Goal: Information Seeking & Learning: Understand process/instructions

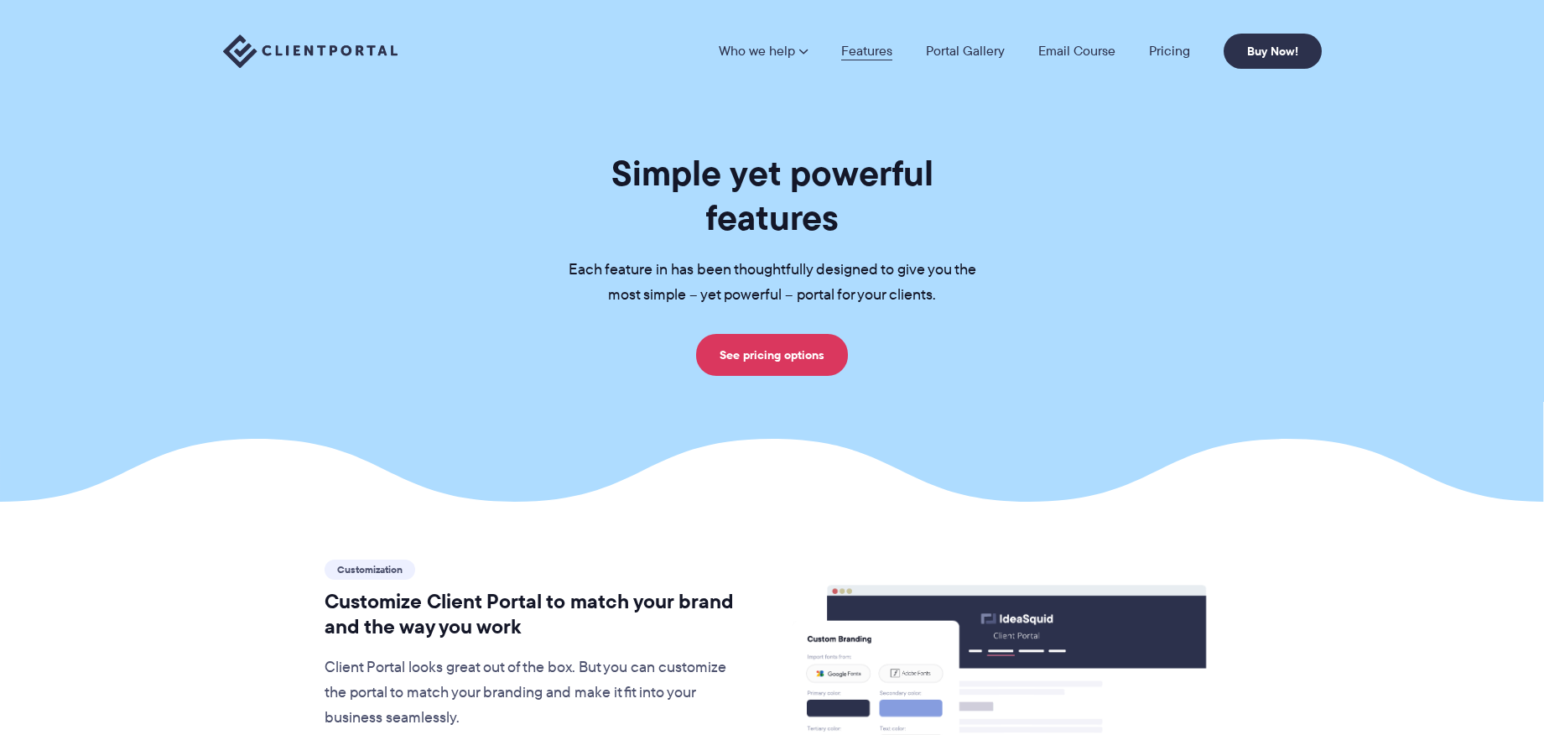
click at [861, 44] on link "Features" at bounding box center [866, 50] width 51 height 13
click at [1075, 47] on link "Email Course" at bounding box center [1076, 50] width 77 height 13
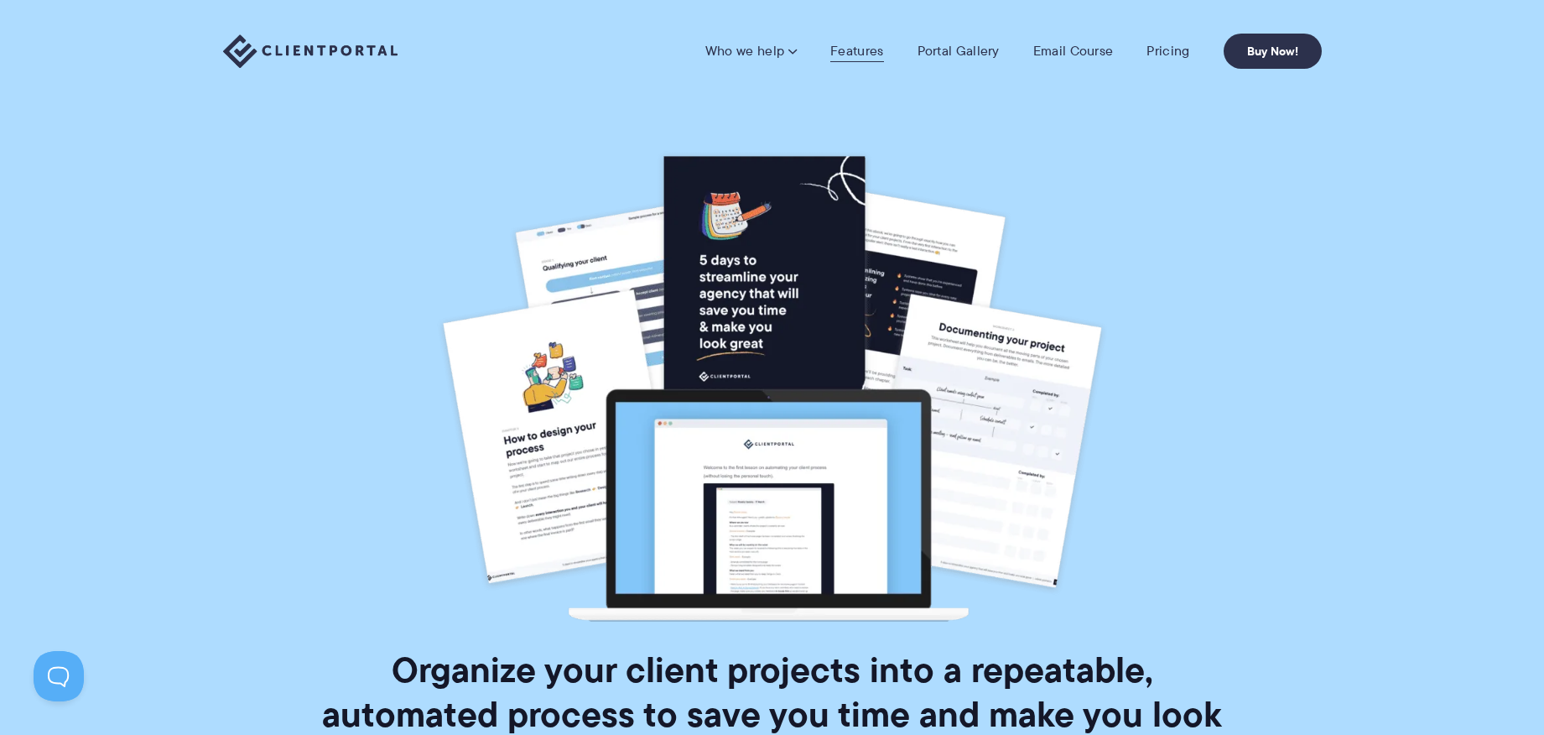
click at [860, 47] on link "Features" at bounding box center [856, 51] width 53 height 17
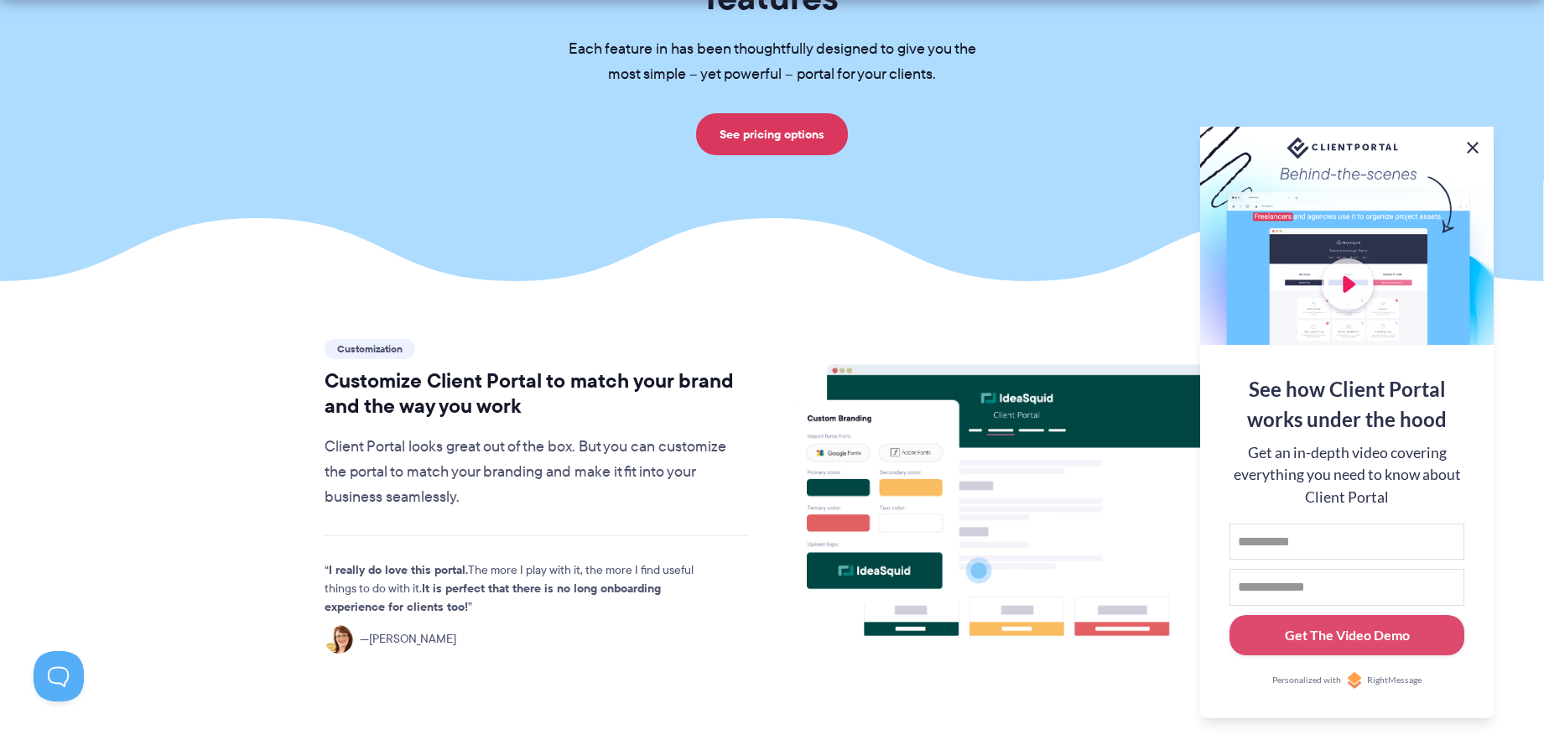
click at [1470, 147] on button at bounding box center [1473, 148] width 20 height 20
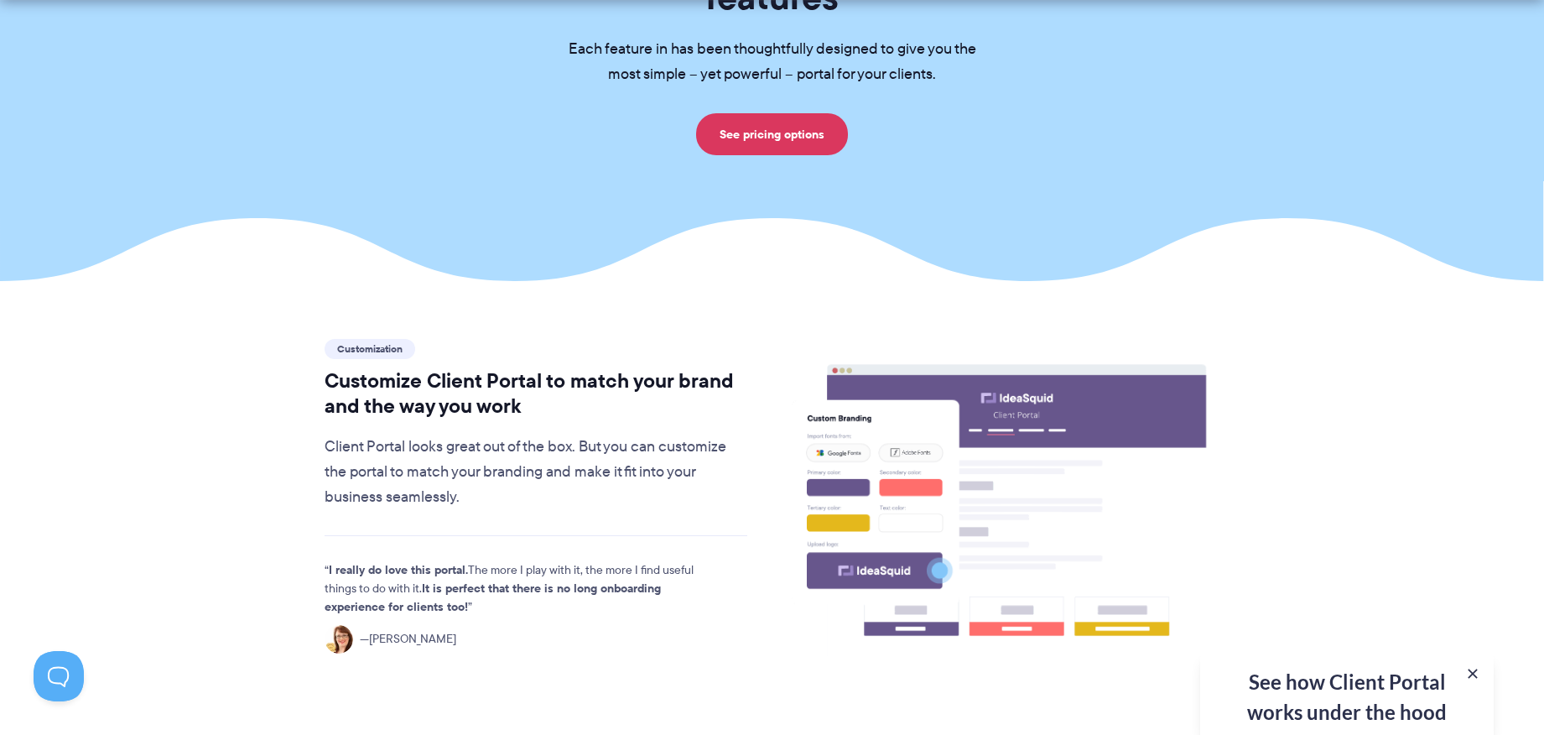
click at [1326, 689] on div "See how Client Portal works under the hood Get an in-depth video covering every…" at bounding box center [1347, 694] width 294 height 82
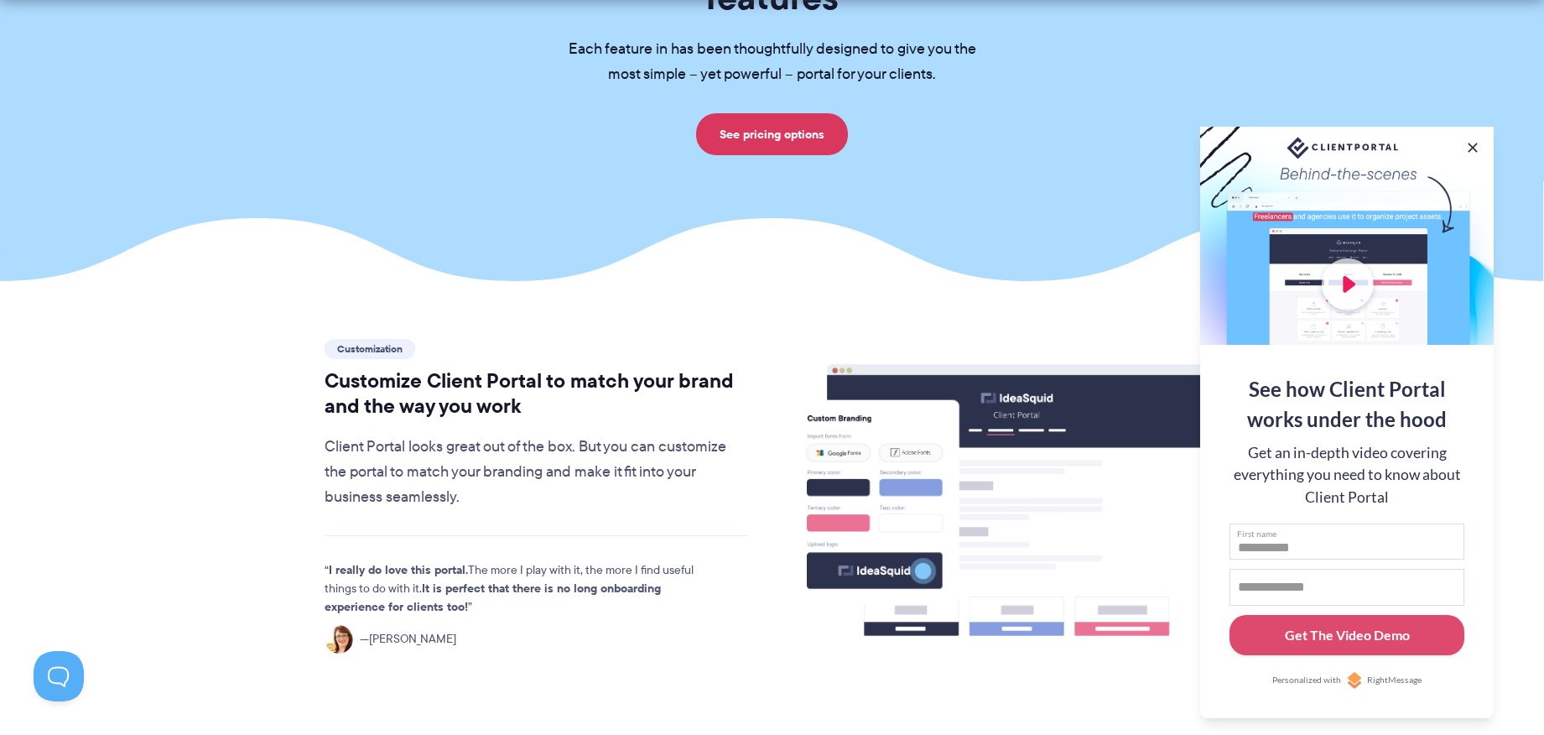
click at [1287, 543] on input "First name" at bounding box center [1347, 541] width 235 height 37
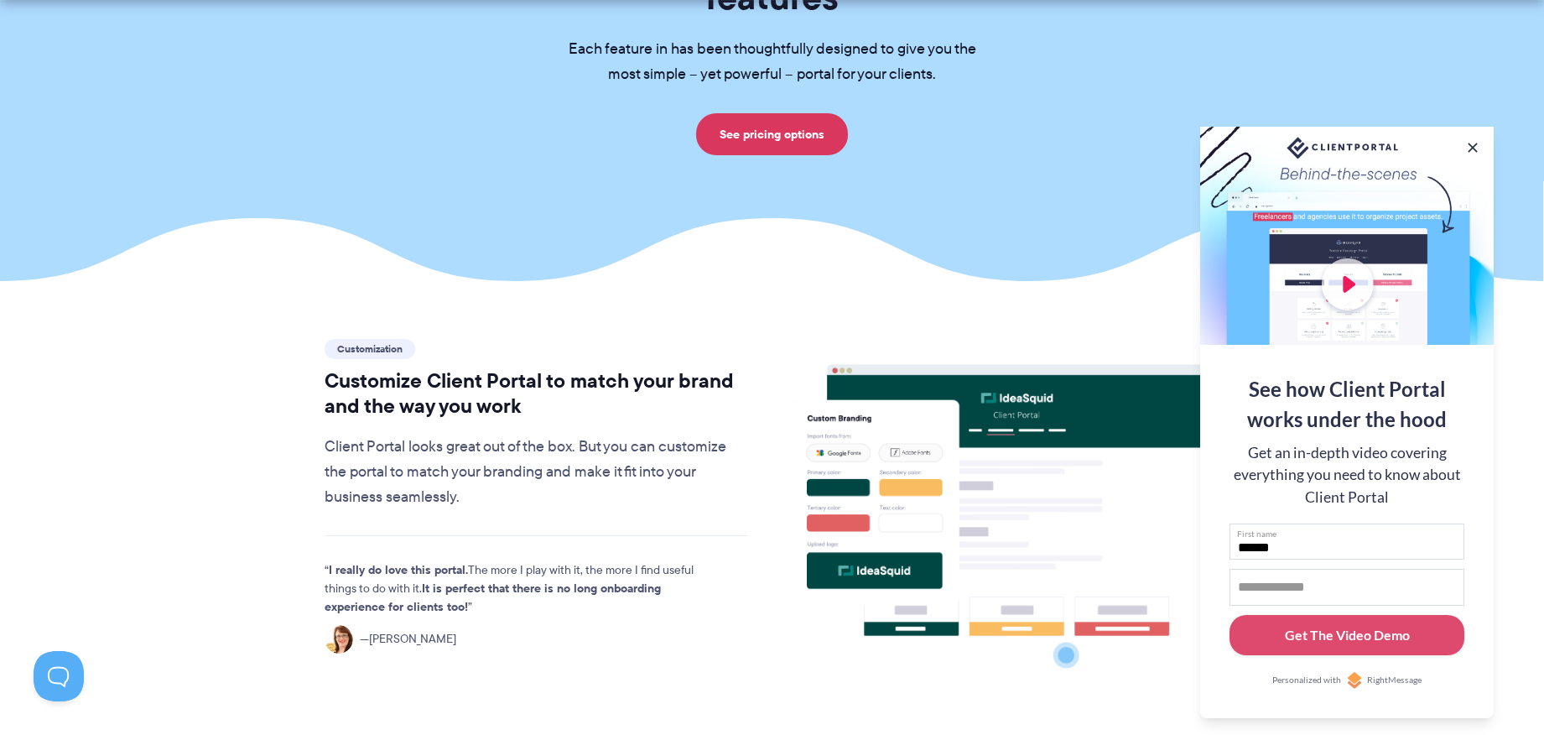
type input "*****"
click at [1302, 595] on input "Email address" at bounding box center [1347, 587] width 235 height 37
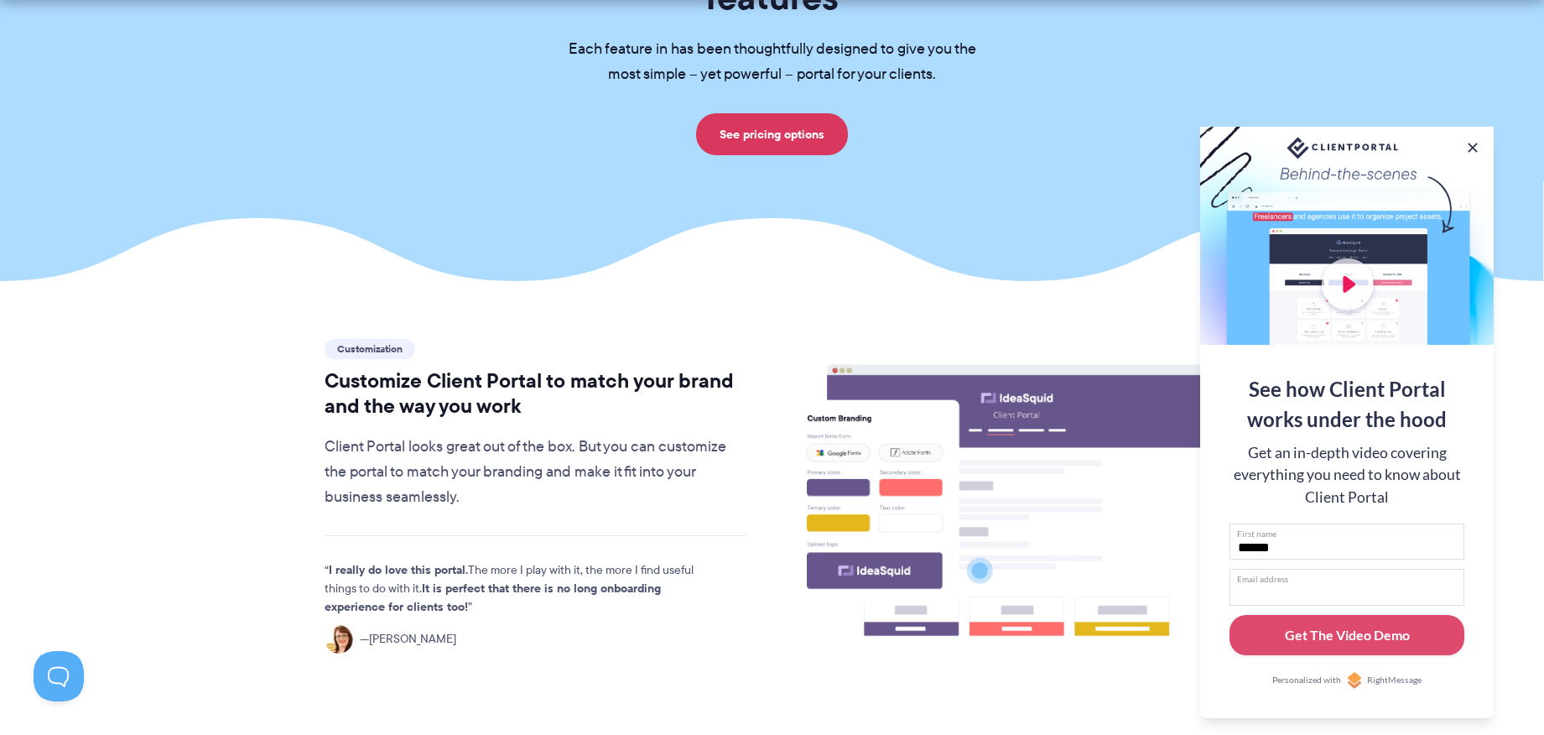
type input "**********"
click at [1304, 638] on div "Get The Video Demo" at bounding box center [1347, 635] width 125 height 20
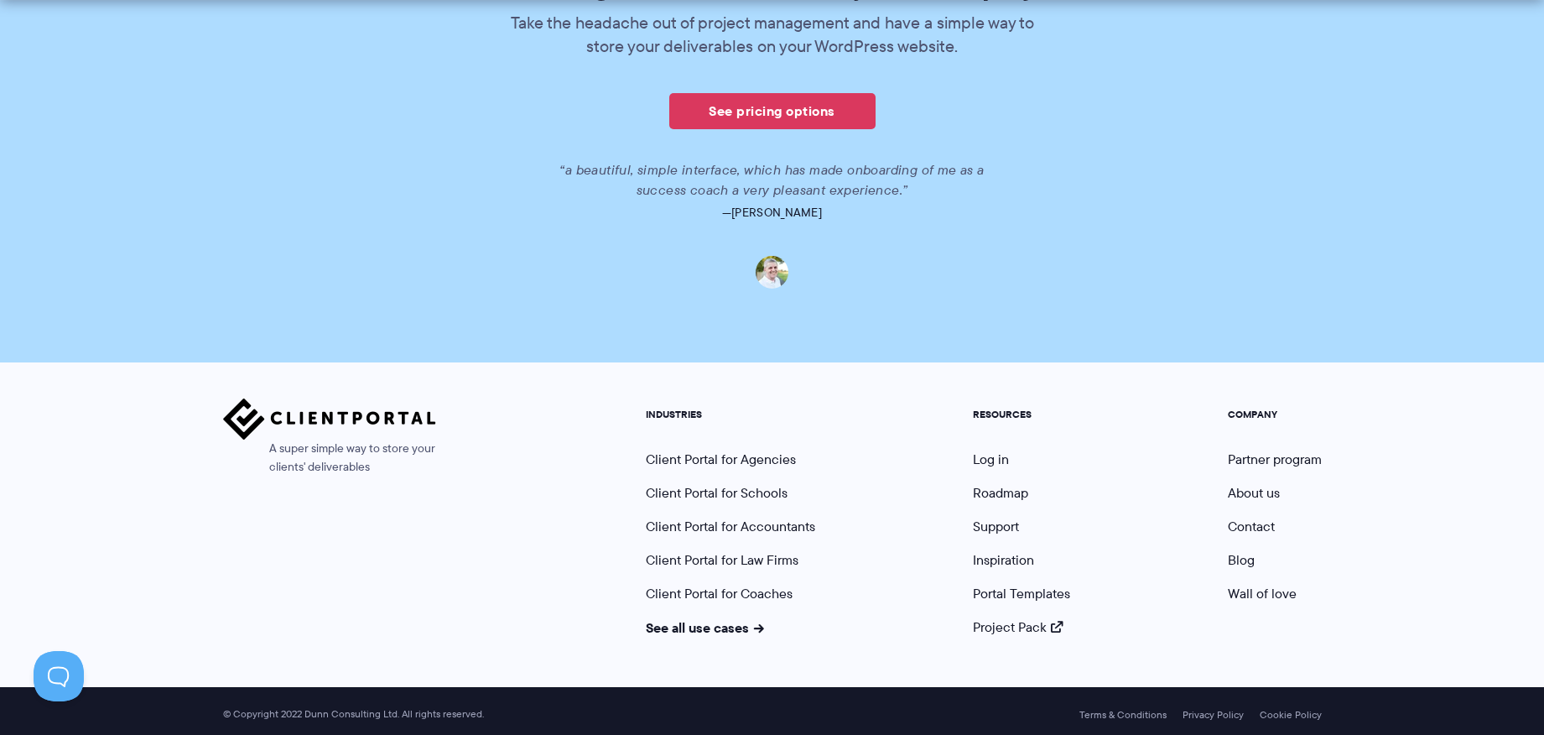
scroll to position [1184, 0]
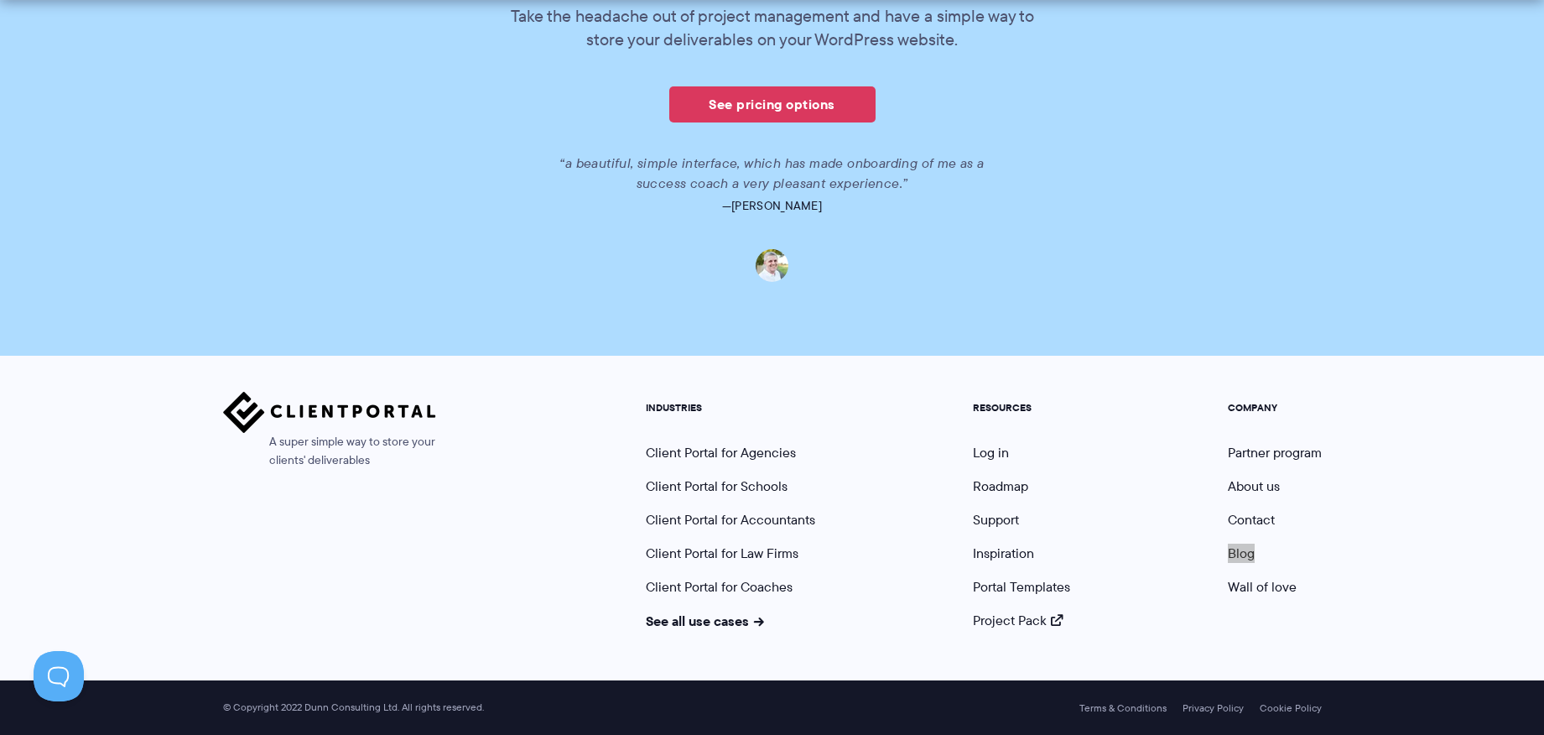
drag, startPoint x: 1239, startPoint y: 554, endPoint x: 1257, endPoint y: 101, distance: 453.3
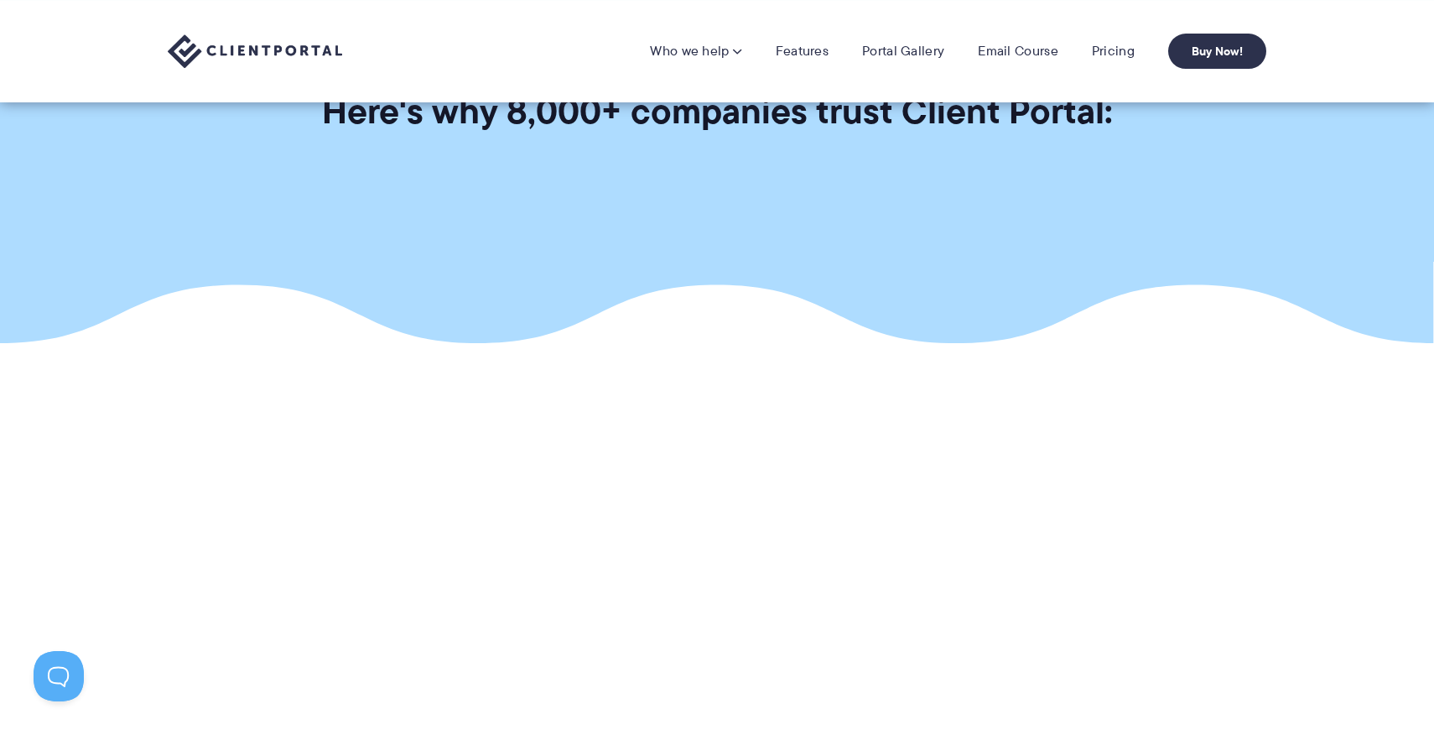
scroll to position [0, 0]
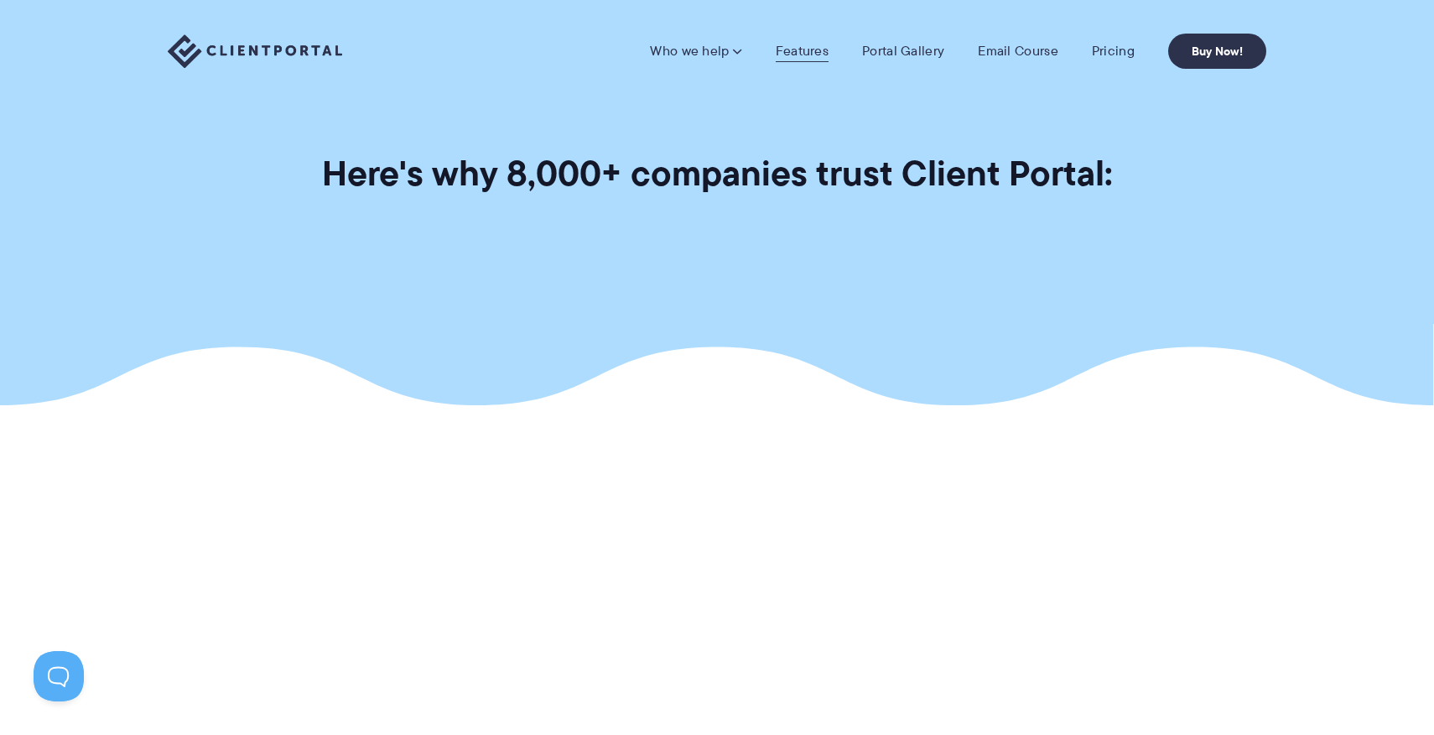
click at [813, 49] on link "Features" at bounding box center [802, 51] width 53 height 17
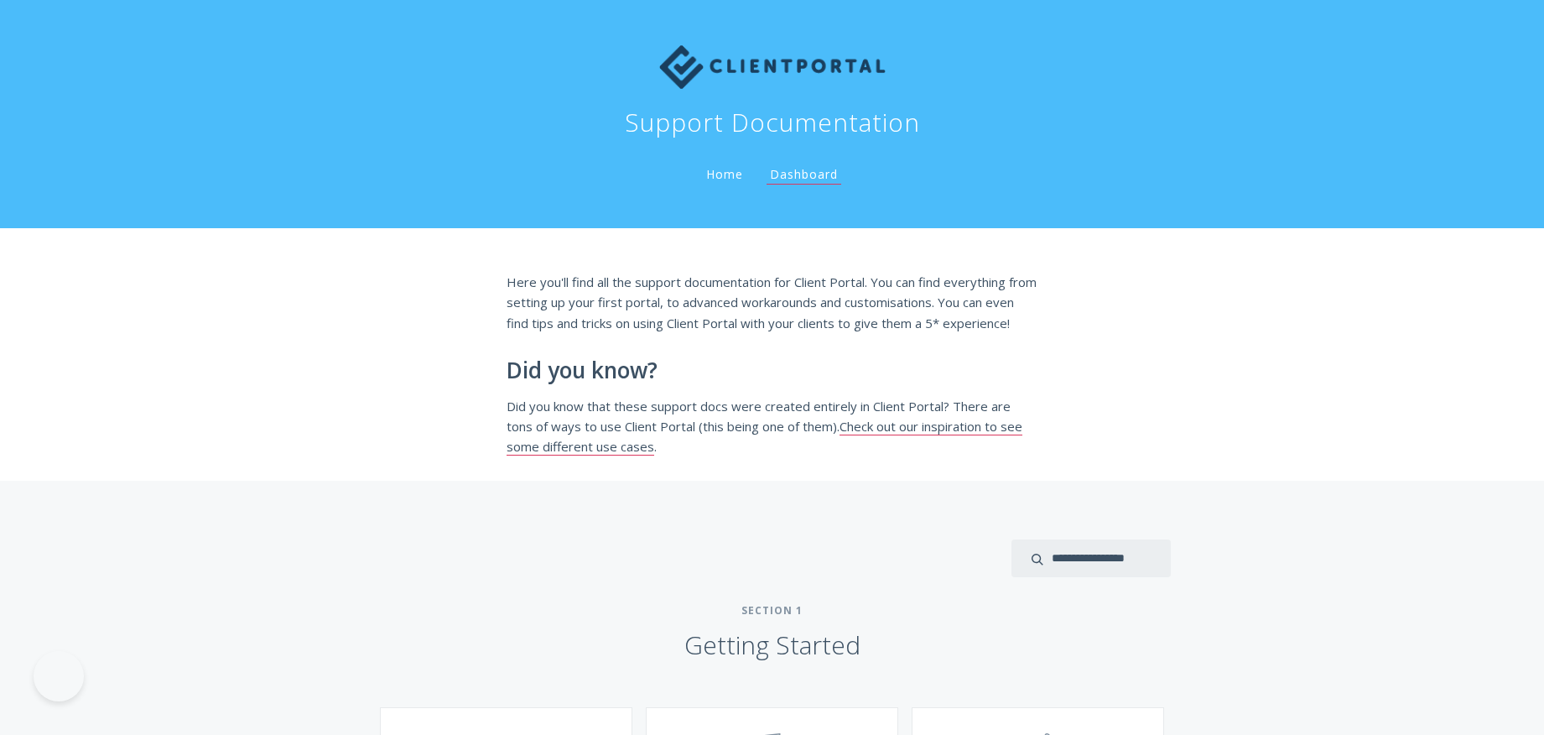
click at [742, 452] on p "Did you know that these support docs were created entirely in Client Portal? Th…" at bounding box center [773, 426] width 532 height 61
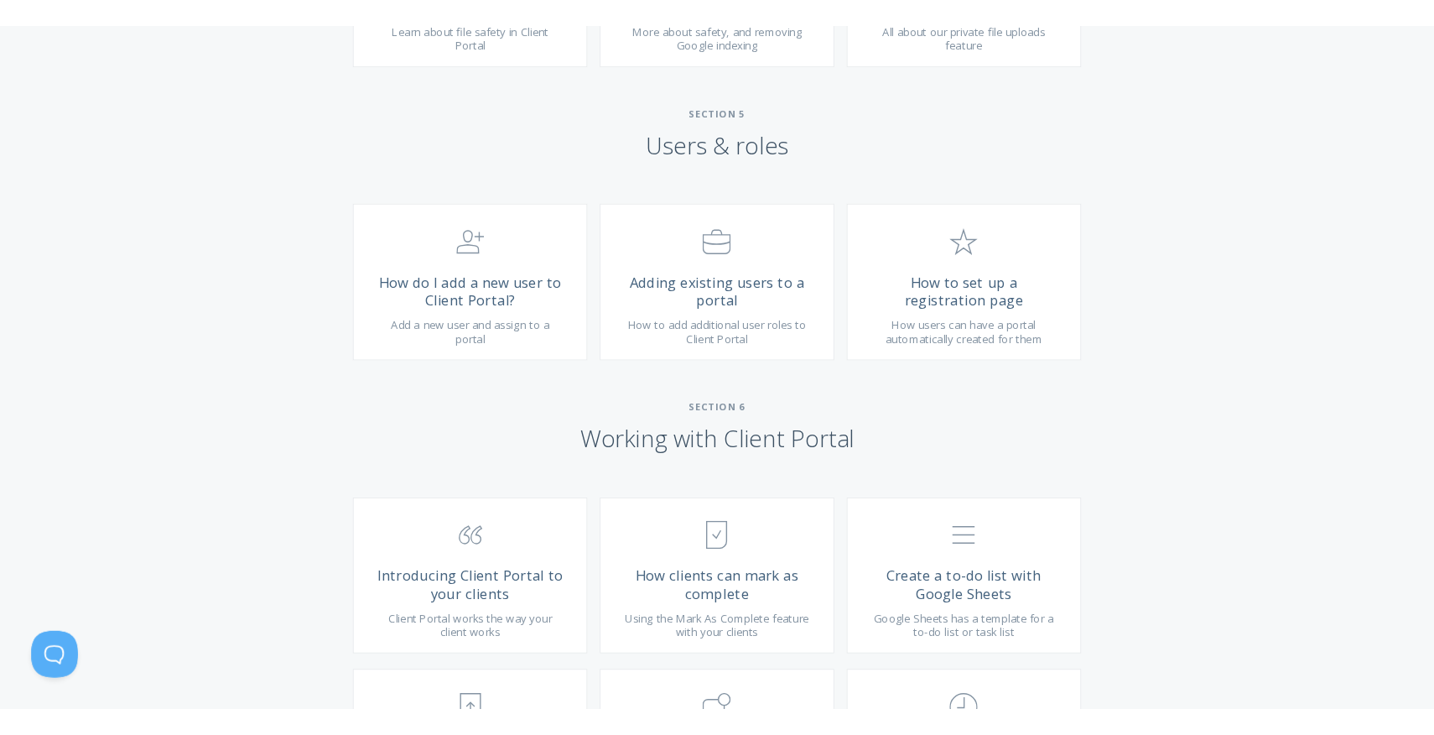
scroll to position [2464, 0]
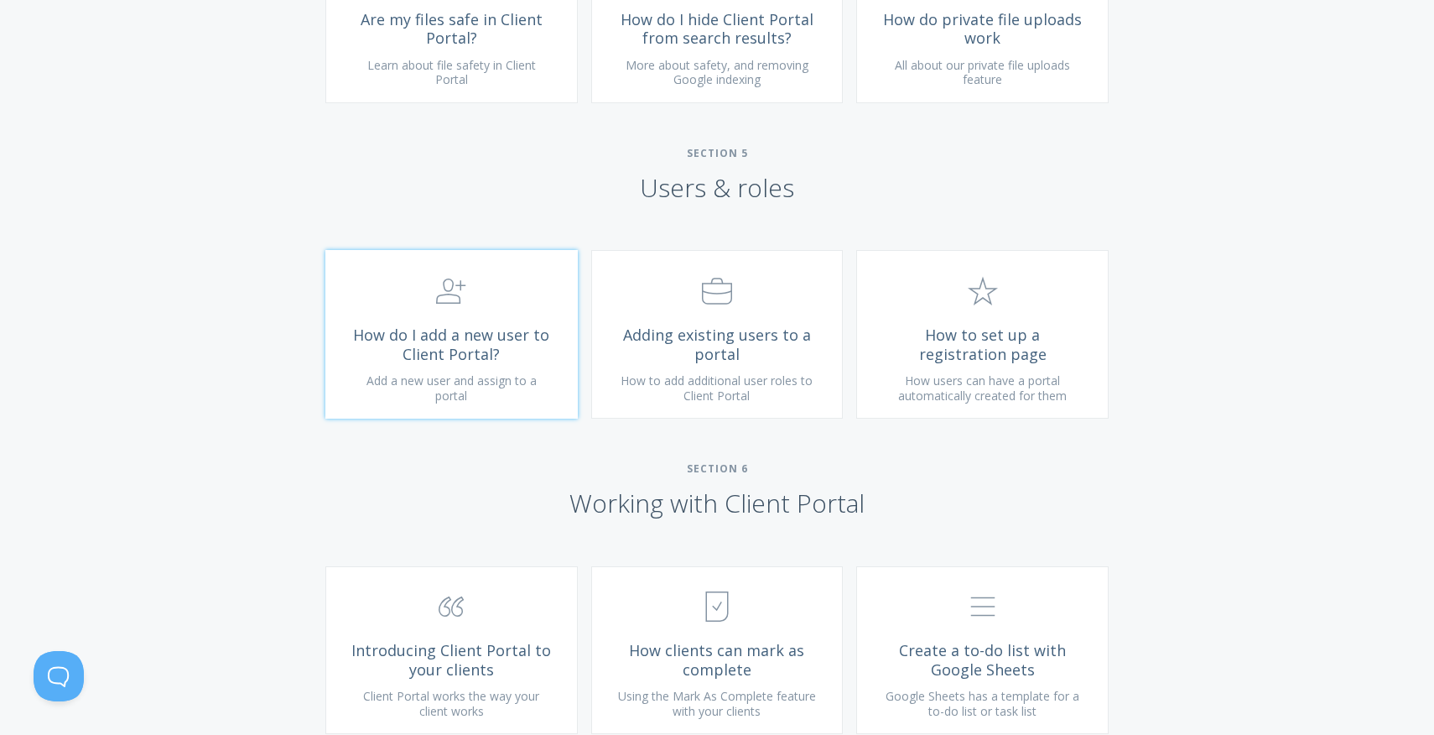
click at [459, 341] on link ".st0{fill:none;stroke:#000000;stroke-width:2;stroke-miterlimit:10;} 3. Communic…" at bounding box center [451, 334] width 252 height 169
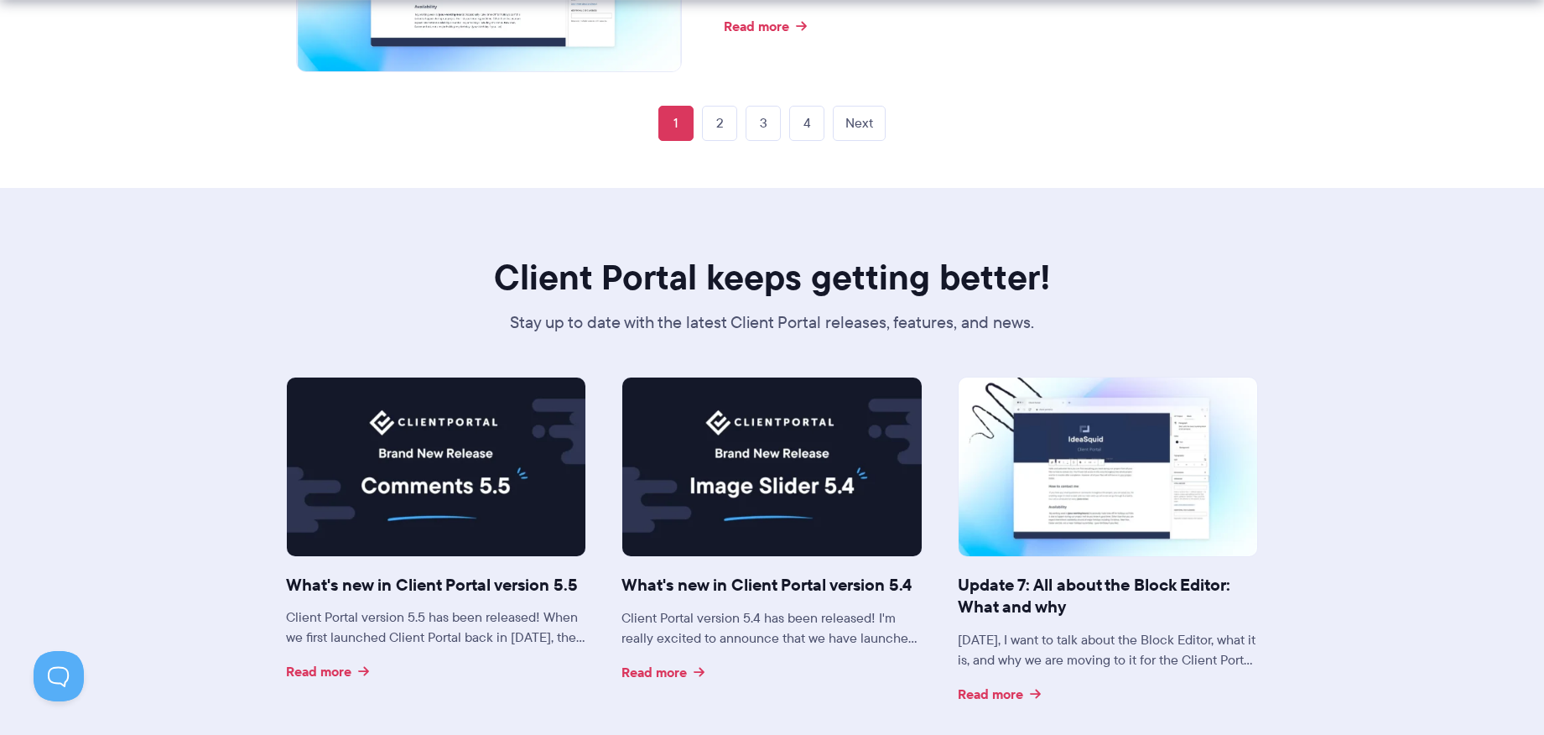
scroll to position [3911, 0]
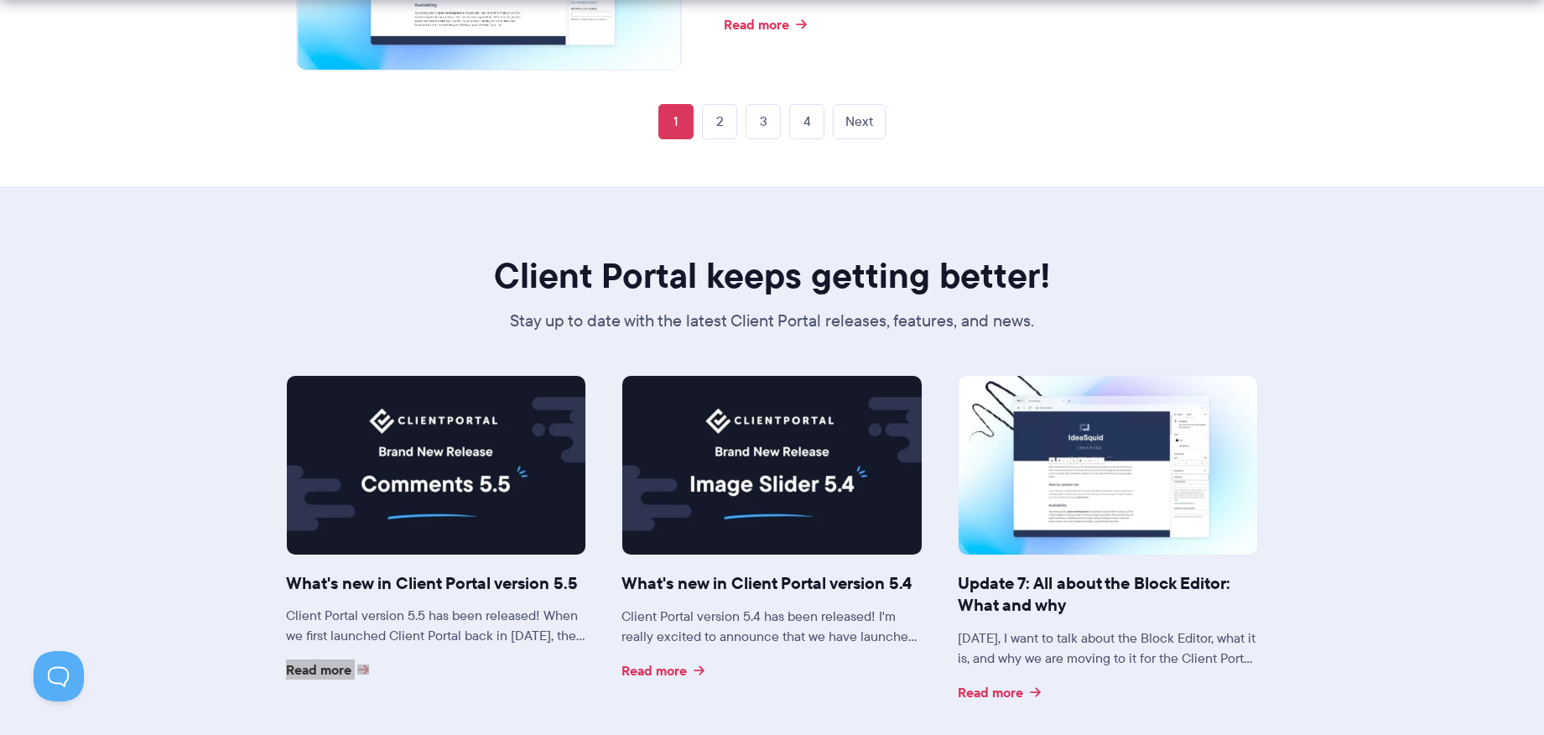
drag, startPoint x: 320, startPoint y: 671, endPoint x: 1020, endPoint y: 48, distance: 937.5
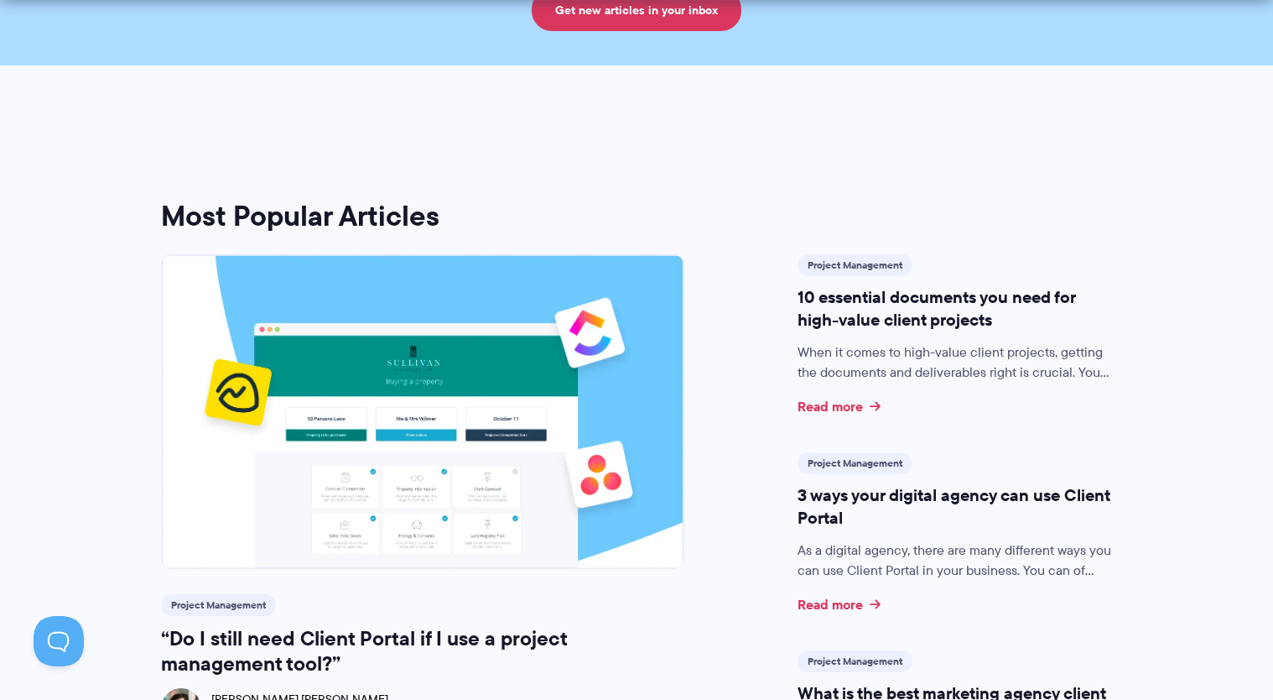
scroll to position [0, 0]
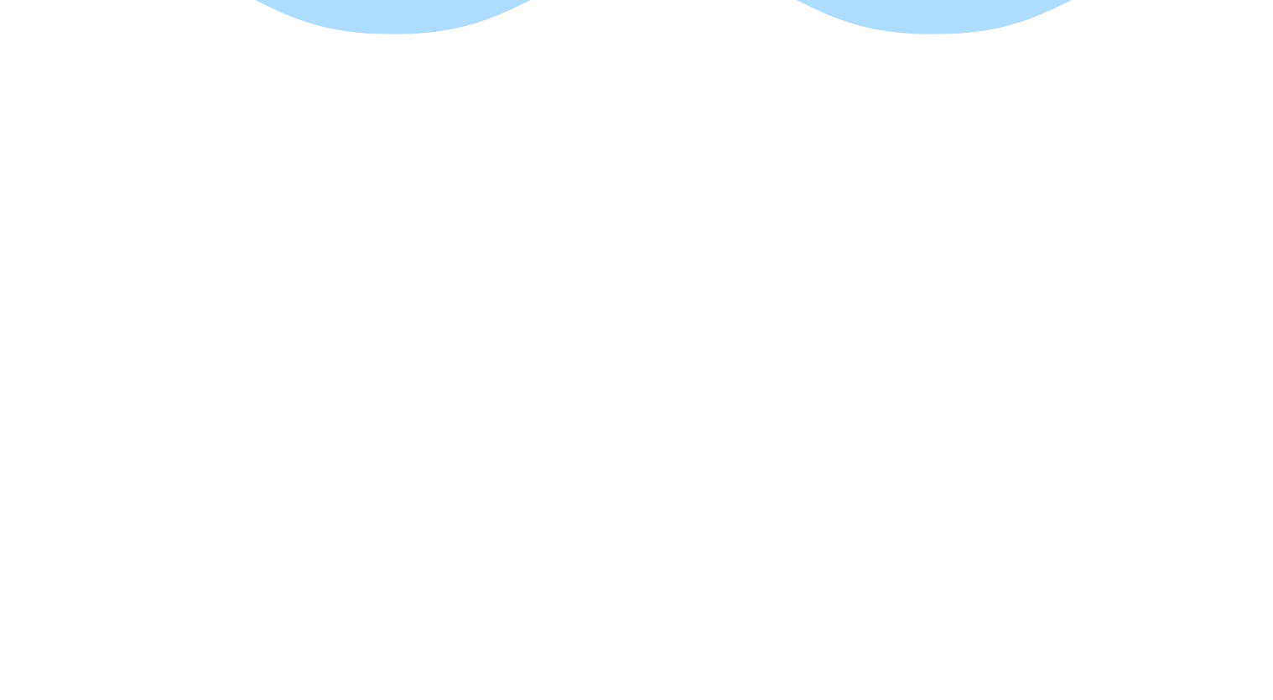
scroll to position [266, 0]
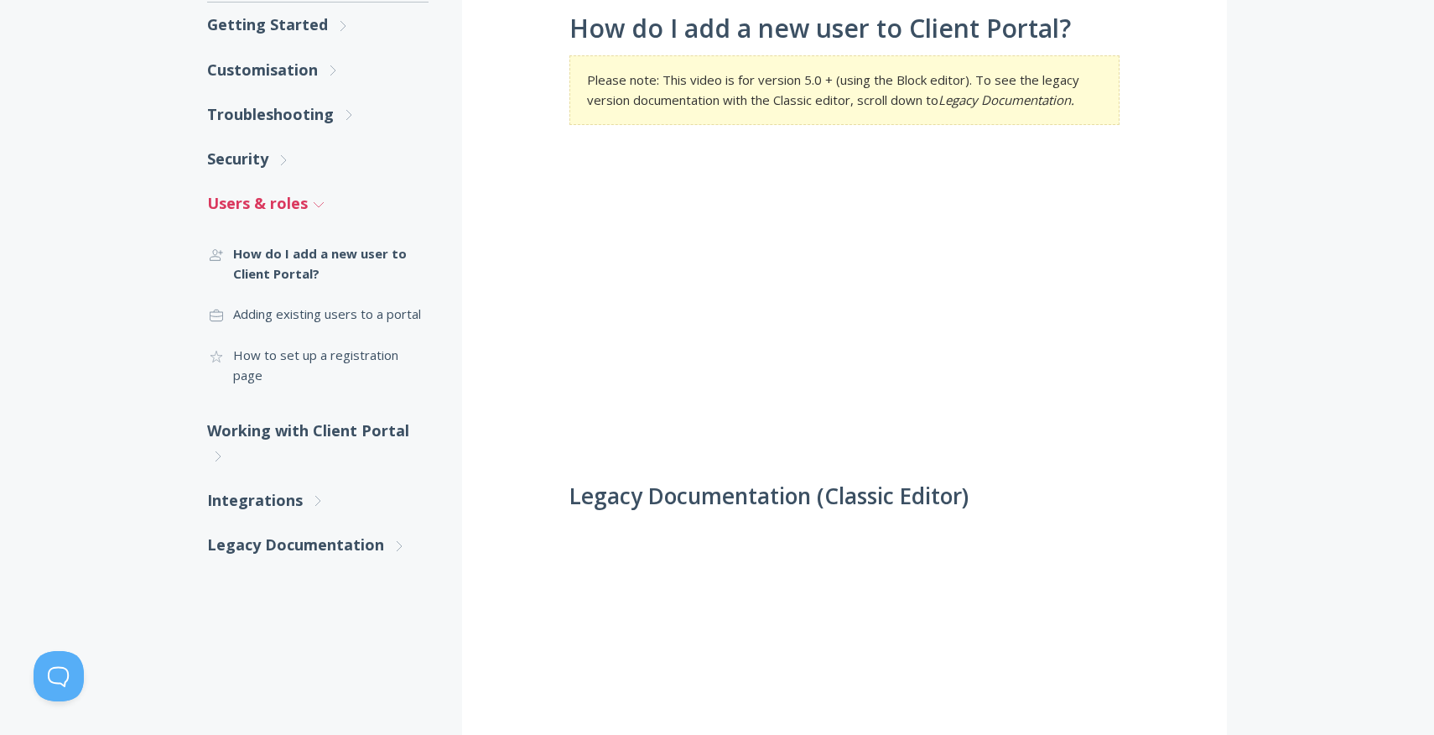
scroll to position [302, 0]
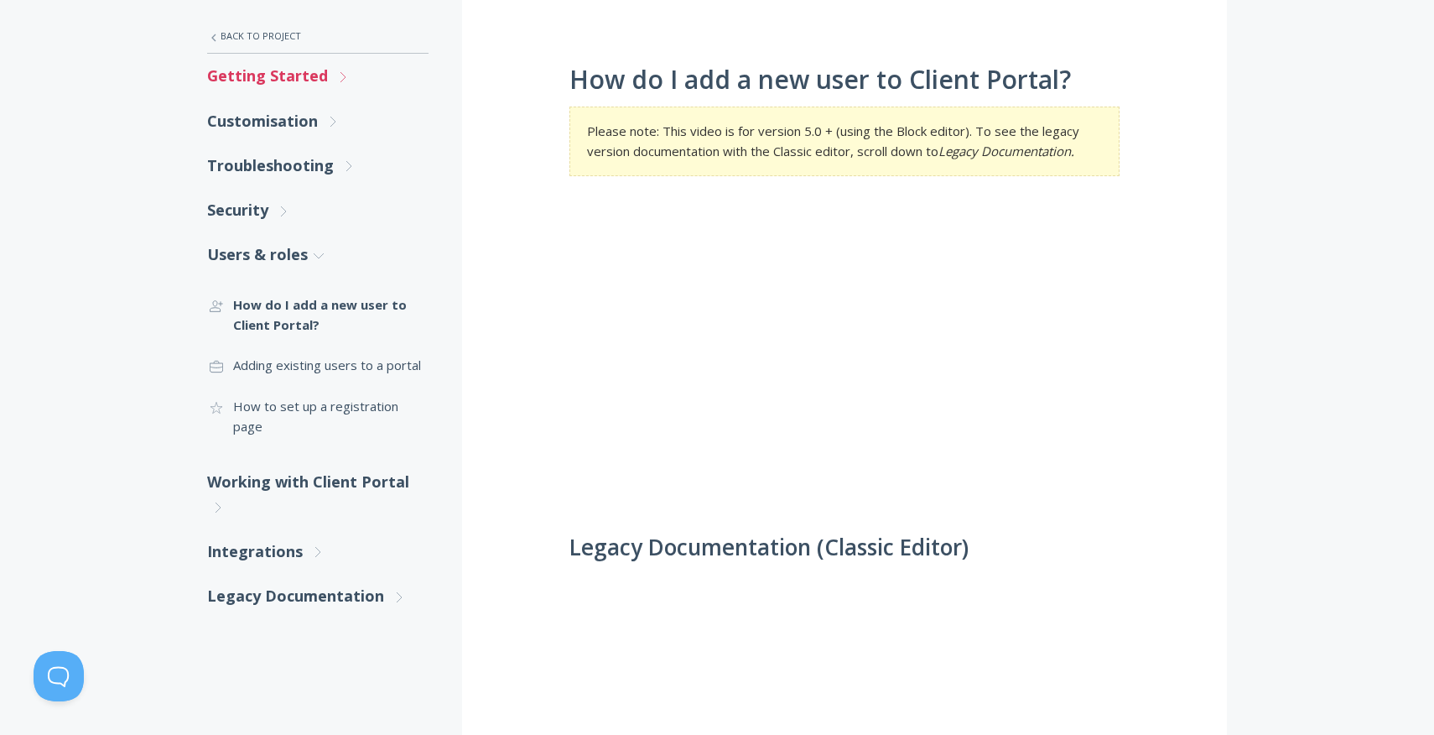
click at [280, 74] on link "Getting Started .st0{fill:none;stroke:#000000;stroke-width:2;stroke-miterlimit:…" at bounding box center [317, 76] width 221 height 44
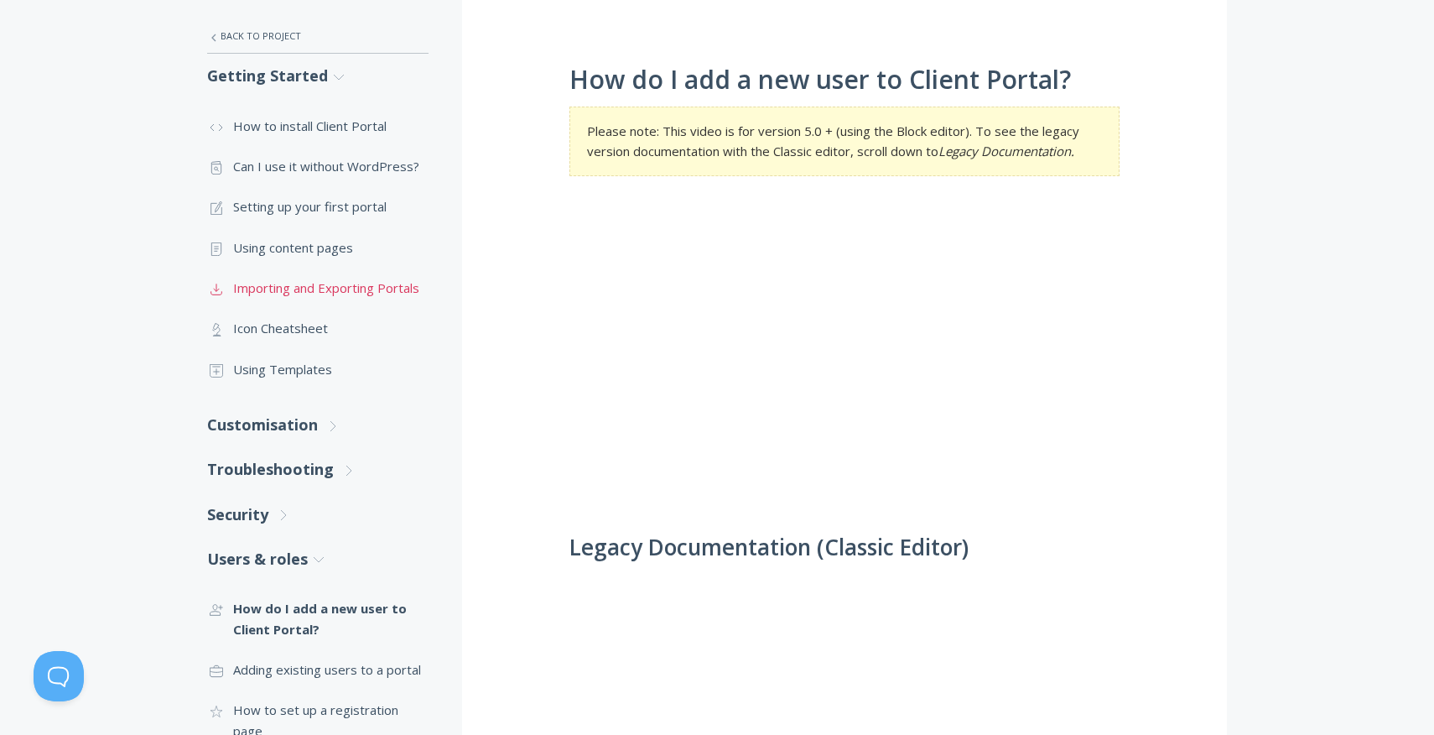
click at [295, 286] on link ".st0{fill:none;stroke:#000000;stroke-width:2;stroke-miterlimit:10;} Untitled-15…" at bounding box center [317, 288] width 221 height 40
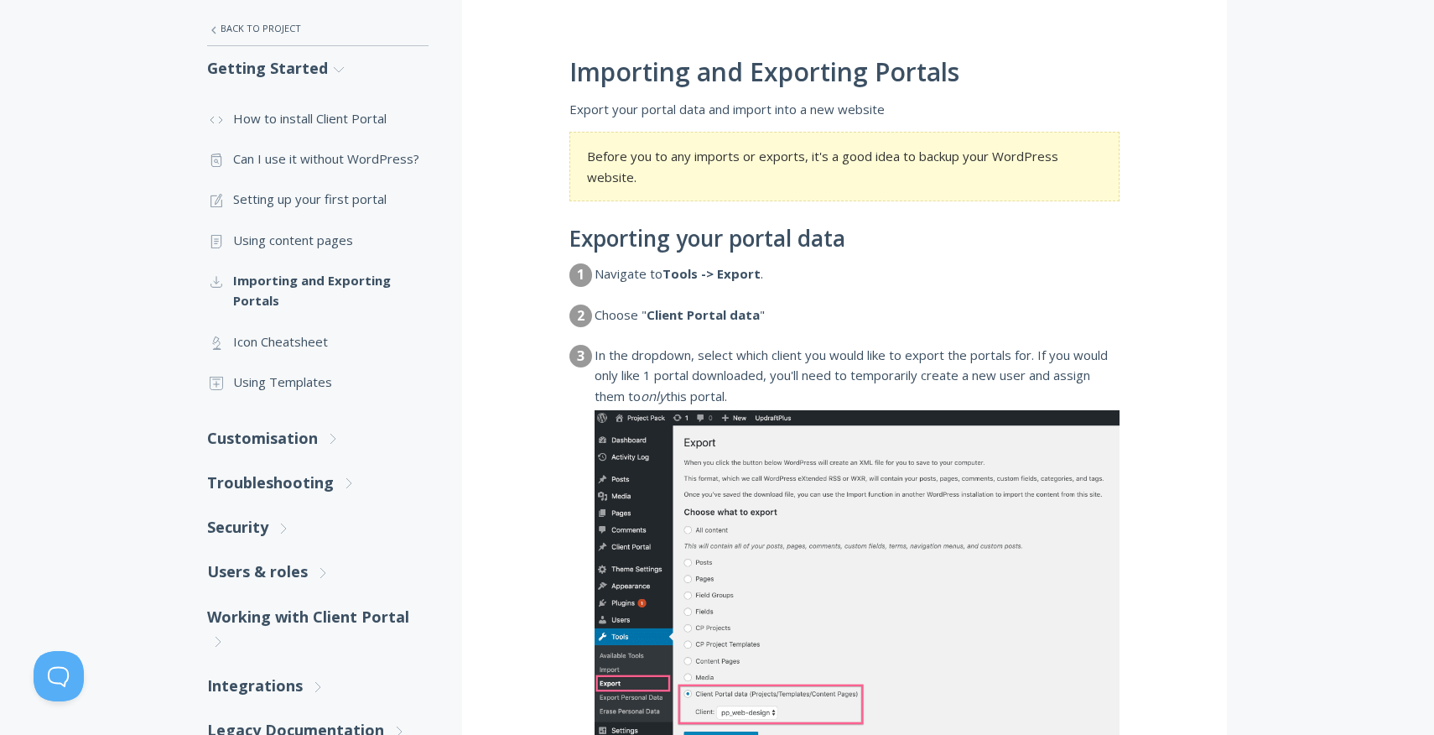
scroll to position [306, 0]
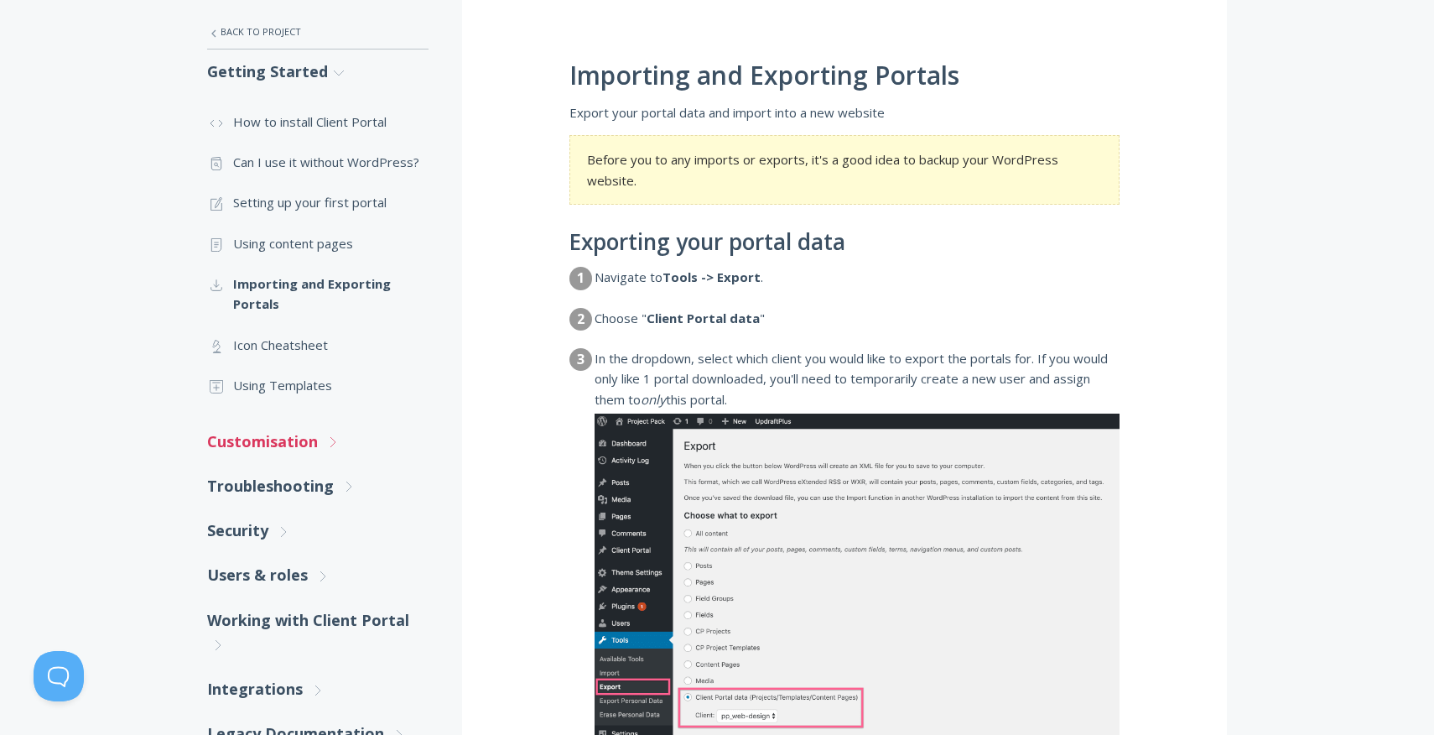
click at [272, 440] on link "Customisation .st0{fill:none;stroke:#000000;stroke-width:2;stroke-miterlimit:10…" at bounding box center [317, 441] width 221 height 44
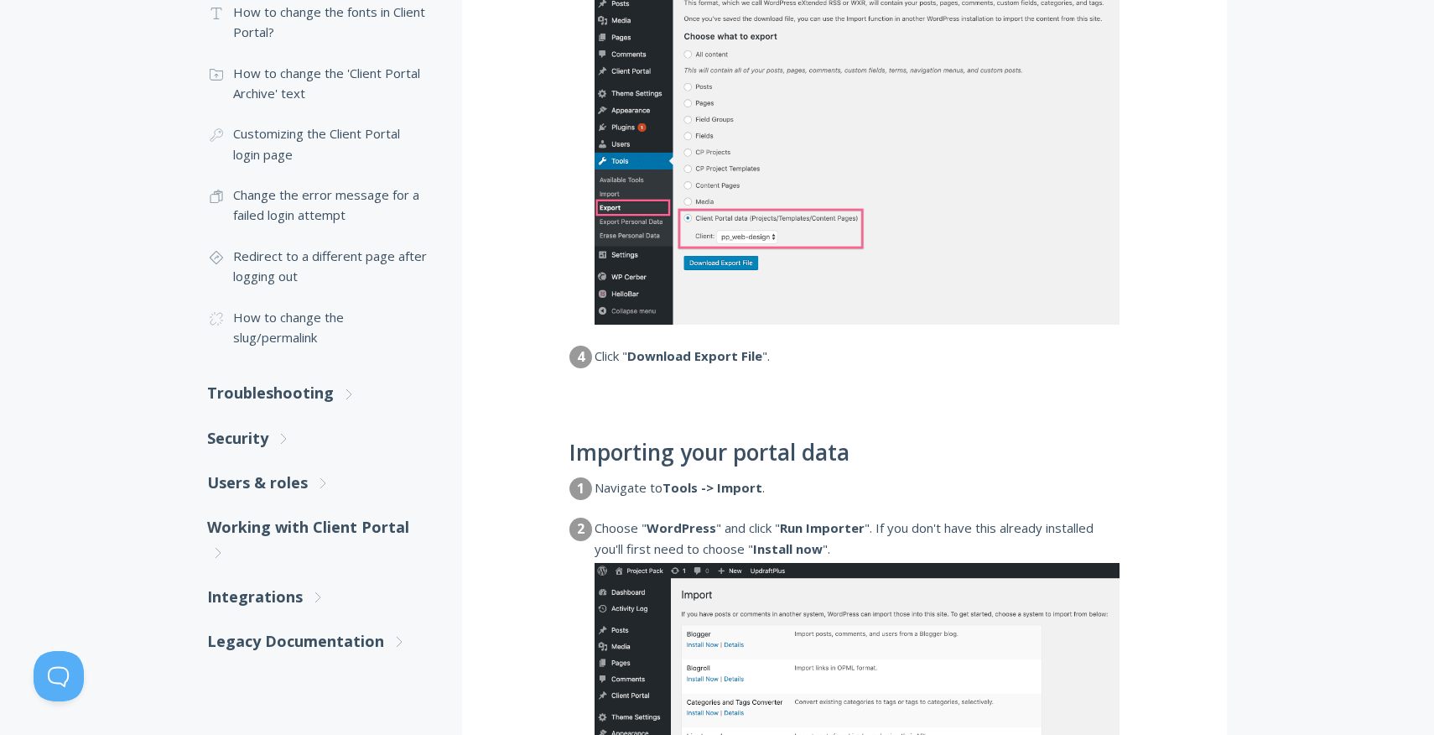
scroll to position [788, 0]
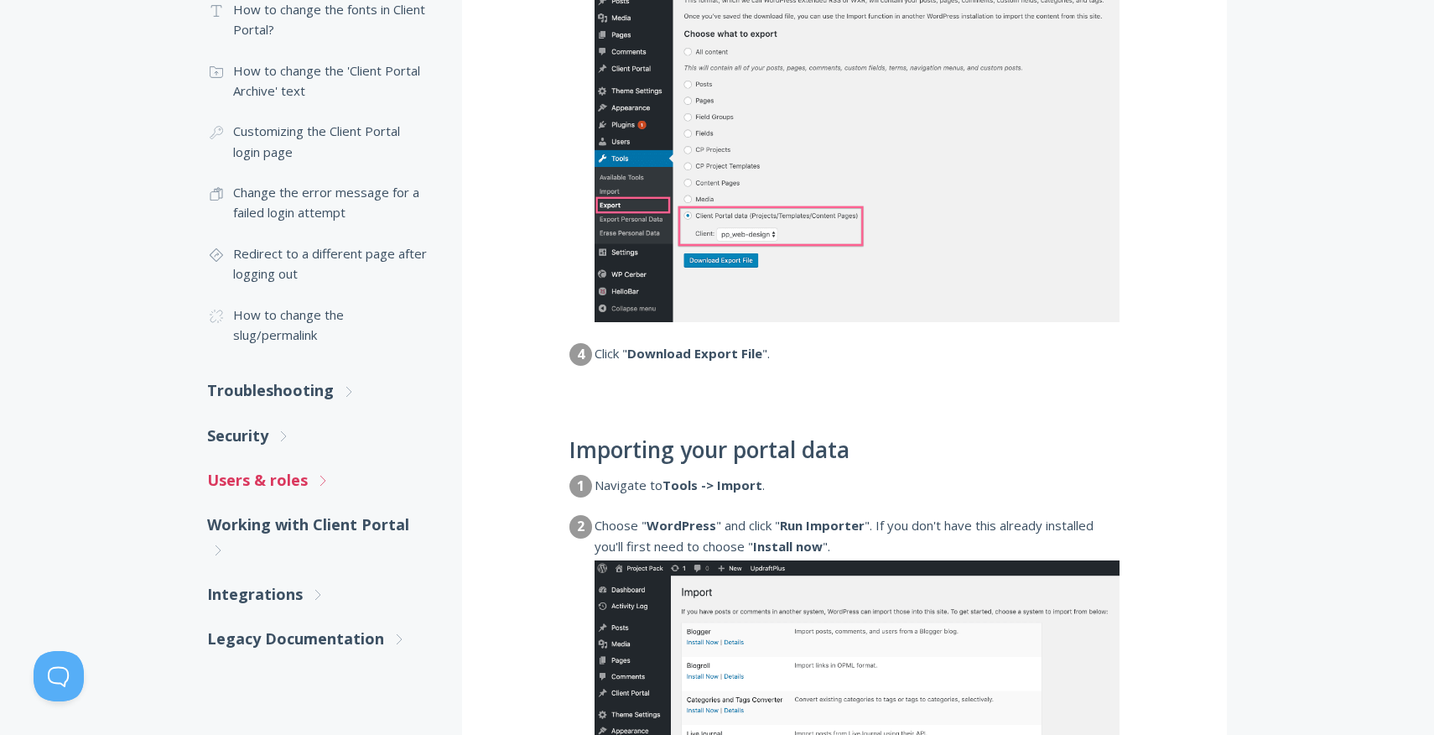
click at [270, 492] on link "Users & roles .st0{fill:none;stroke:#000000;stroke-width:2;stroke-miterlimit:10…" at bounding box center [317, 480] width 221 height 44
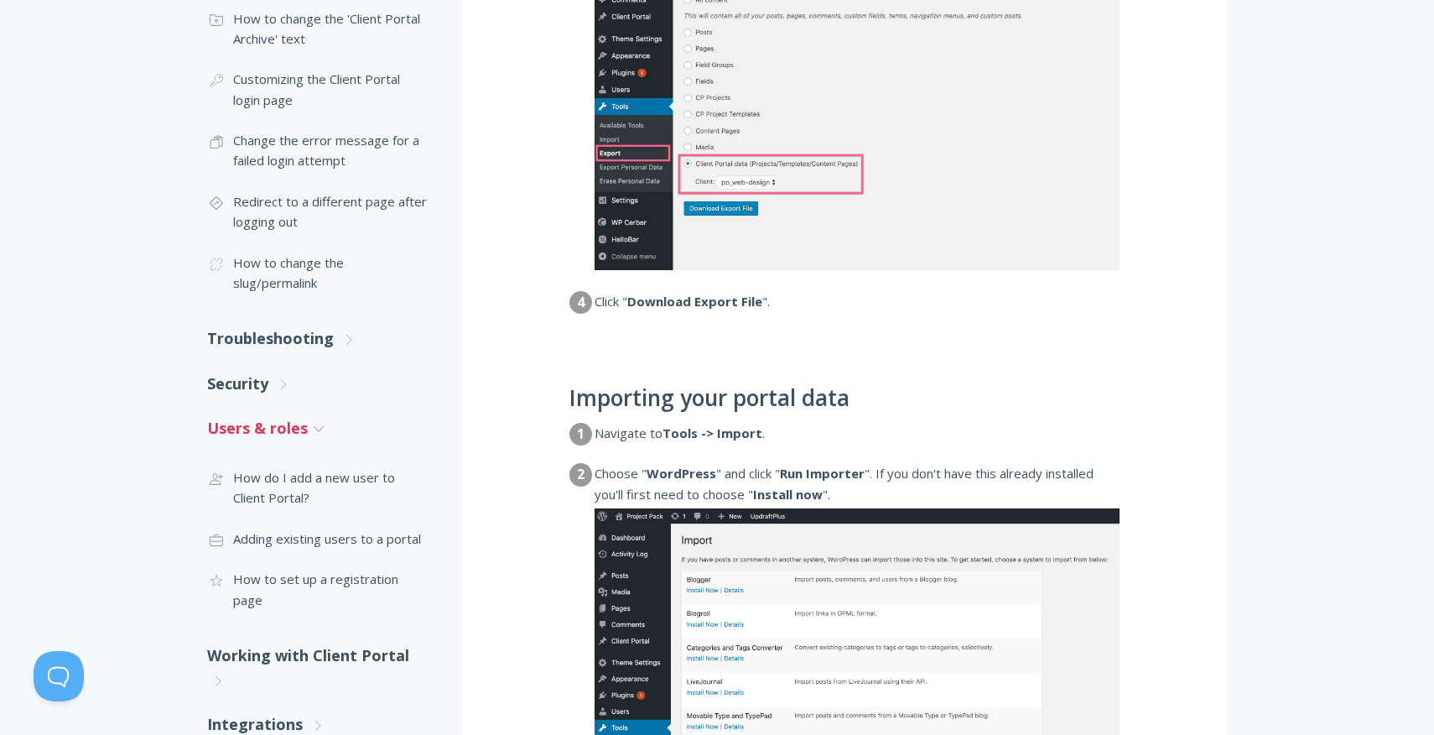
scroll to position [856, 0]
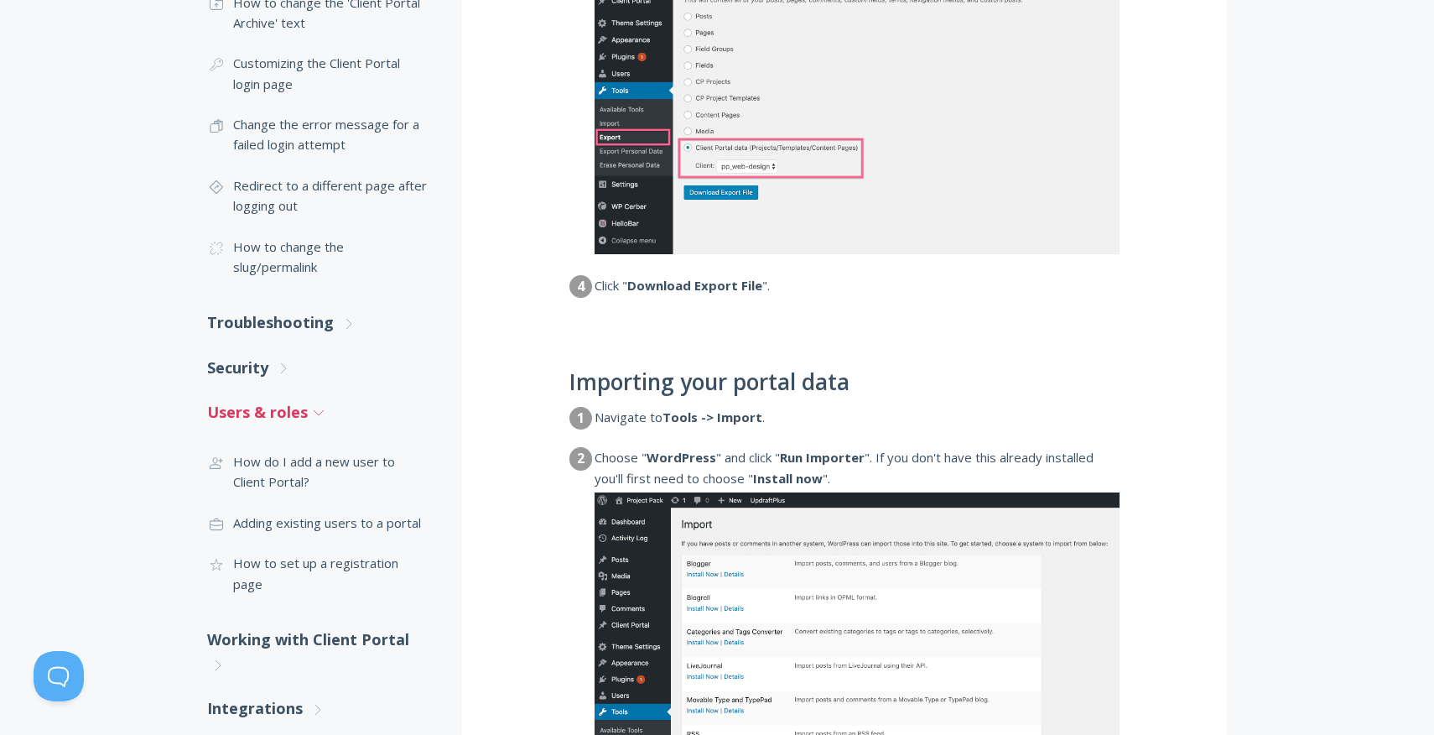
click at [270, 492] on link ".st0{fill:none;stroke:#000000;stroke-width:2;stroke-miterlimit:10;} 3. Communic…" at bounding box center [317, 471] width 221 height 61
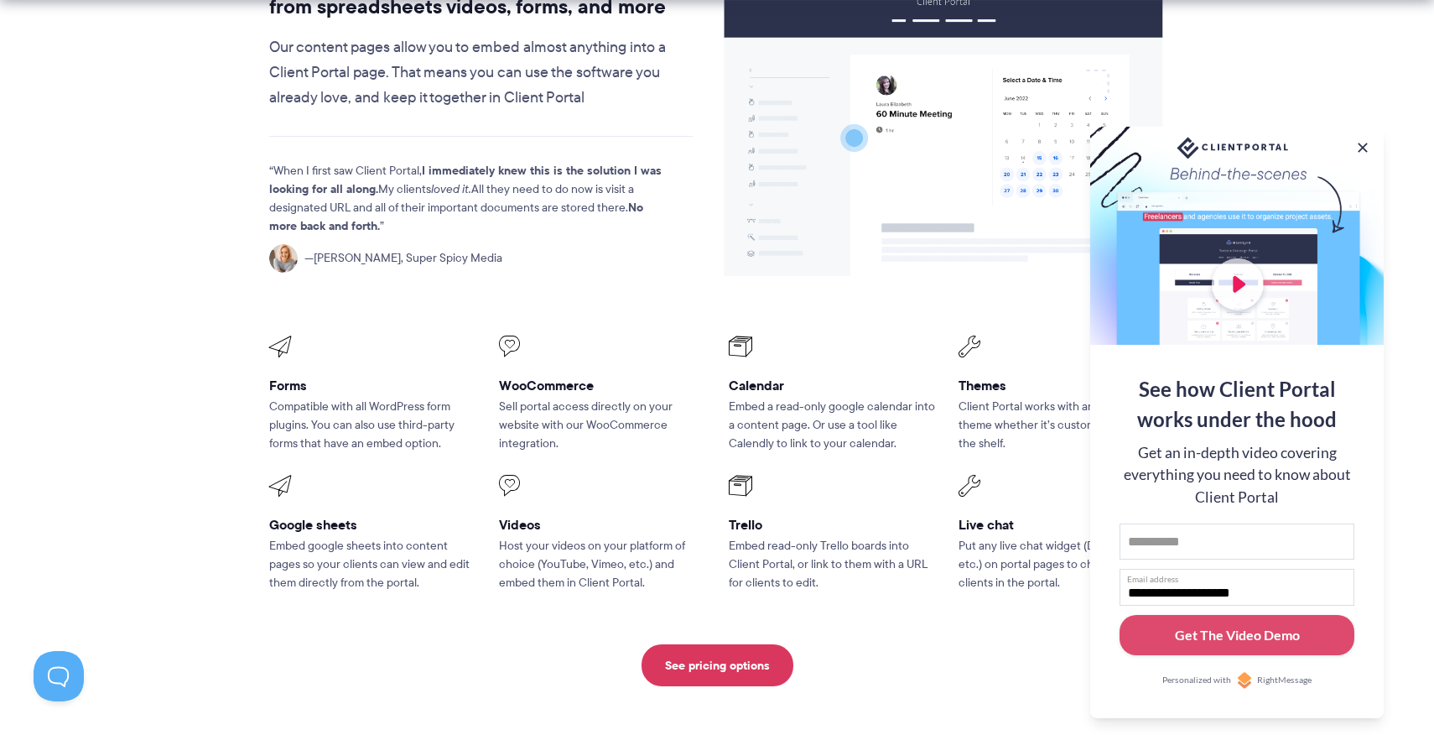
scroll to position [2103, 0]
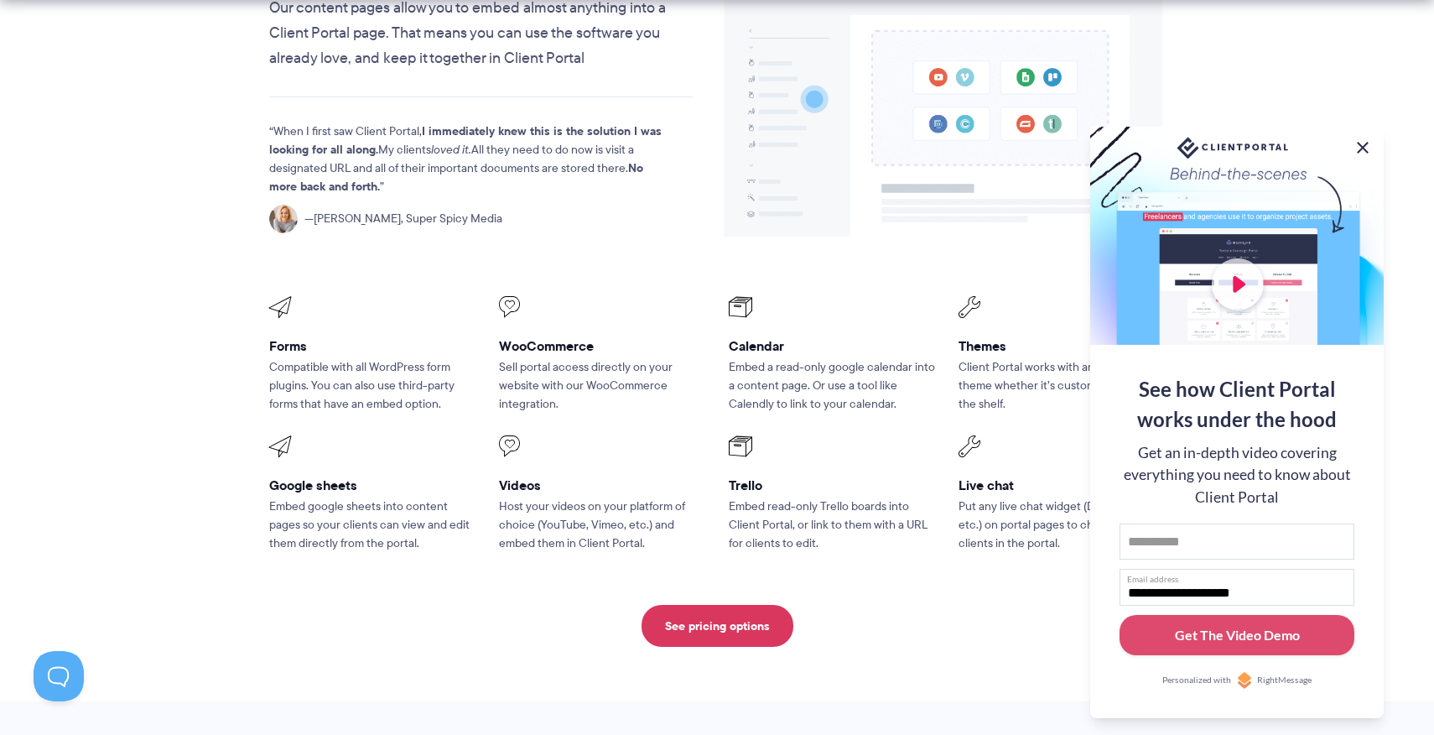
click at [1361, 144] on button at bounding box center [1363, 148] width 20 height 20
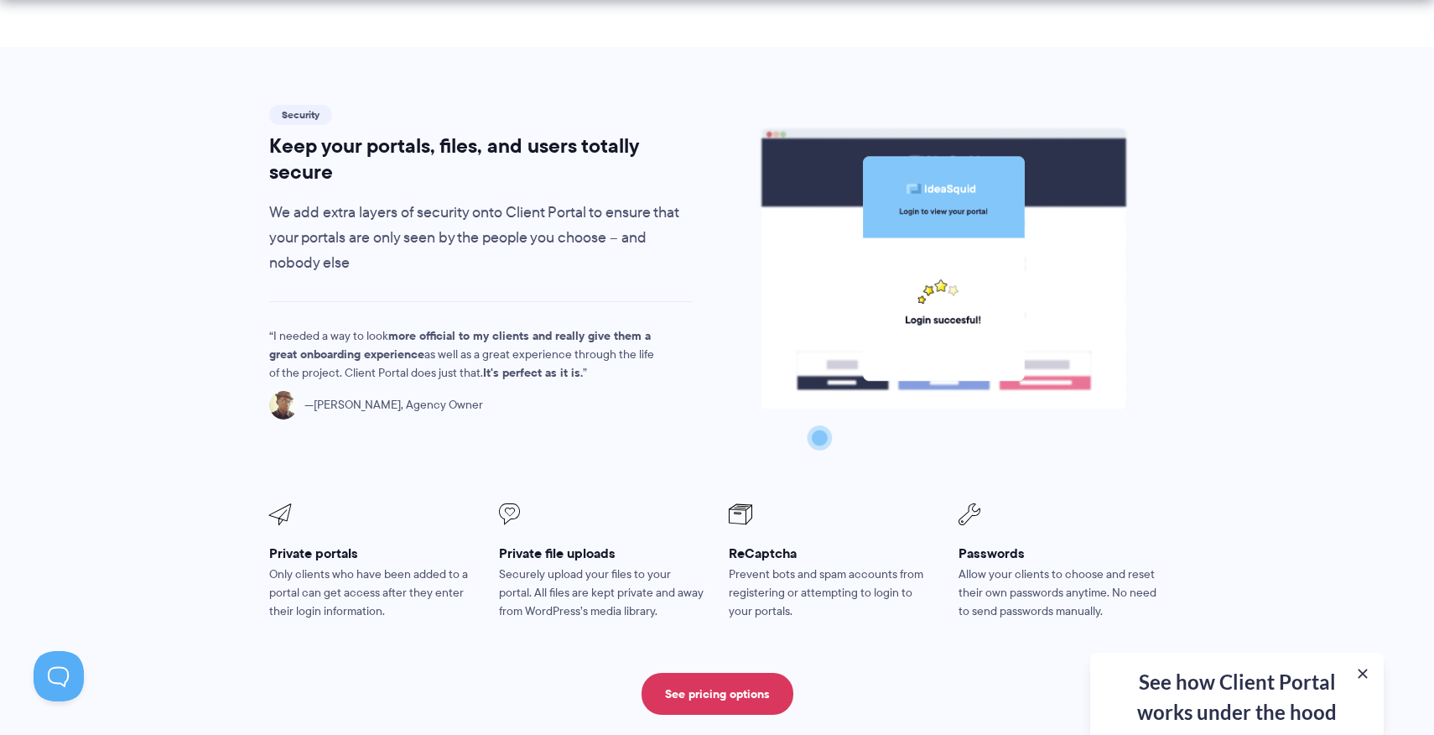
scroll to position [2758, 0]
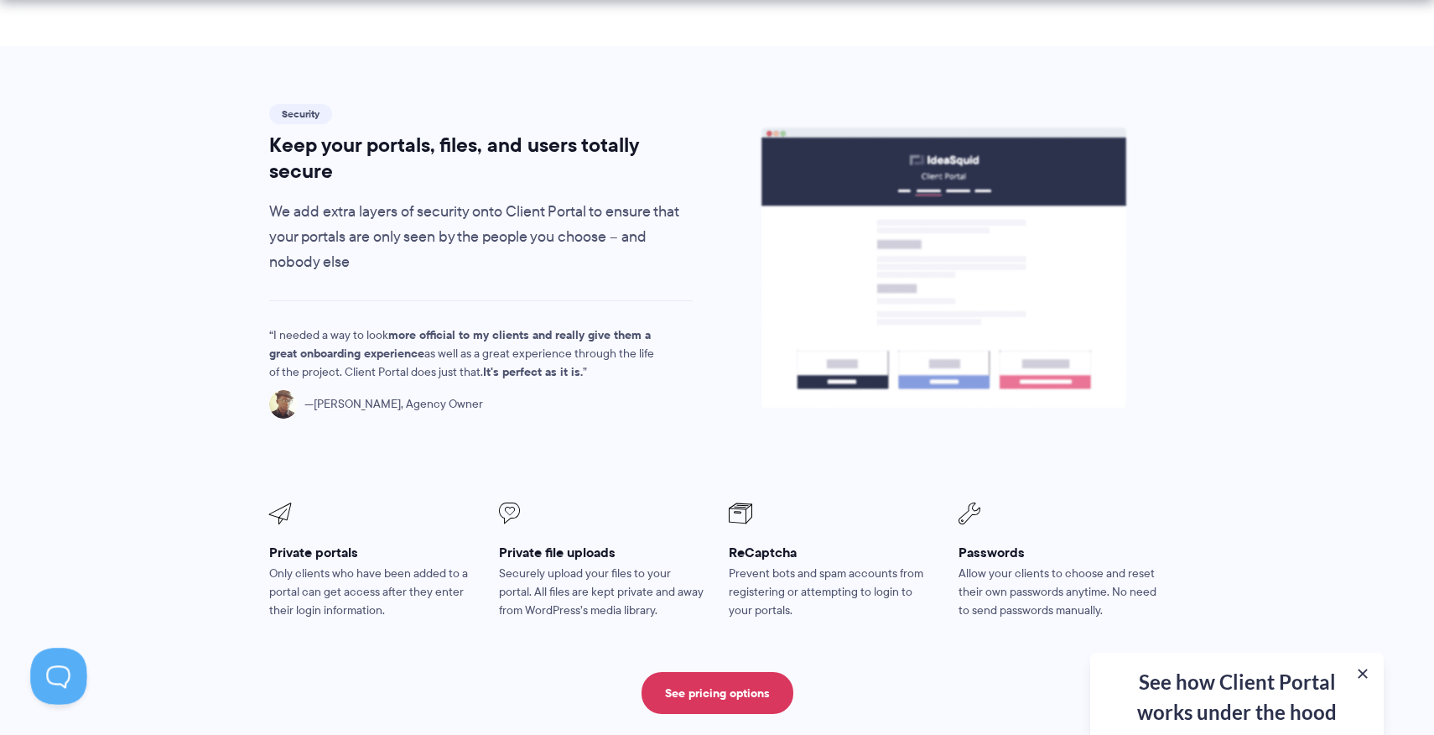
click at [63, 679] on button at bounding box center [55, 673] width 50 height 50
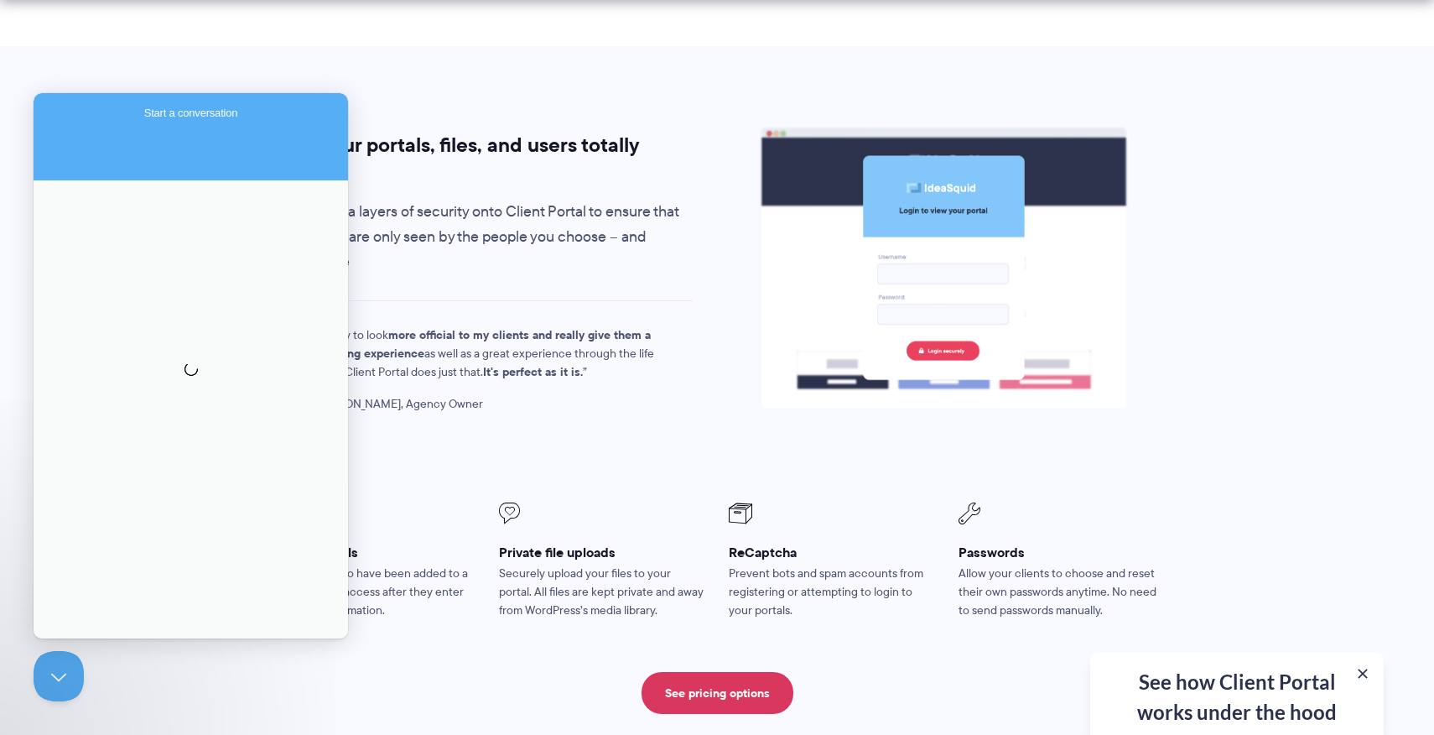
scroll to position [0, 0]
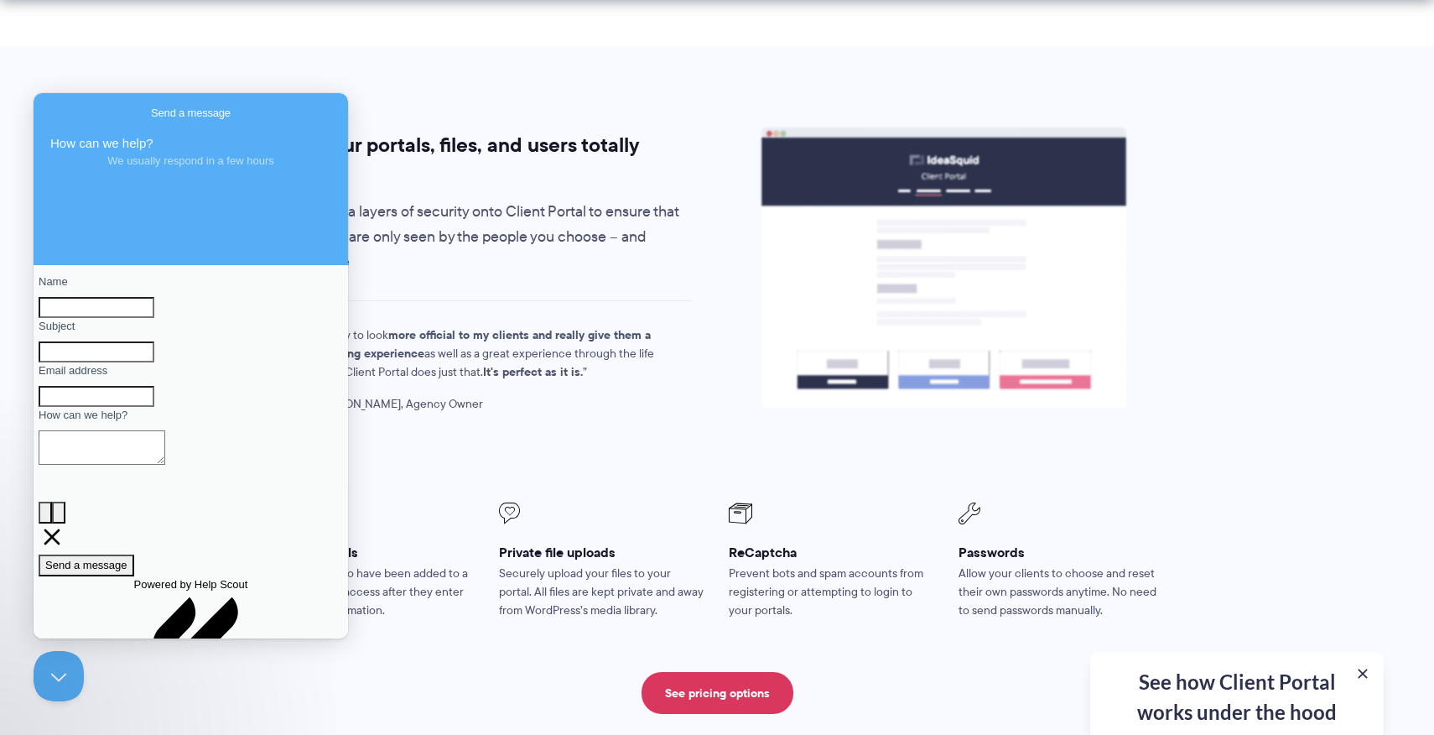
click at [447, 390] on figcaption "Anthony Wallace, Agency Owner" at bounding box center [466, 404] width 394 height 29
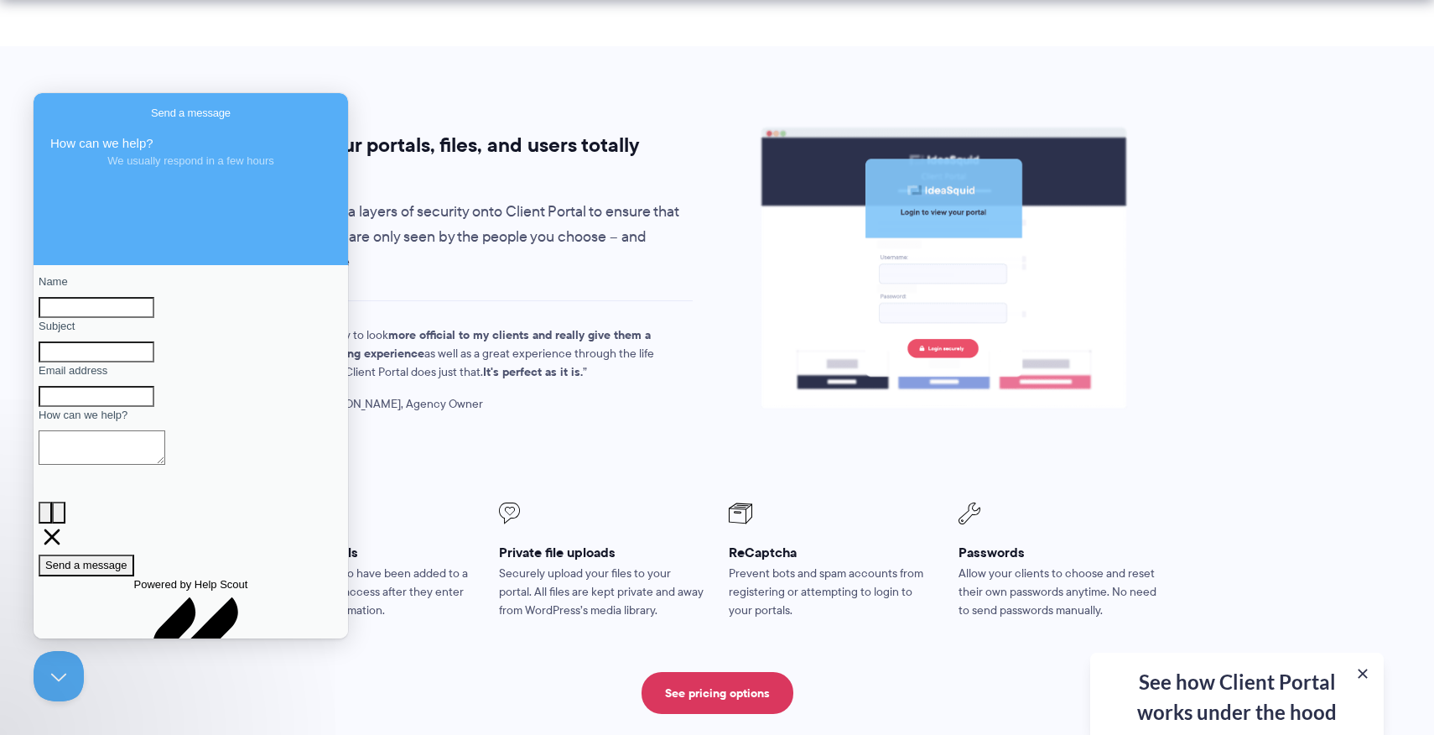
click at [447, 390] on figcaption "Anthony Wallace, Agency Owner" at bounding box center [466, 404] width 394 height 29
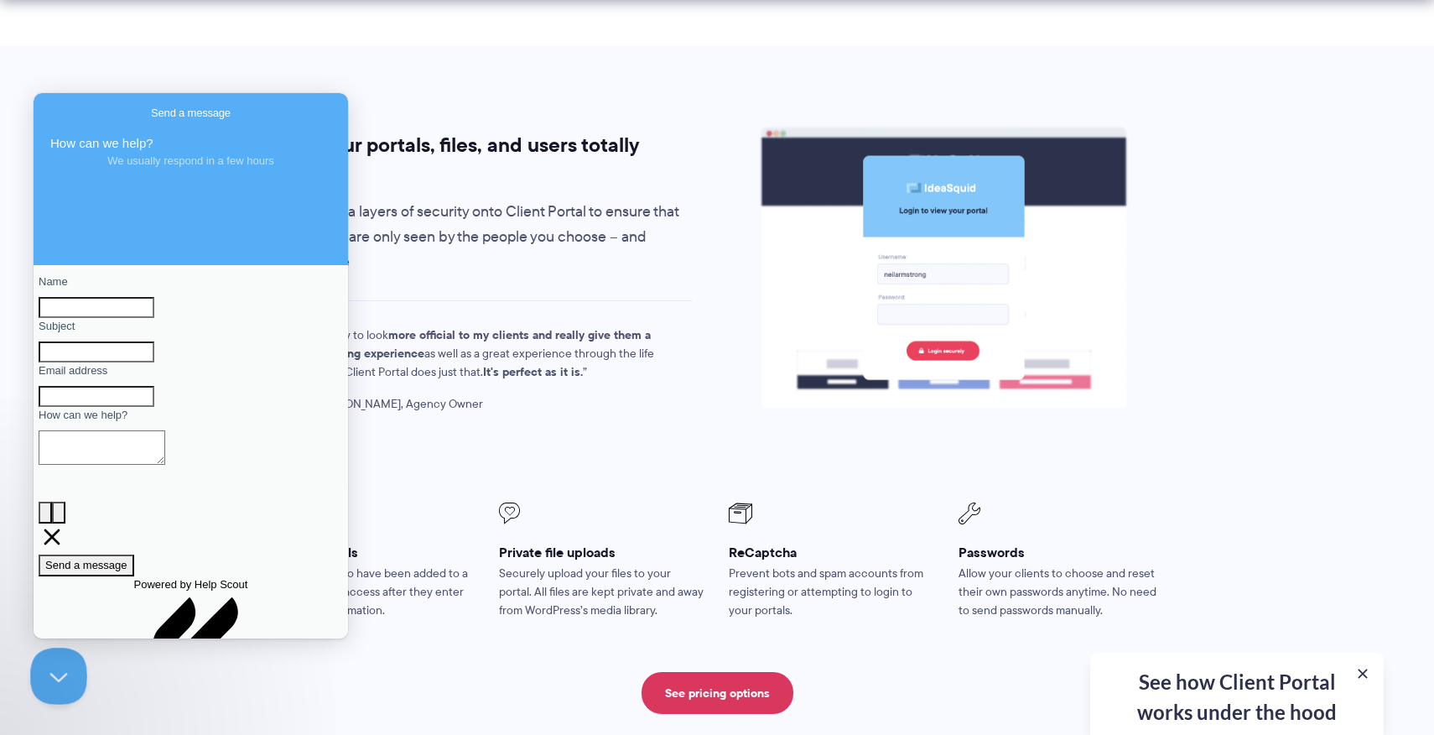
click at [51, 677] on button "Close Beacon popover" at bounding box center [55, 673] width 50 height 50
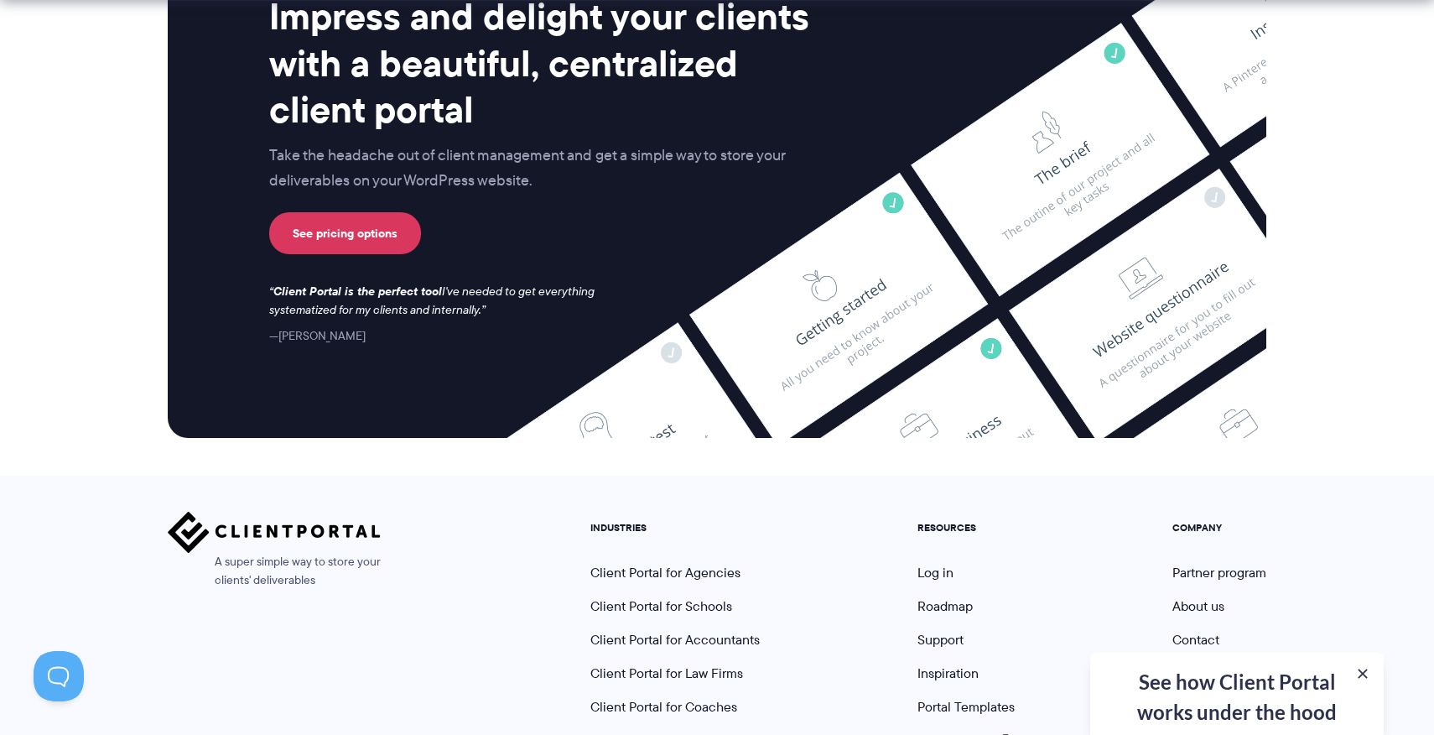
scroll to position [4445, 0]
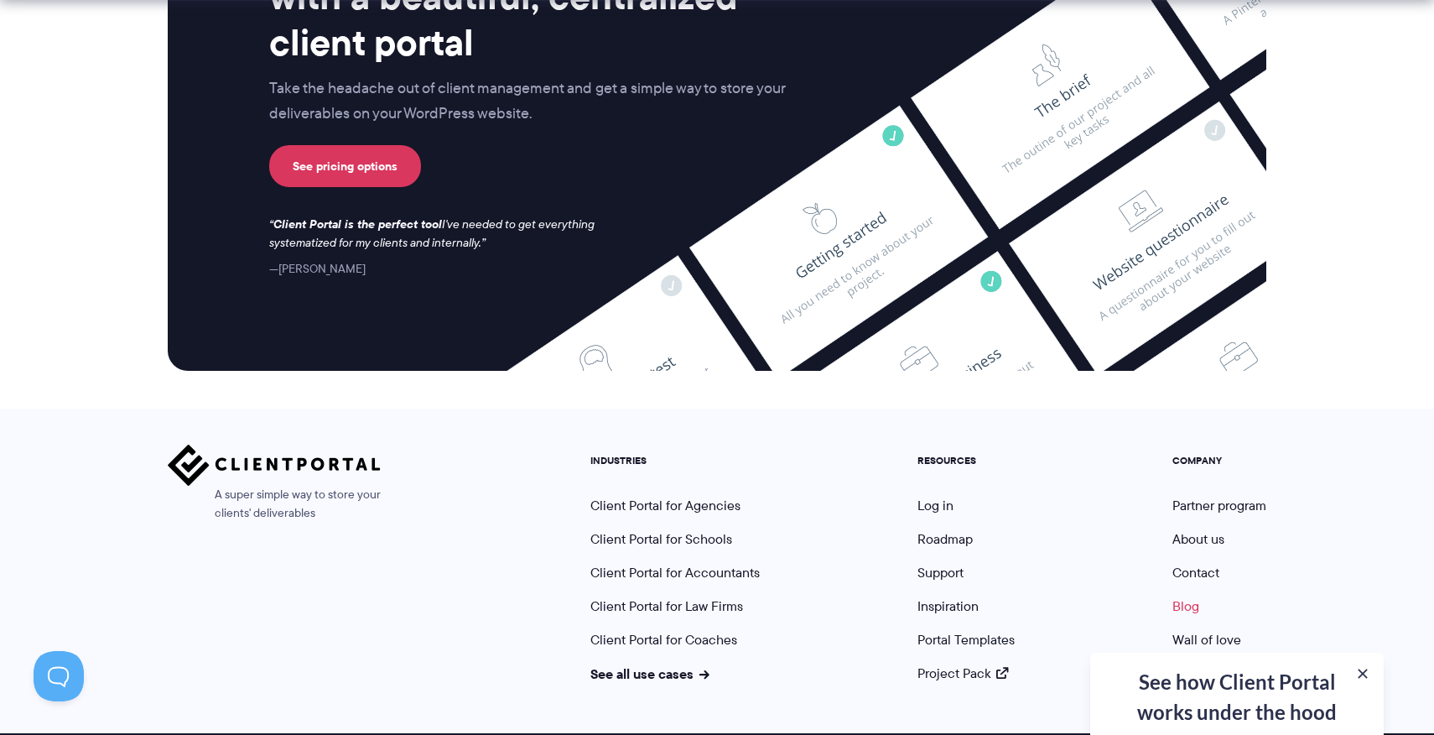
click at [1179, 596] on link "Blog" at bounding box center [1186, 605] width 27 height 19
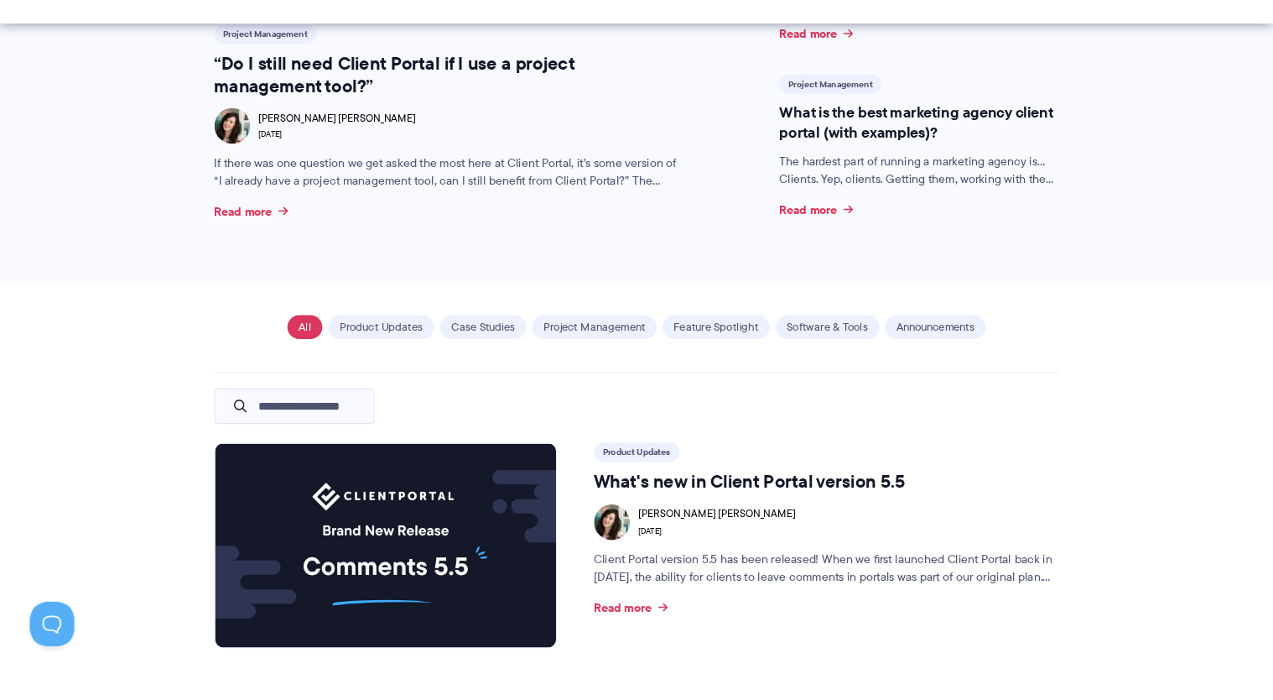
scroll to position [944, 0]
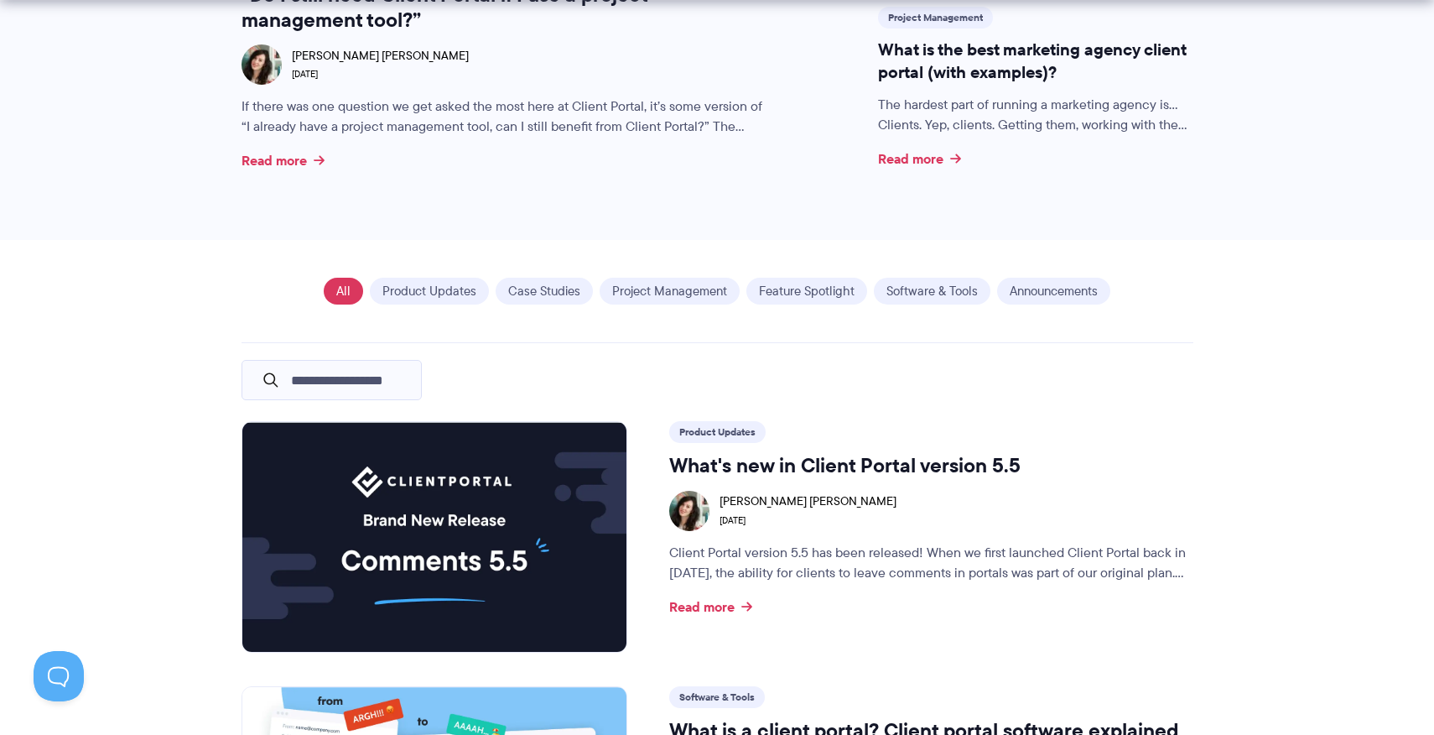
click at [349, 377] on input "text" at bounding box center [345, 380] width 134 height 34
type input "**********"
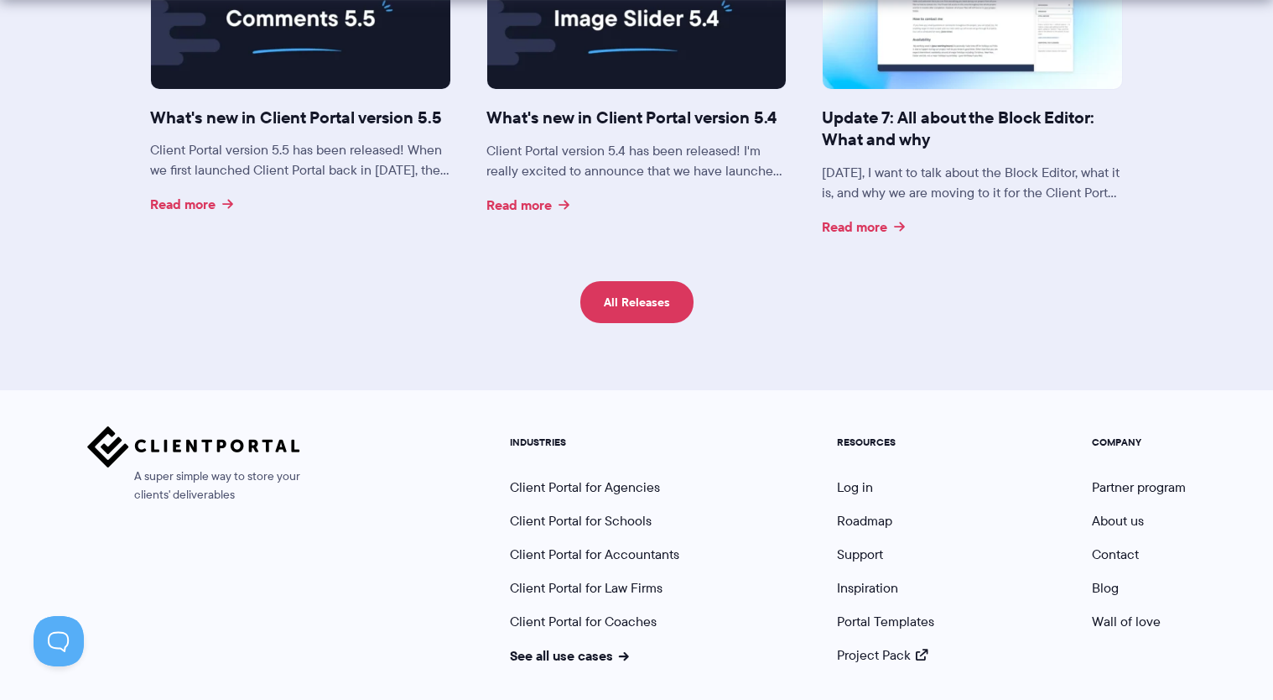
scroll to position [4444, 0]
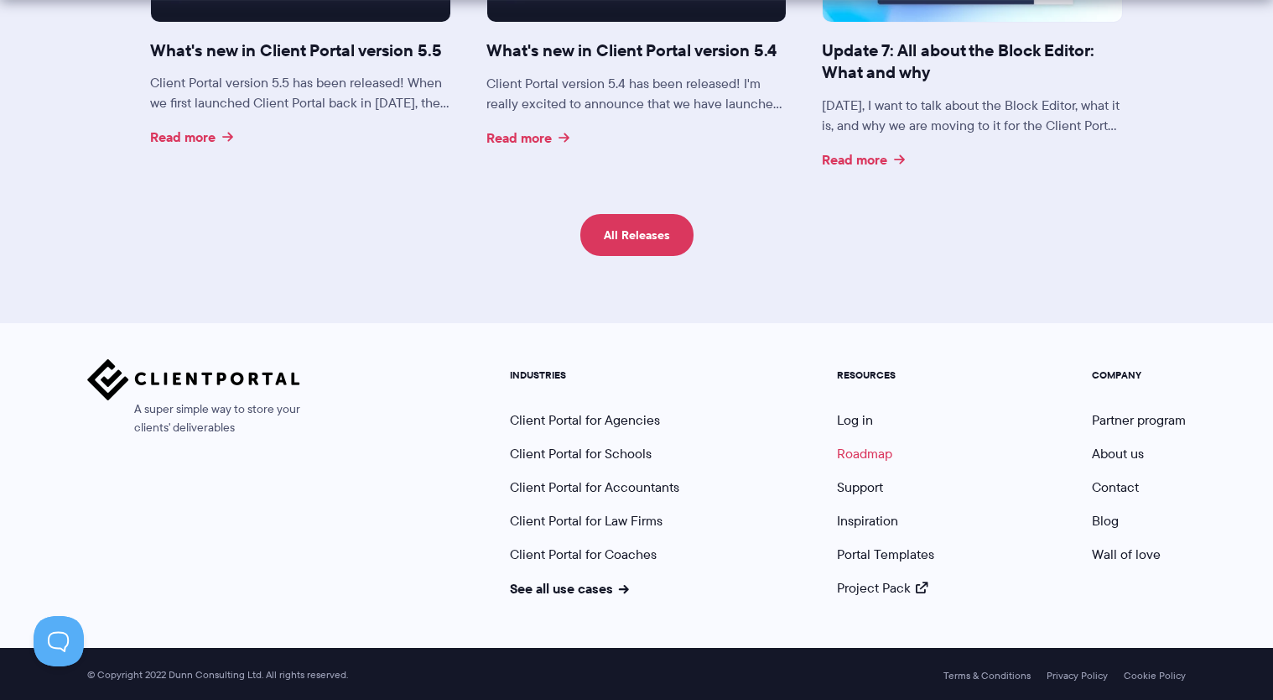
click at [857, 450] on link "Roadmap" at bounding box center [864, 453] width 55 height 19
click at [864, 521] on link "Inspiration" at bounding box center [867, 520] width 61 height 19
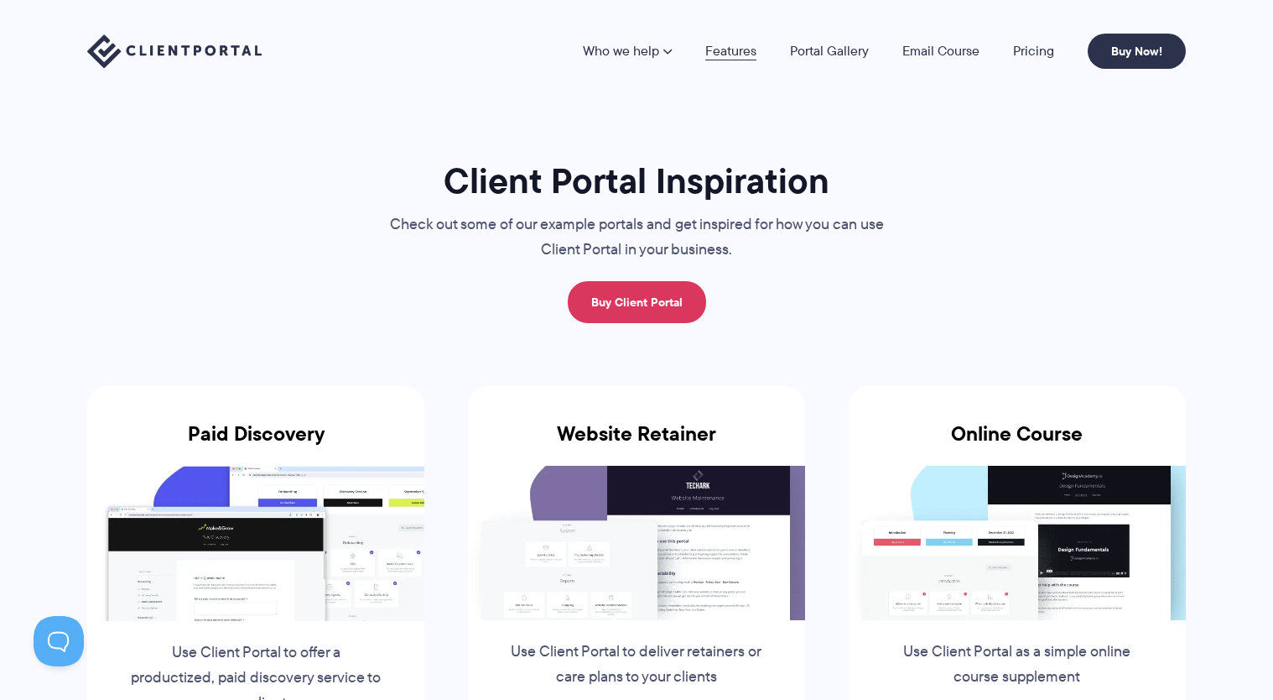
click at [730, 58] on link "Features" at bounding box center [730, 50] width 51 height 13
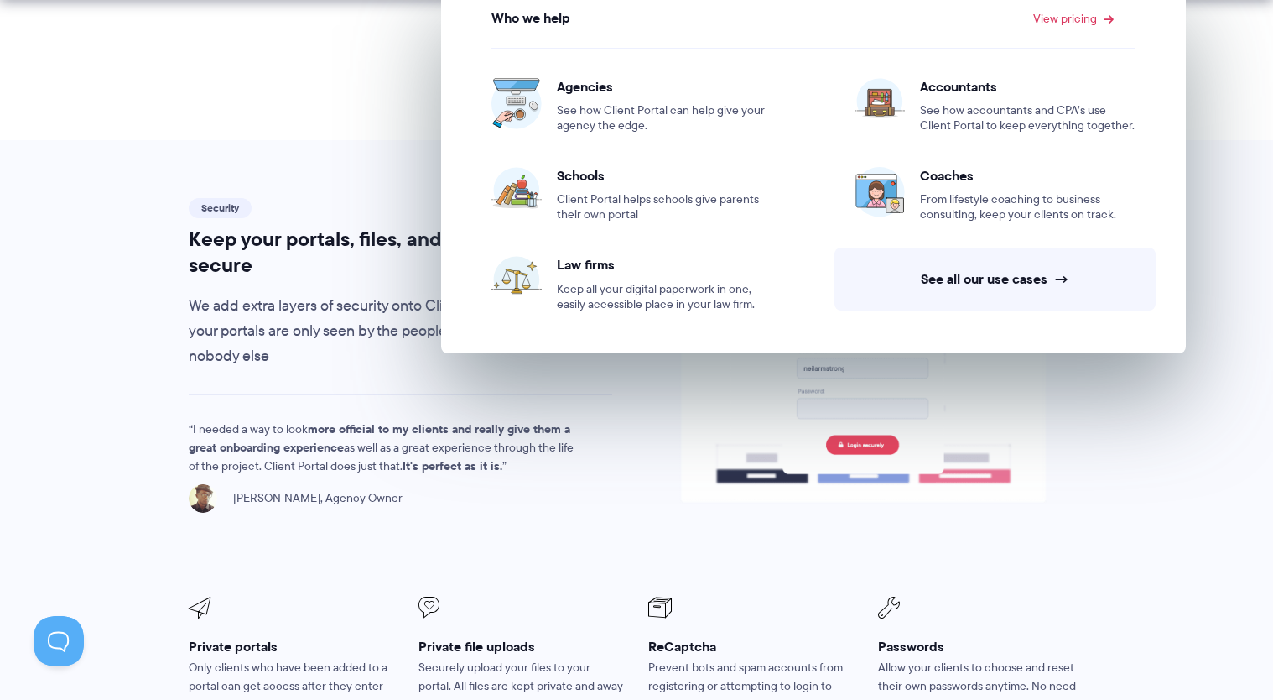
scroll to position [2677, 0]
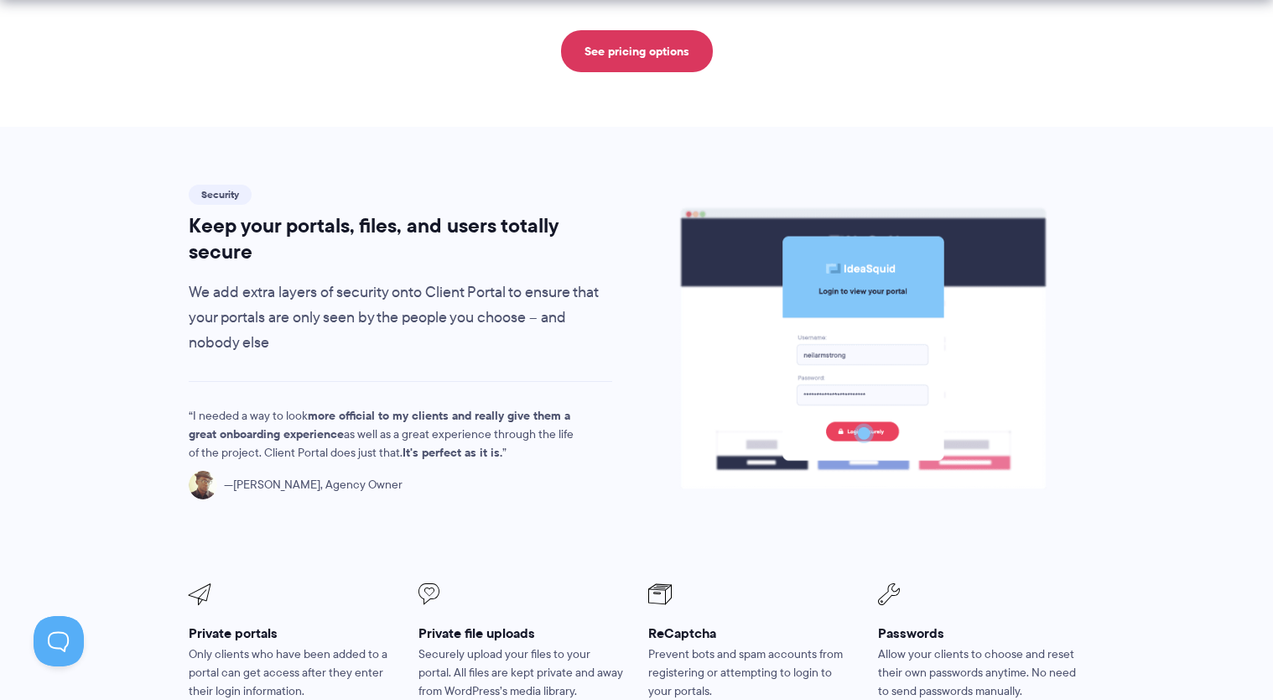
click at [616, 435] on div "Security Keep your portals, files, and users totally secure We add extra layers…" at bounding box center [401, 359] width 454 height 356
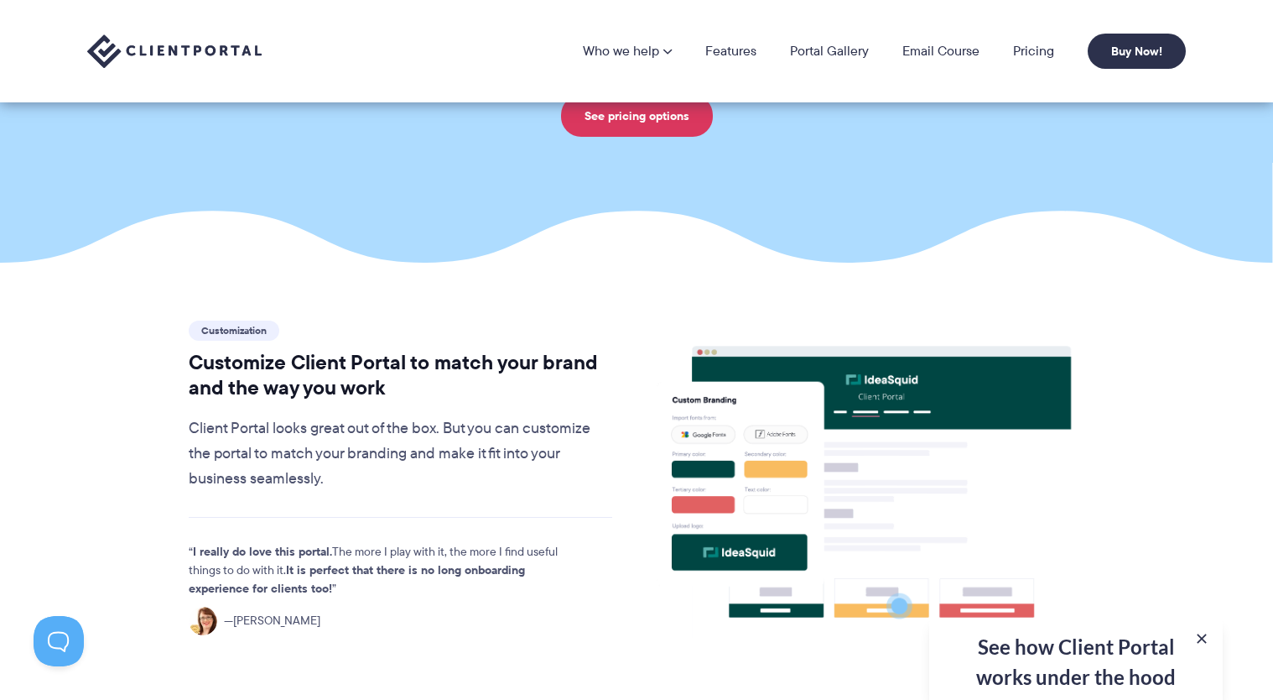
scroll to position [193, 0]
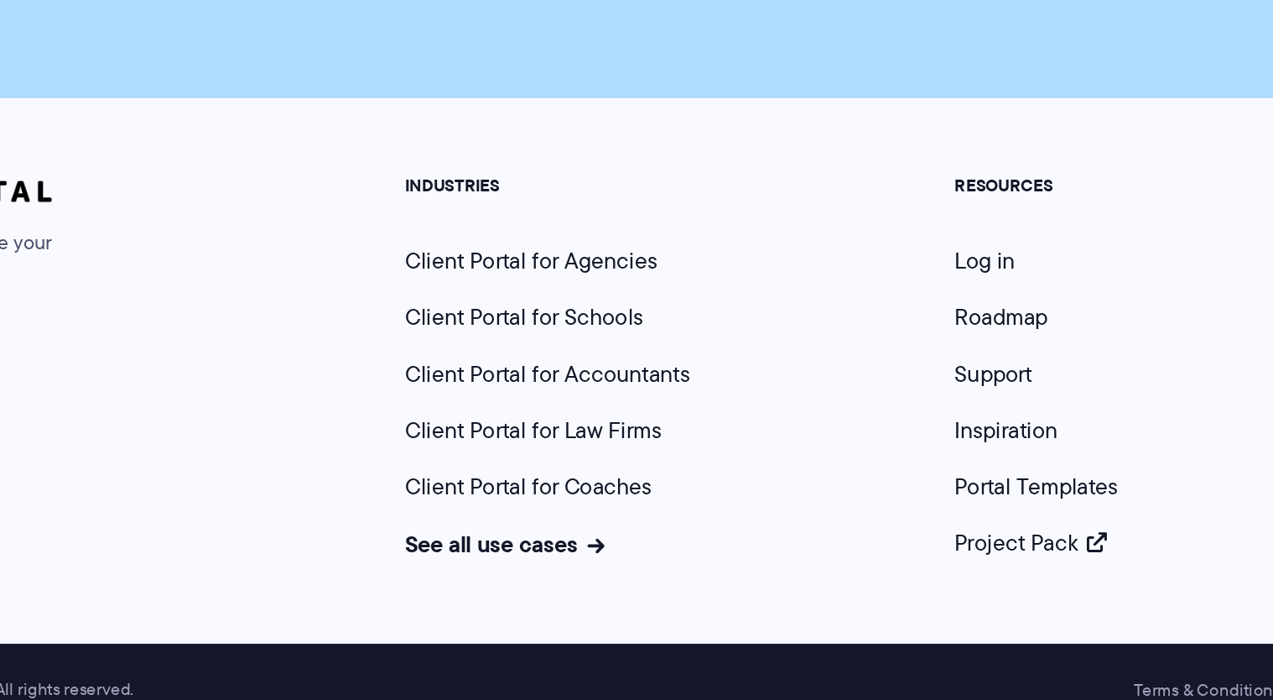
scroll to position [1213, 0]
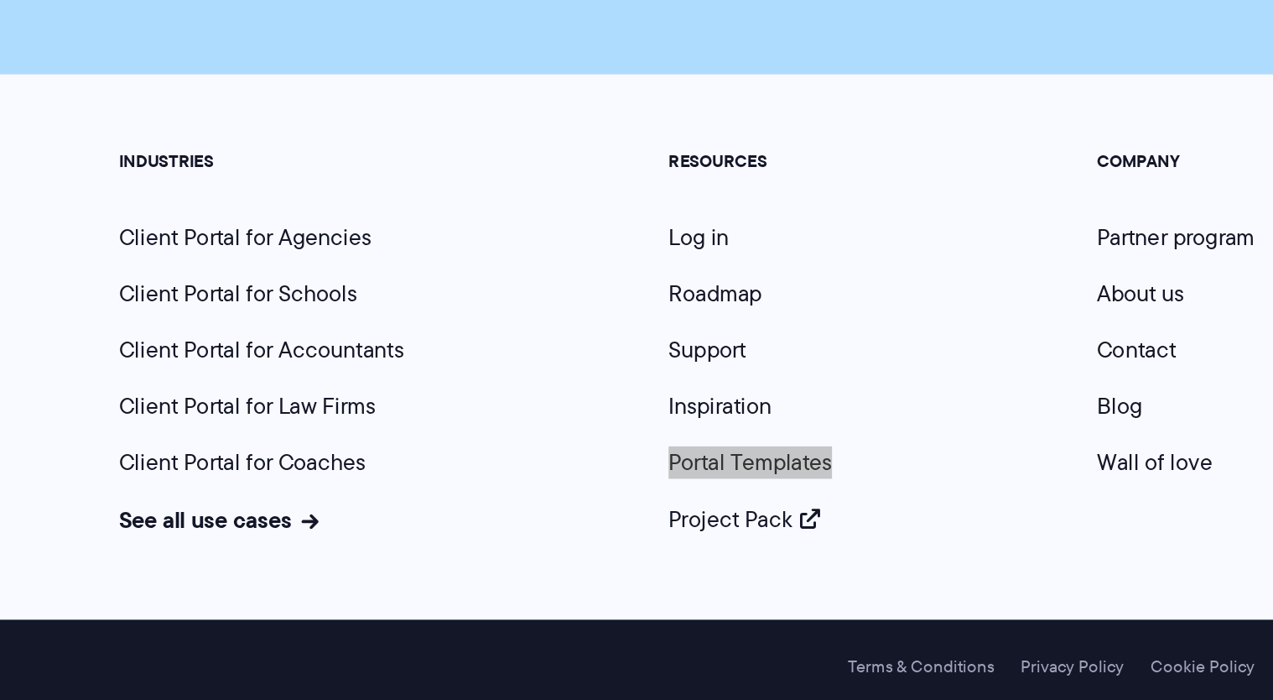
drag, startPoint x: 864, startPoint y: 562, endPoint x: 1051, endPoint y: 289, distance: 331.3
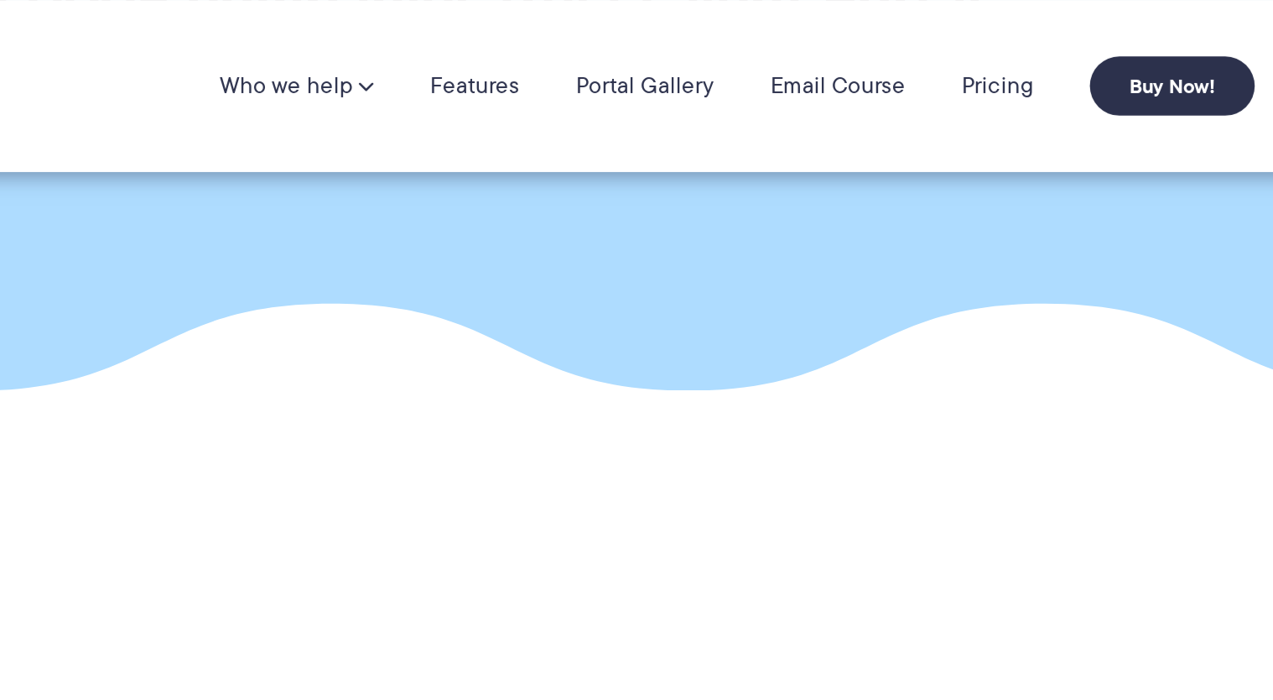
scroll to position [143, 0]
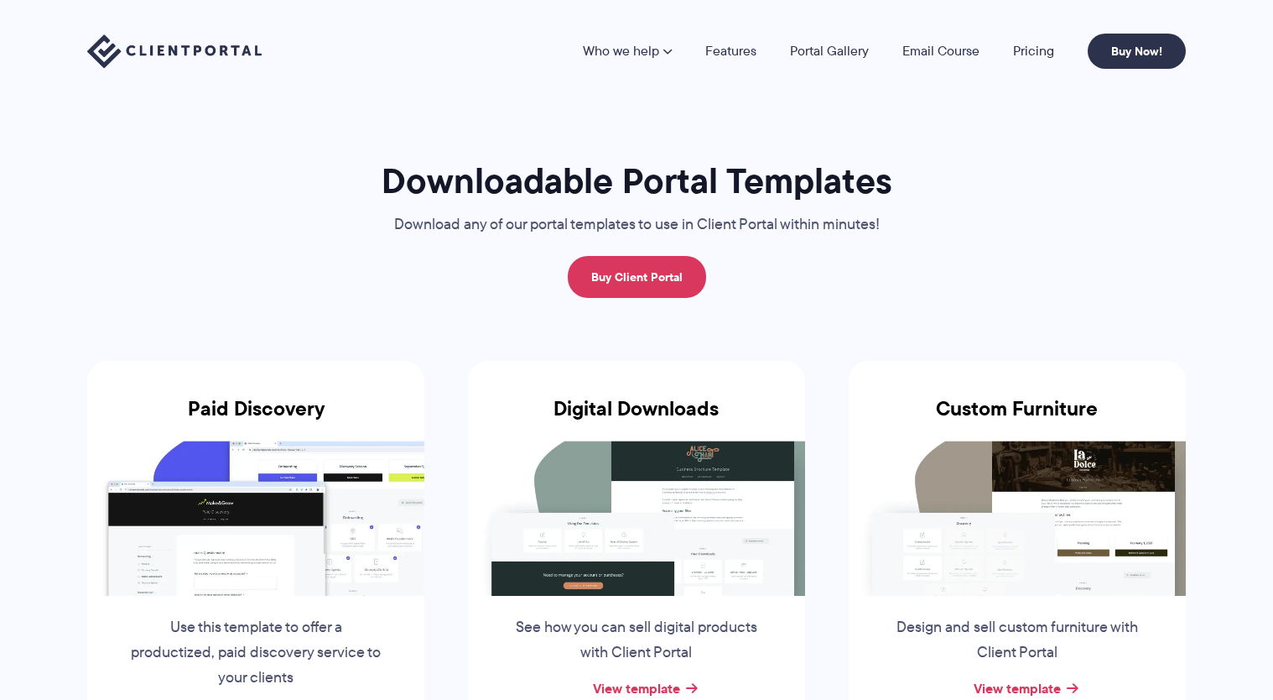
click at [580, 575] on img at bounding box center [636, 517] width 337 height 154
click at [622, 689] on link "View template" at bounding box center [636, 688] width 87 height 20
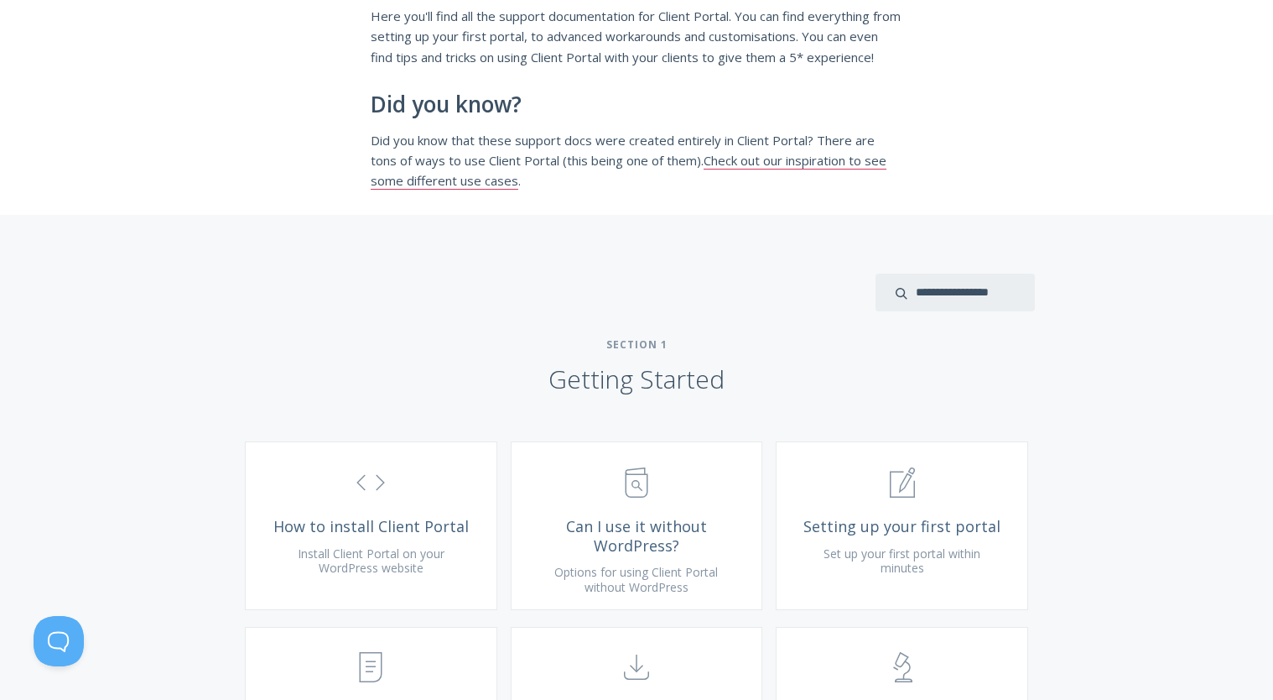
scroll to position [278, 0]
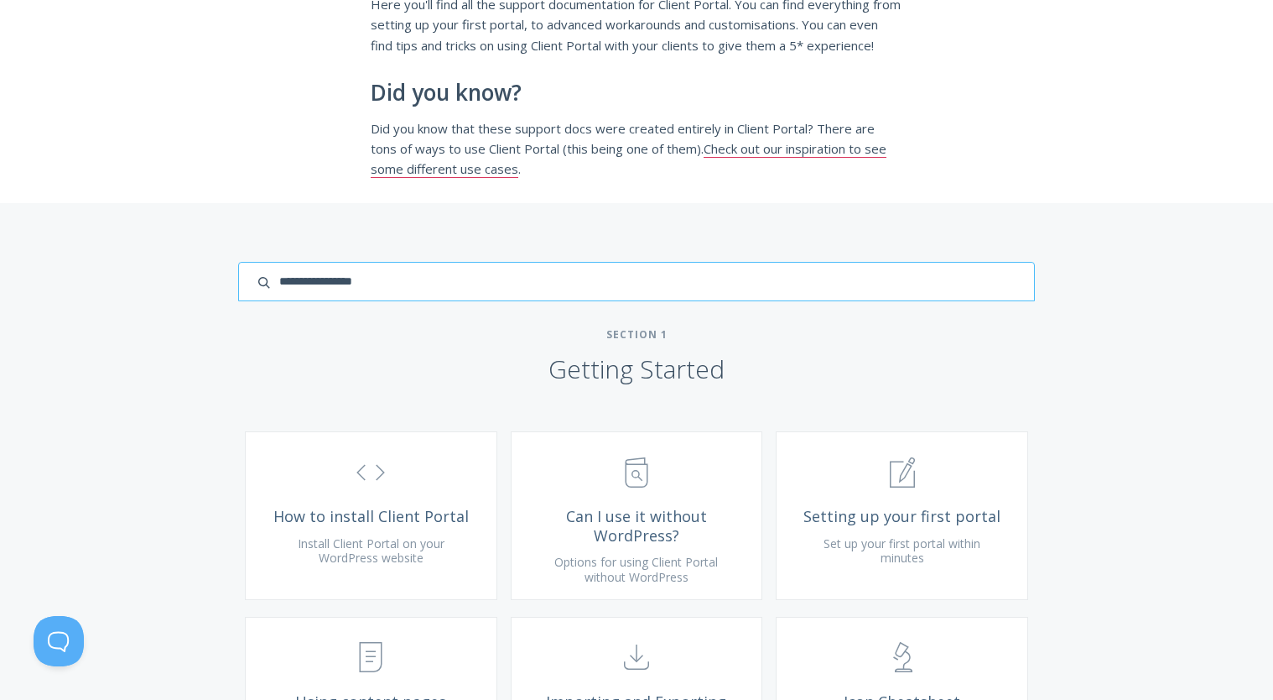
click at [944, 301] on input "search input" at bounding box center [636, 281] width 797 height 39
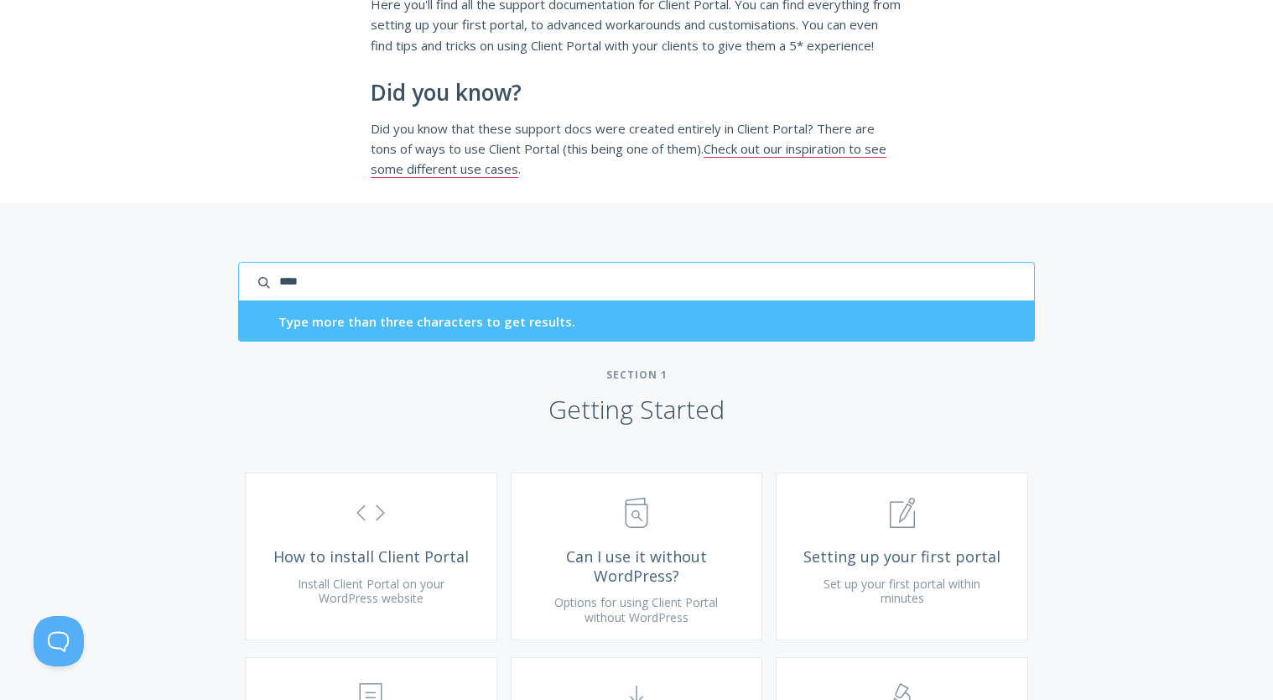
click at [367, 299] on input "****" at bounding box center [636, 281] width 797 height 39
drag, startPoint x: 367, startPoint y: 299, endPoint x: 267, endPoint y: 297, distance: 99.8
click at [267, 298] on input "****" at bounding box center [636, 281] width 797 height 39
type input "***"
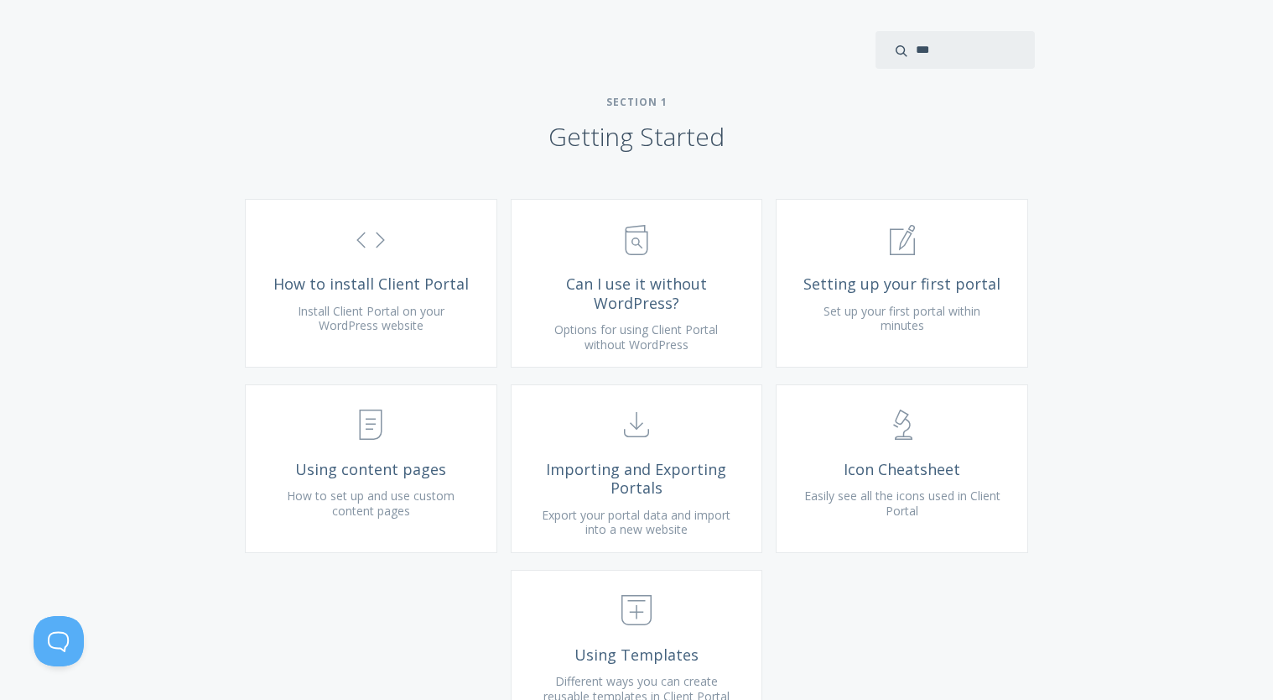
scroll to position [512, 0]
click at [684, 309] on span "Can I use it without WordPress?" at bounding box center [637, 290] width 200 height 38
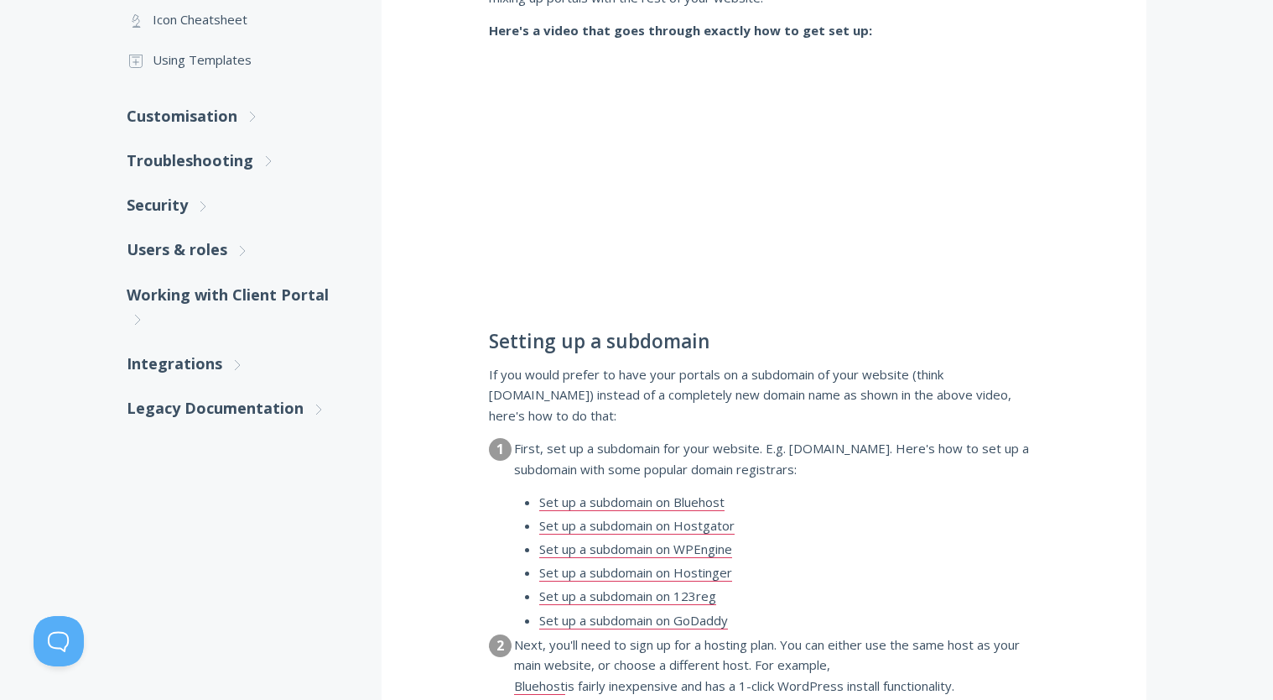
scroll to position [637, 0]
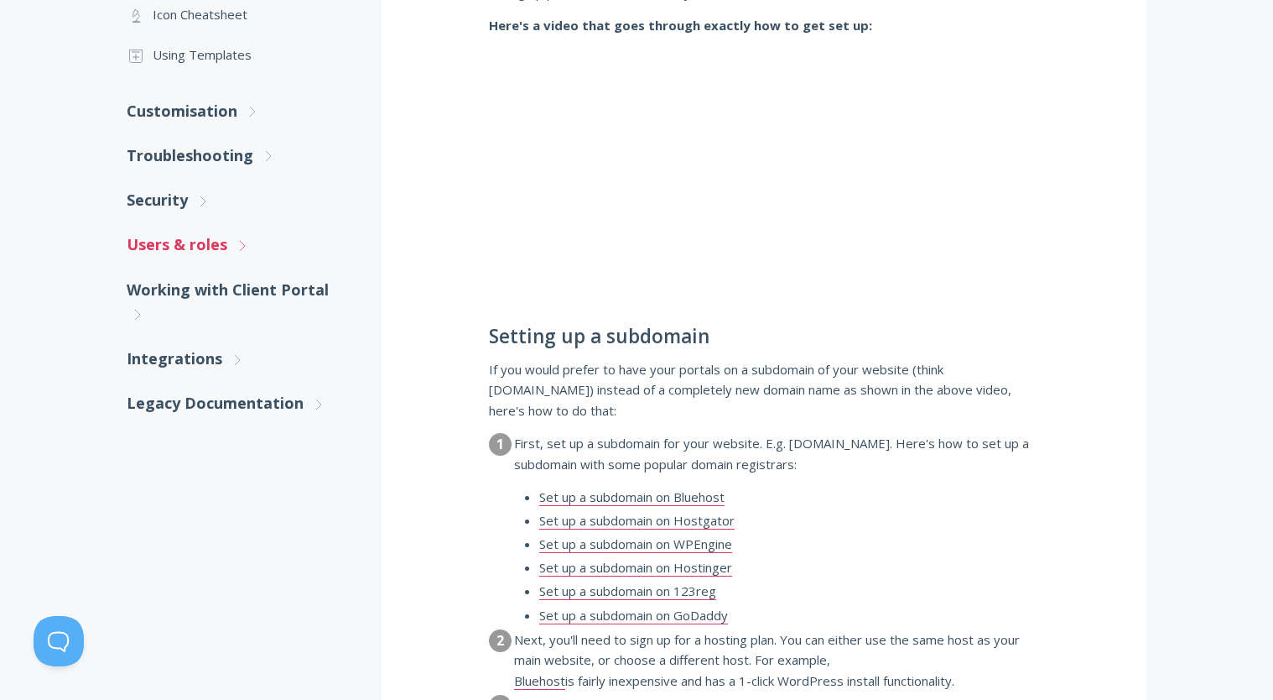
click at [165, 244] on link "Users & roles .st0{fill:none;stroke:#000000;stroke-width:2;stroke-miterlimit:10…" at bounding box center [237, 244] width 221 height 44
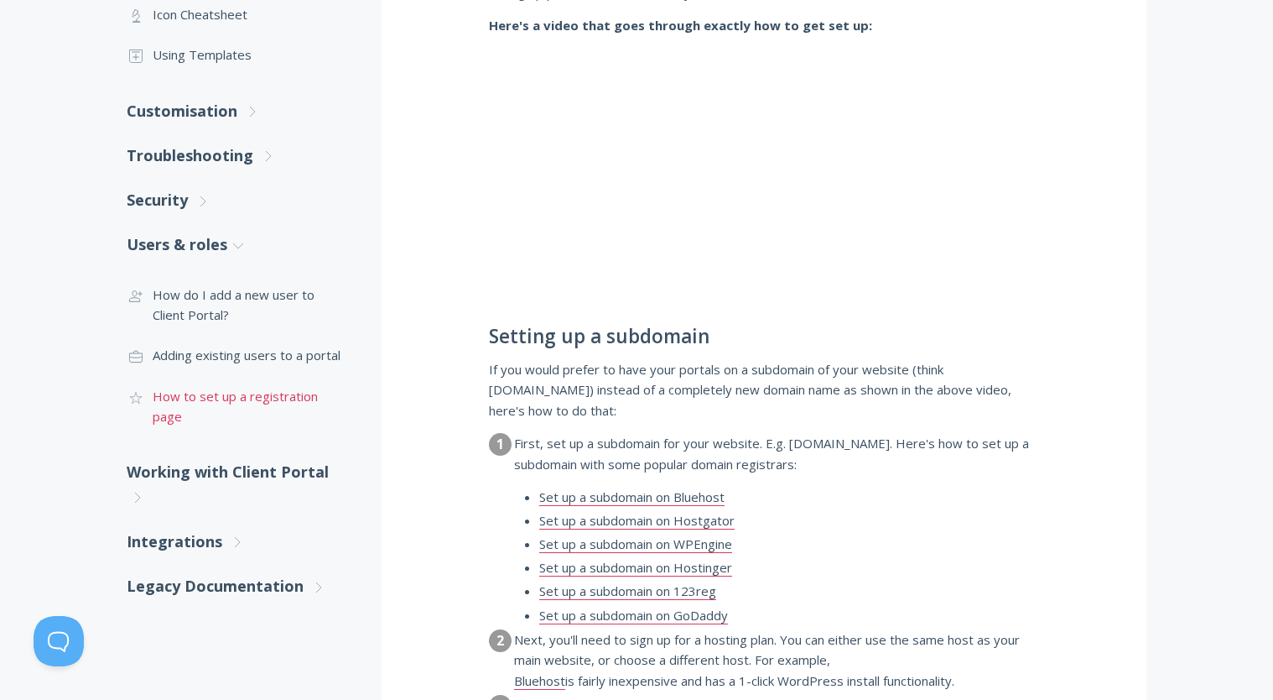
click at [242, 396] on link ".cls-1{fill:none;stroke:#000;stroke-miterlimit:10;stroke-width:2px;} 1. General…" at bounding box center [237, 406] width 221 height 61
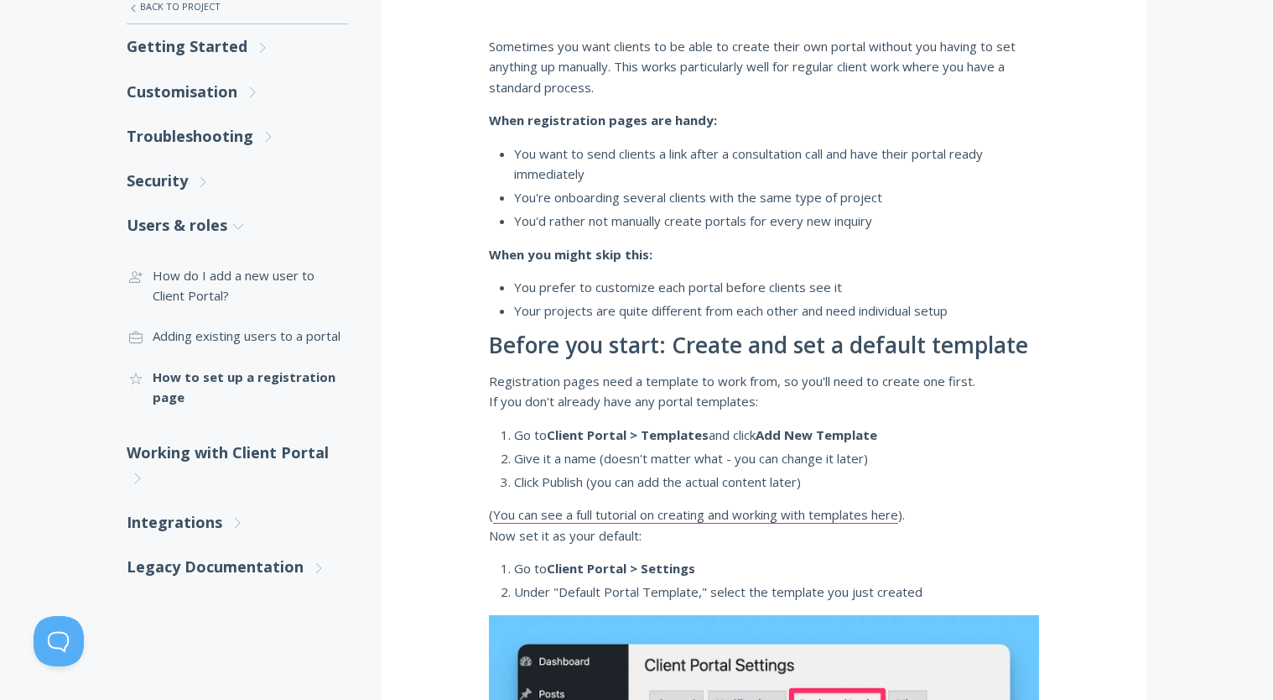
scroll to position [315, 0]
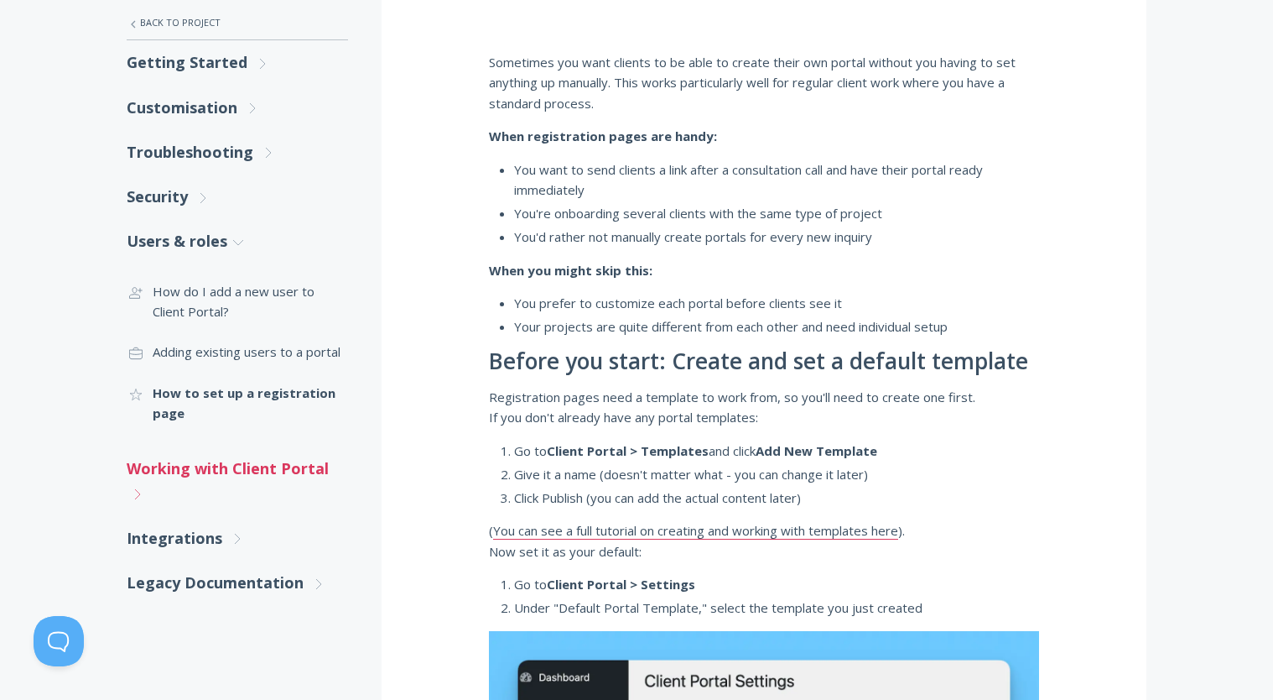
click at [274, 466] on link "Working with Client Portal .st0{fill:none;stroke:#000000;stroke-width:2;stroke-…" at bounding box center [237, 481] width 221 height 70
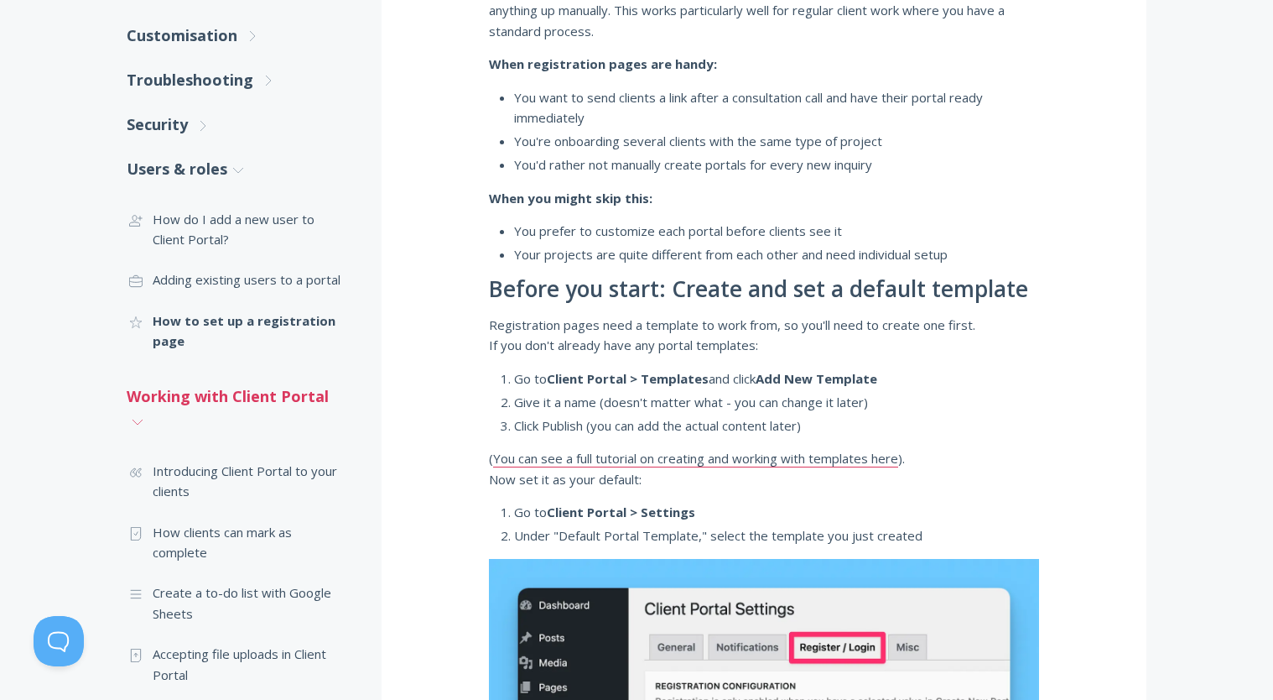
scroll to position [421, 0]
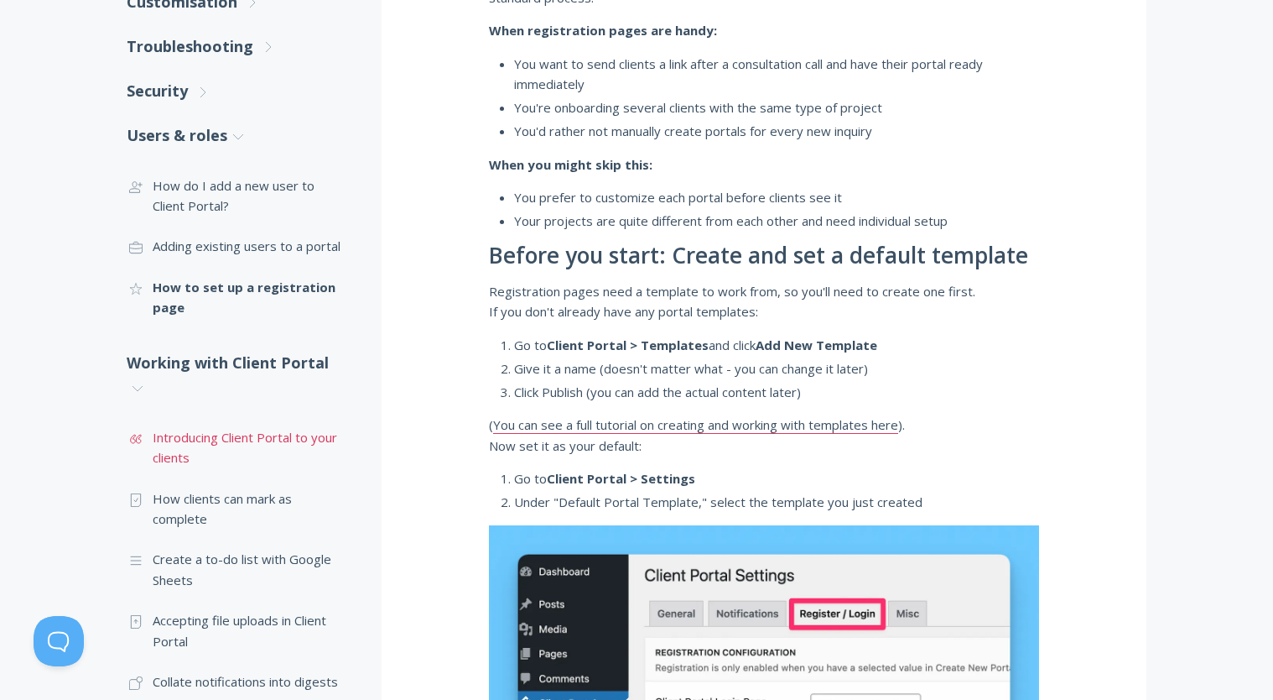
click at [258, 445] on link ".st0{fill:none;stroke:#000000;stroke-width:2;stroke-miterlimit:10;} Untitled-16…" at bounding box center [237, 447] width 221 height 61
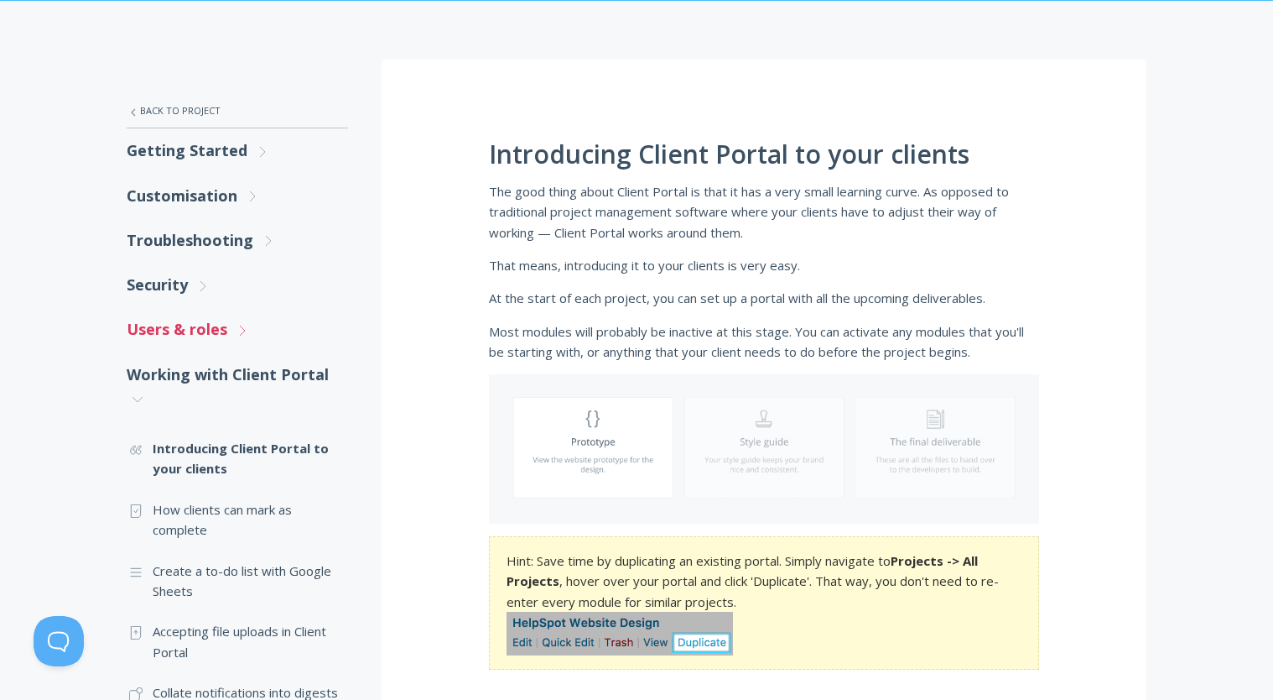
scroll to position [213, 0]
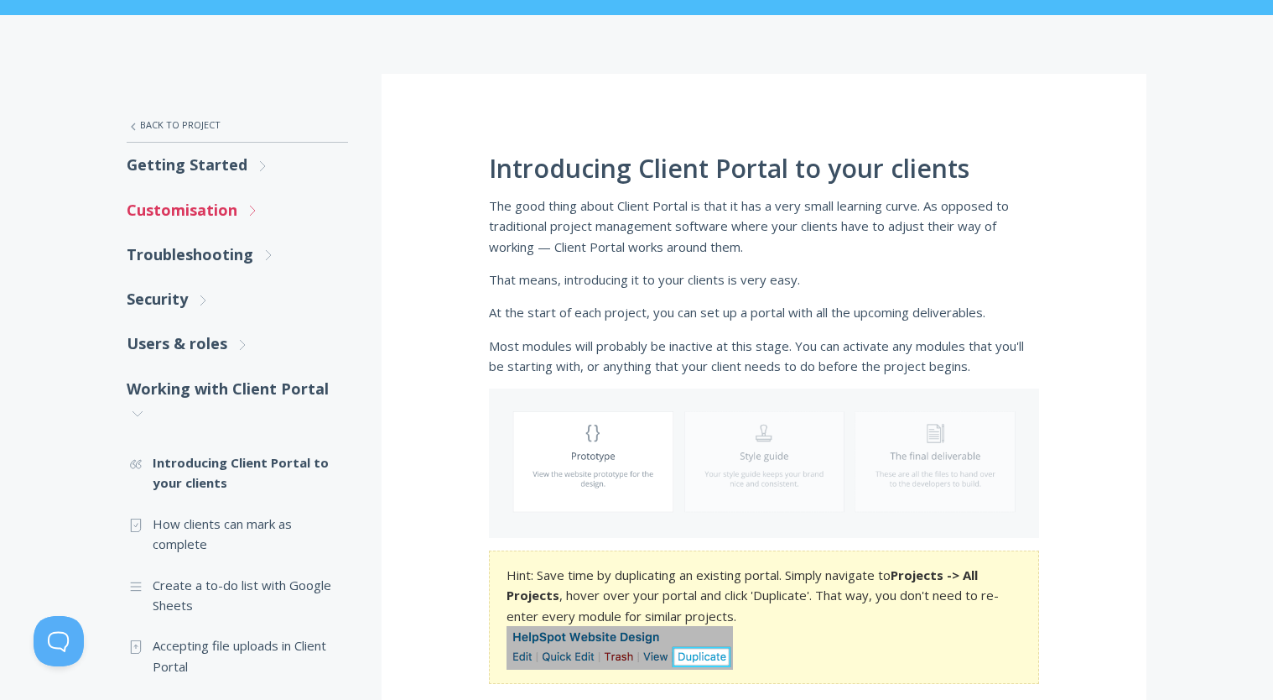
click at [200, 221] on link "Customisation .st0{fill:none;stroke:#000000;stroke-width:2;stroke-miterlimit:10…" at bounding box center [237, 210] width 221 height 44
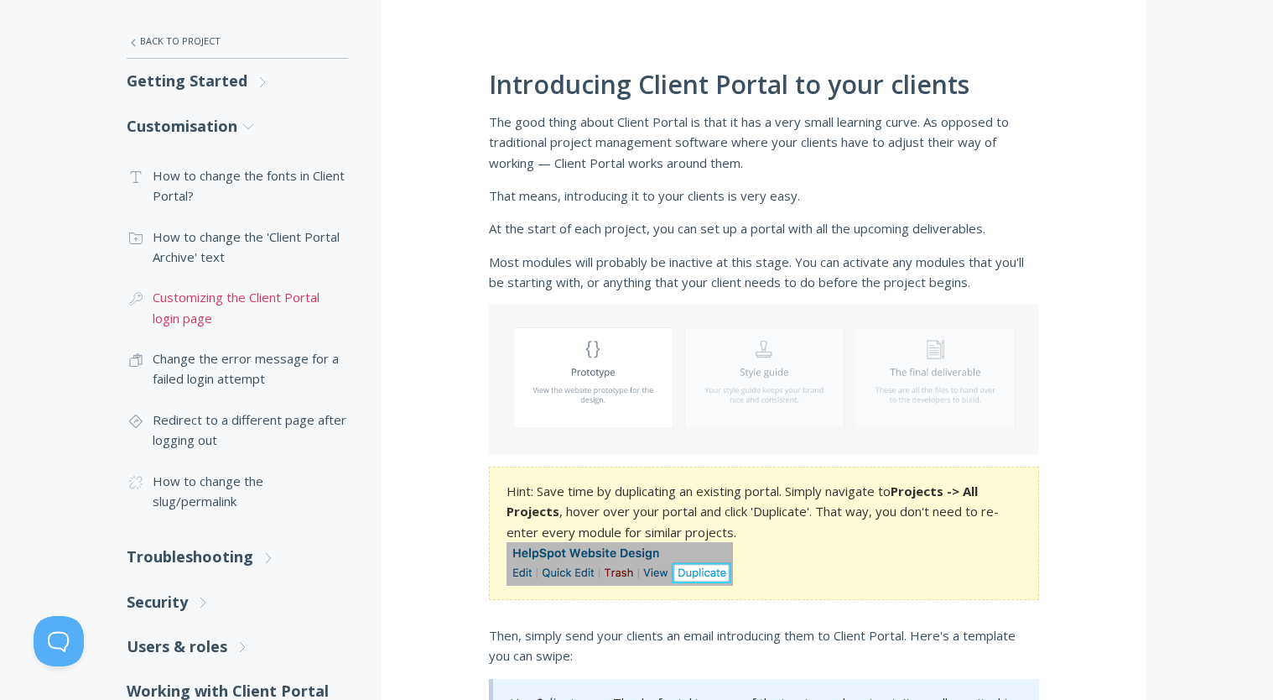
scroll to position [309, 0]
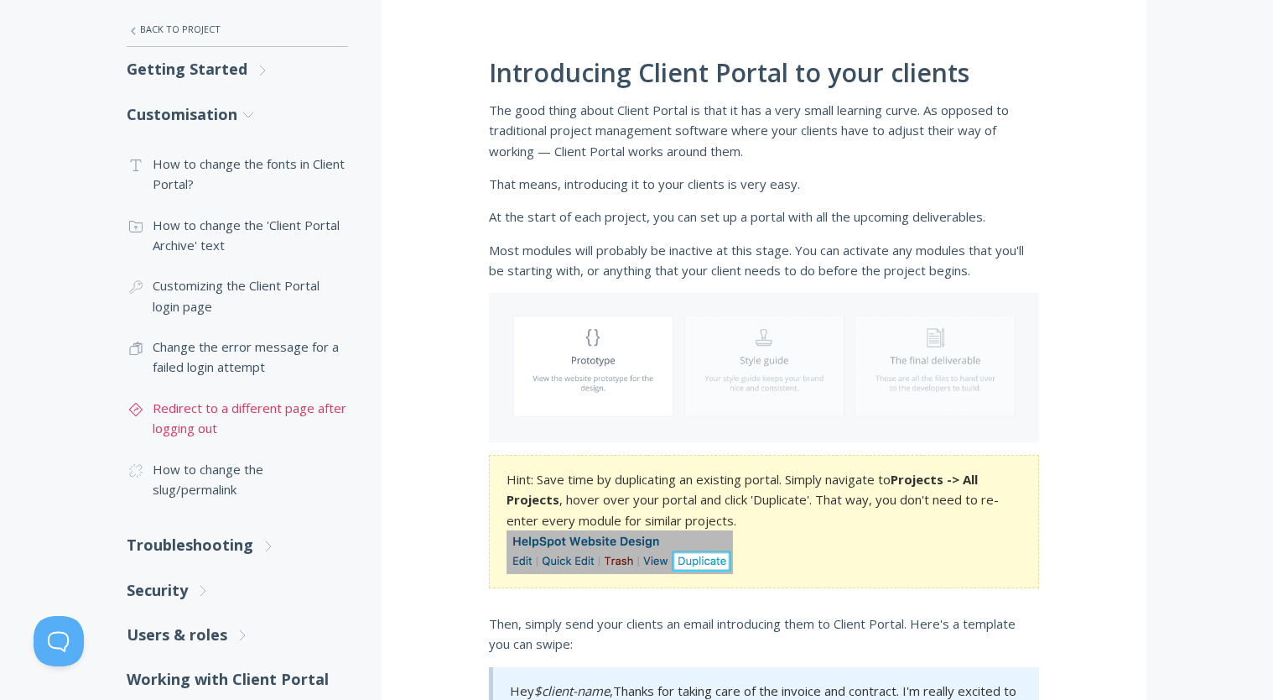
click at [188, 413] on link ".st0{fill:none;stroke:#000000;stroke-width:2;stroke-miterlimit:10;} Untitled-24…" at bounding box center [237, 418] width 221 height 61
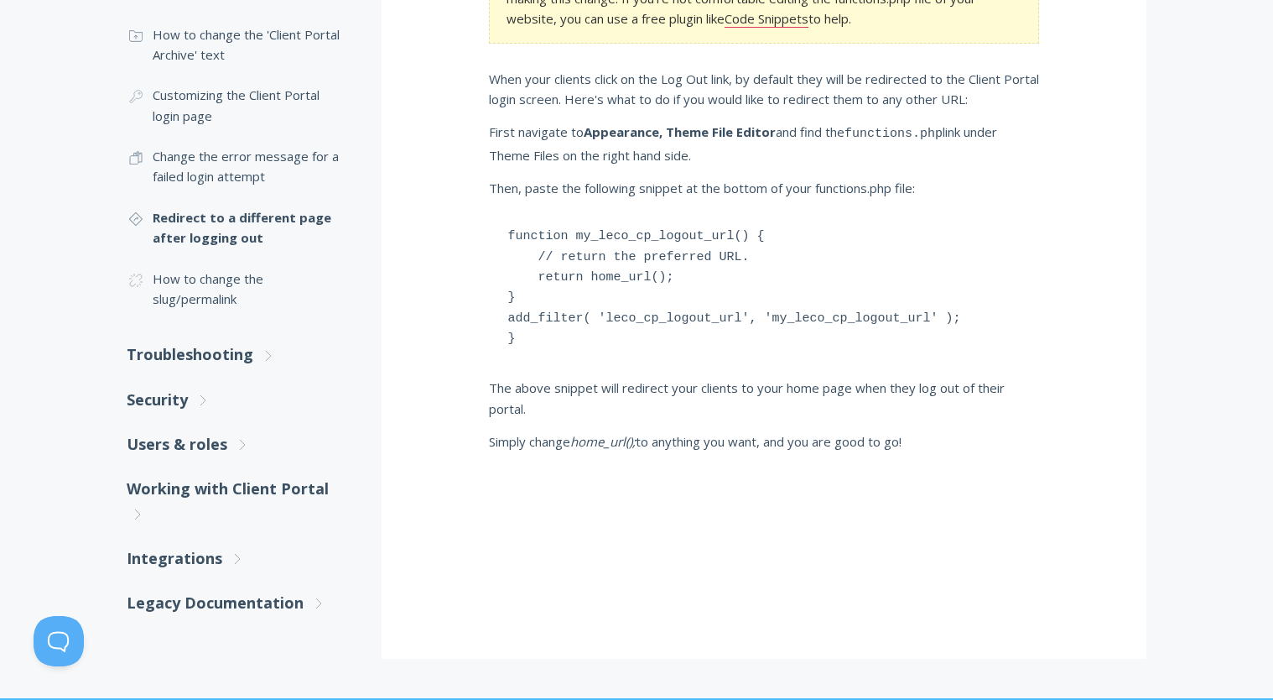
scroll to position [487, 0]
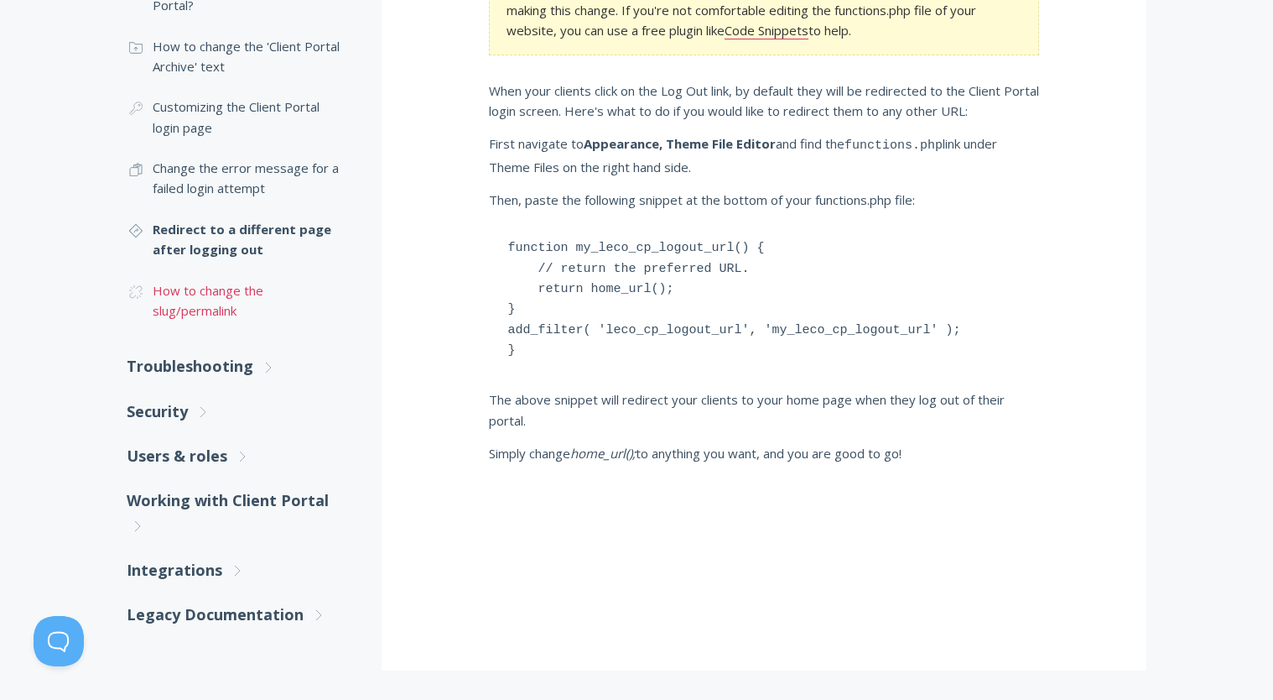
click at [232, 309] on link ".cls-1{fill:none;stroke:#000;stroke-miterlimit:10;stroke-width:2px;} 1. General…" at bounding box center [237, 300] width 221 height 61
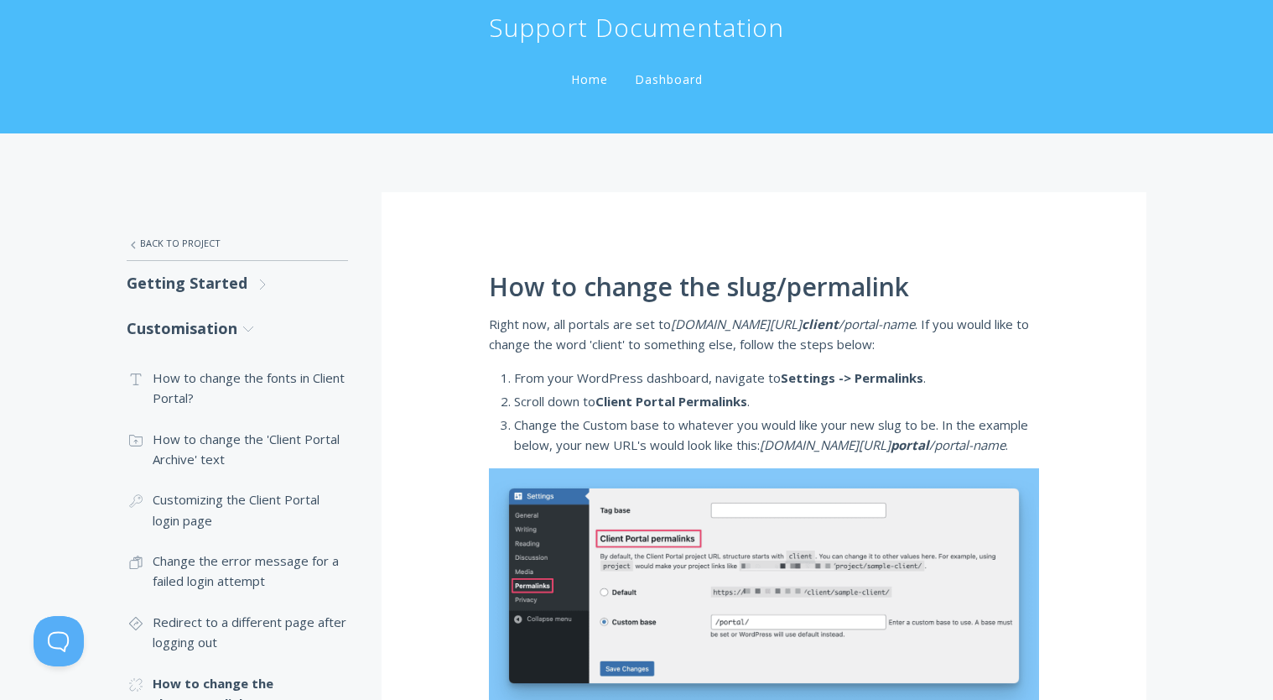
scroll to position [101, 0]
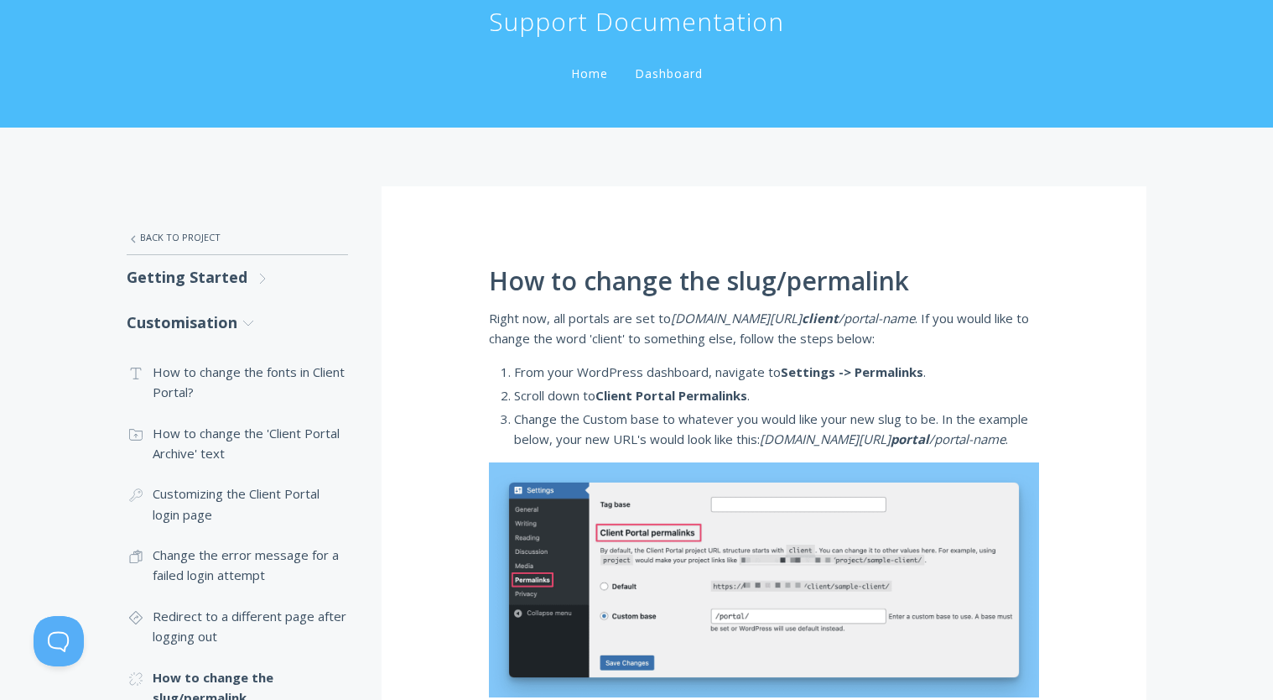
drag, startPoint x: 1003, startPoint y: 440, endPoint x: 769, endPoint y: 435, distance: 234.1
click at [769, 435] on li "Change the Custom base to whatever you would like your new slug to be. In the e…" at bounding box center [776, 428] width 525 height 41
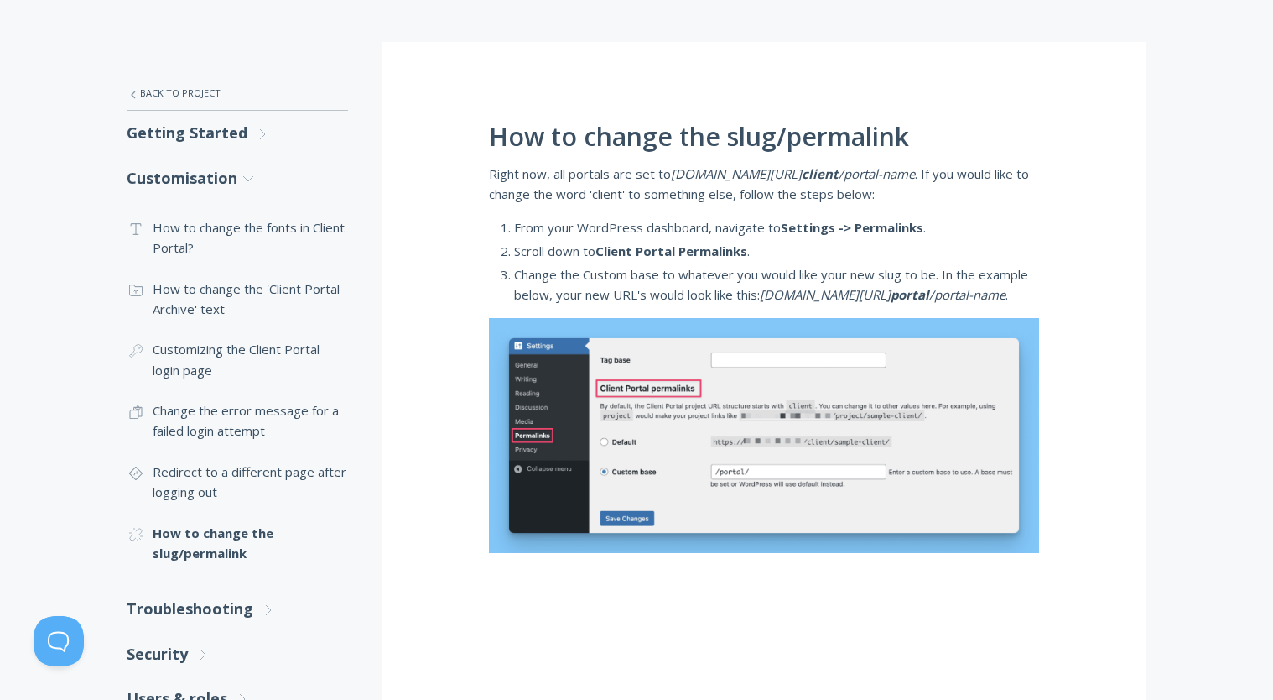
scroll to position [269, 0]
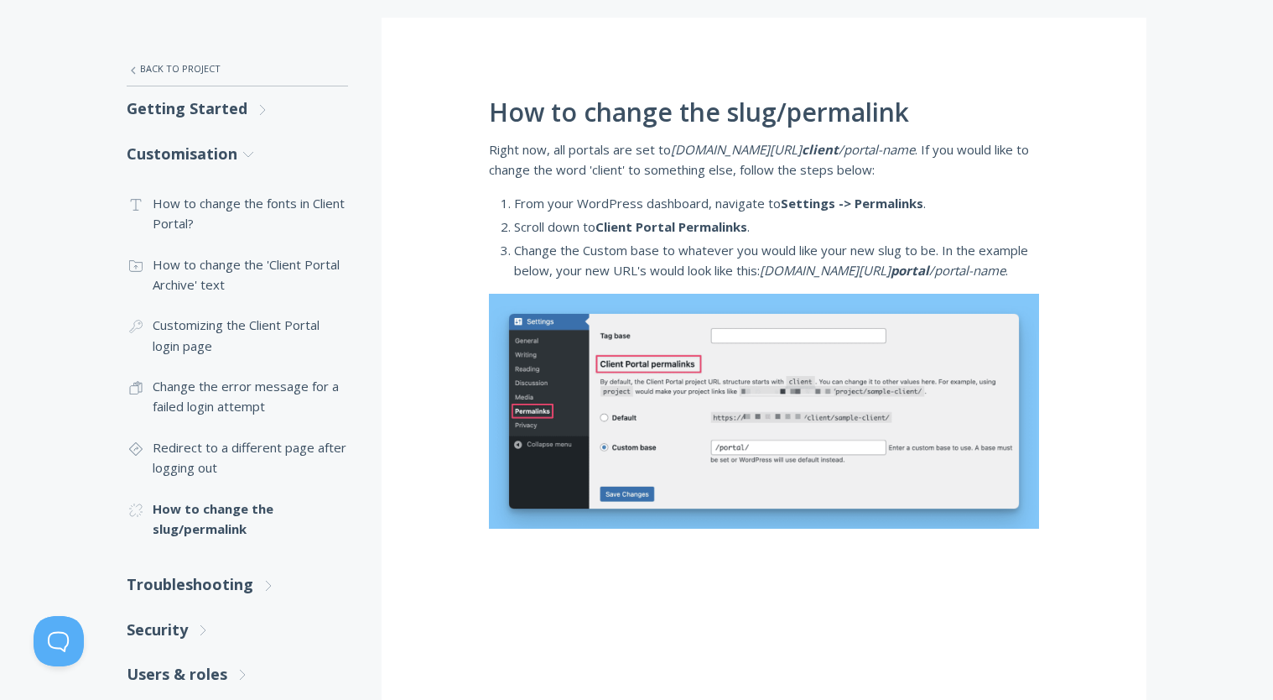
copy span "yourdomain.com/ portal /portal-name ."
